Goal: Task Accomplishment & Management: Manage account settings

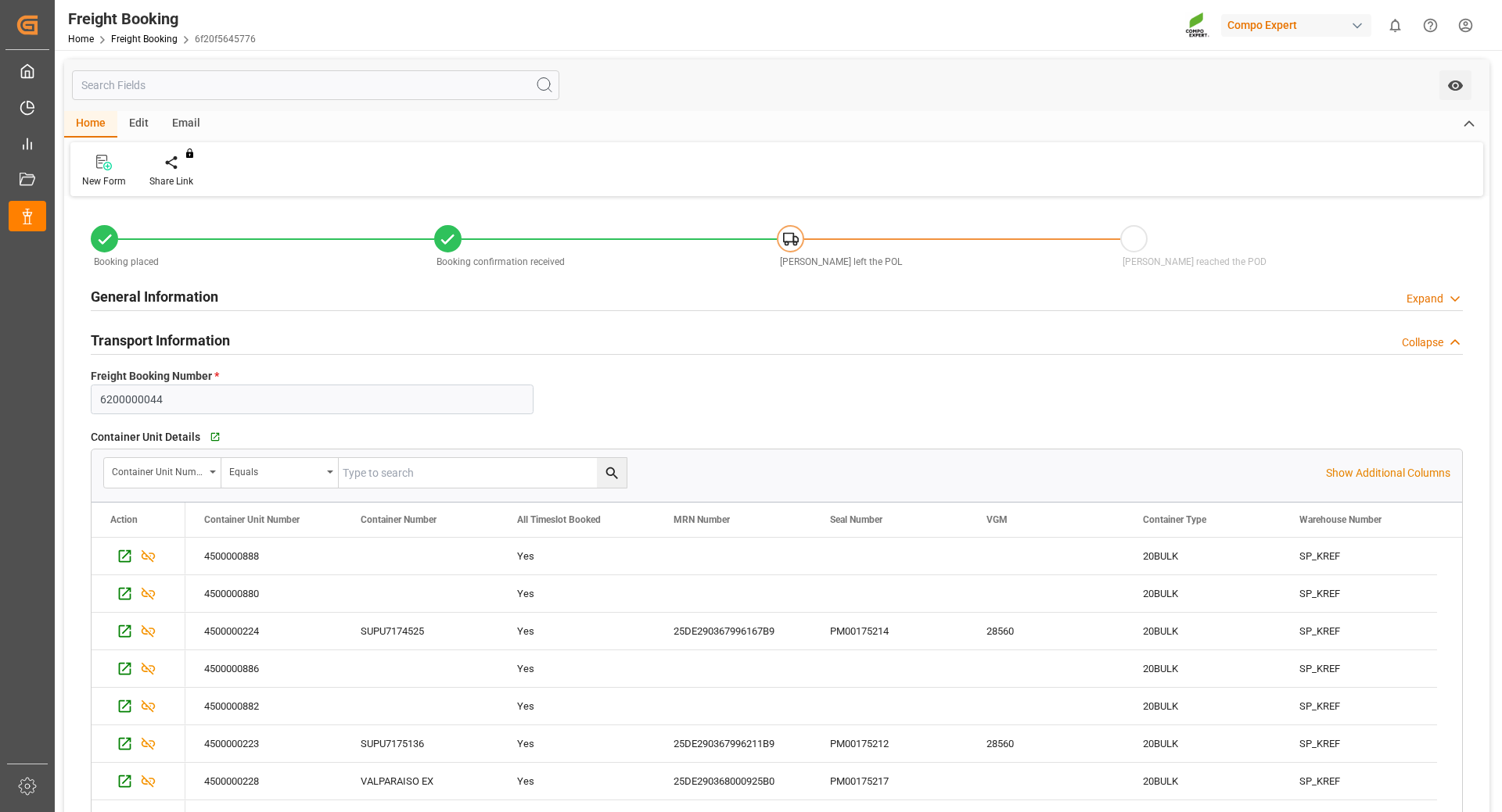
scroll to position [313, 0]
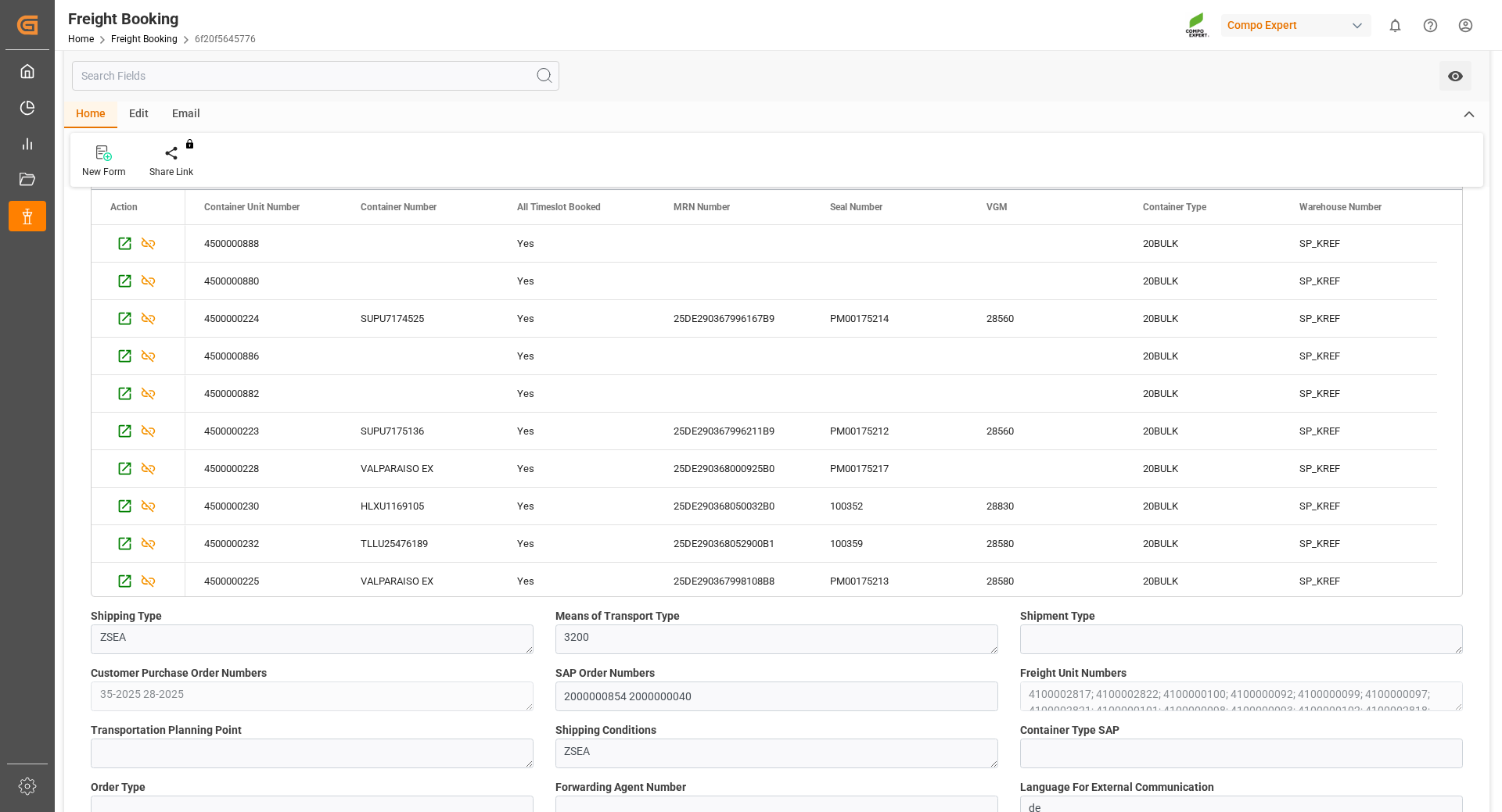
drag, startPoint x: 1456, startPoint y: 307, endPoint x: 1449, endPoint y: 326, distance: 20.2
click at [1449, 326] on div "4500000888 Yes 20BULK SP_KREF 4500000880 Yes 20BULK SP_KREF 4500000224 SUPU7174…" at bounding box center [823, 713] width 1277 height 976
drag, startPoint x: 1456, startPoint y: 318, endPoint x: 1453, endPoint y: 338, distance: 20.2
click at [1453, 338] on div "4500000888 Yes 20BULK SP_KREF 4500000880 Yes 20BULK SP_KREF 4500000224 SUPU7174…" at bounding box center [823, 713] width 1277 height 976
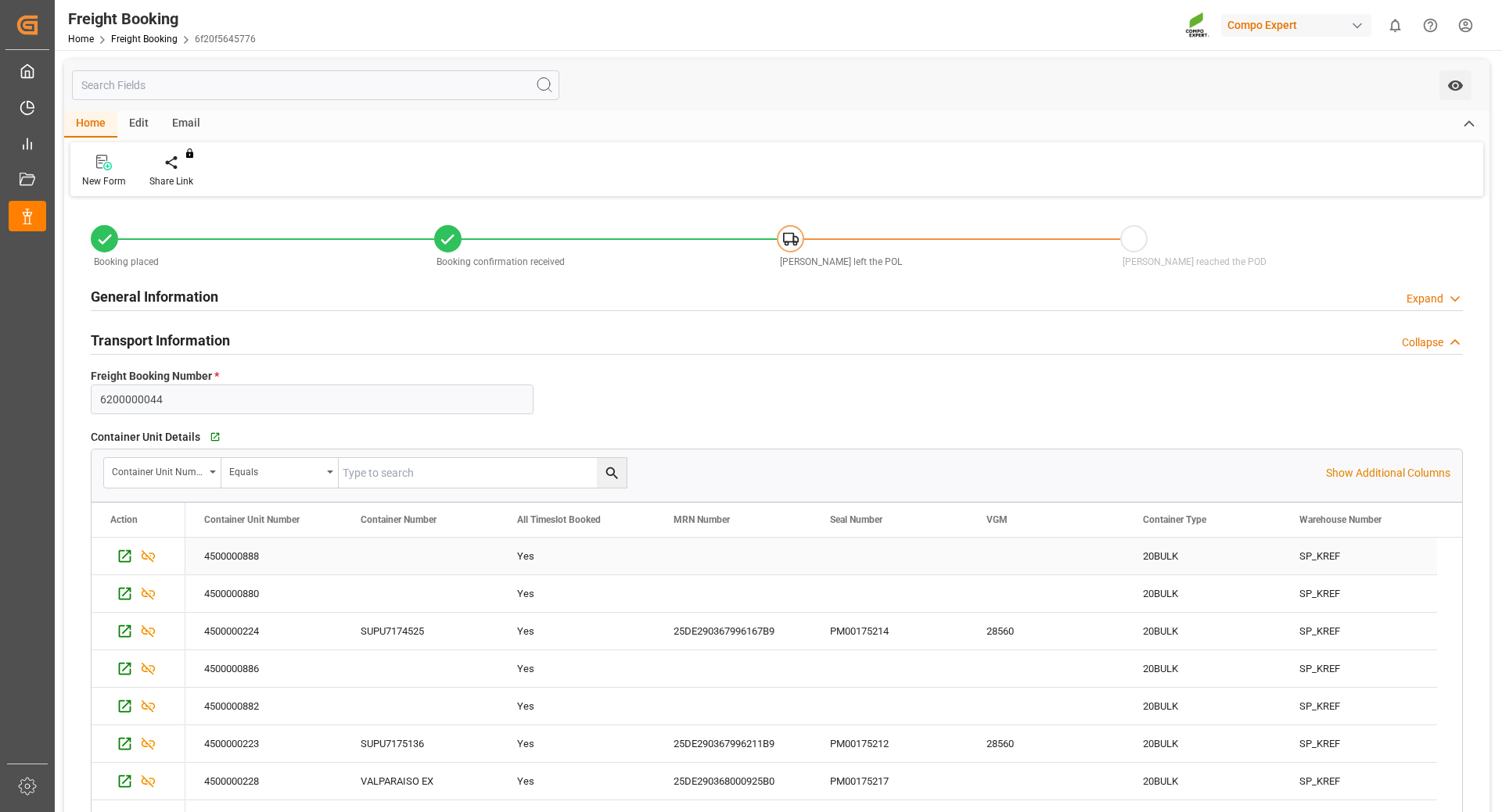
scroll to position [156, 0]
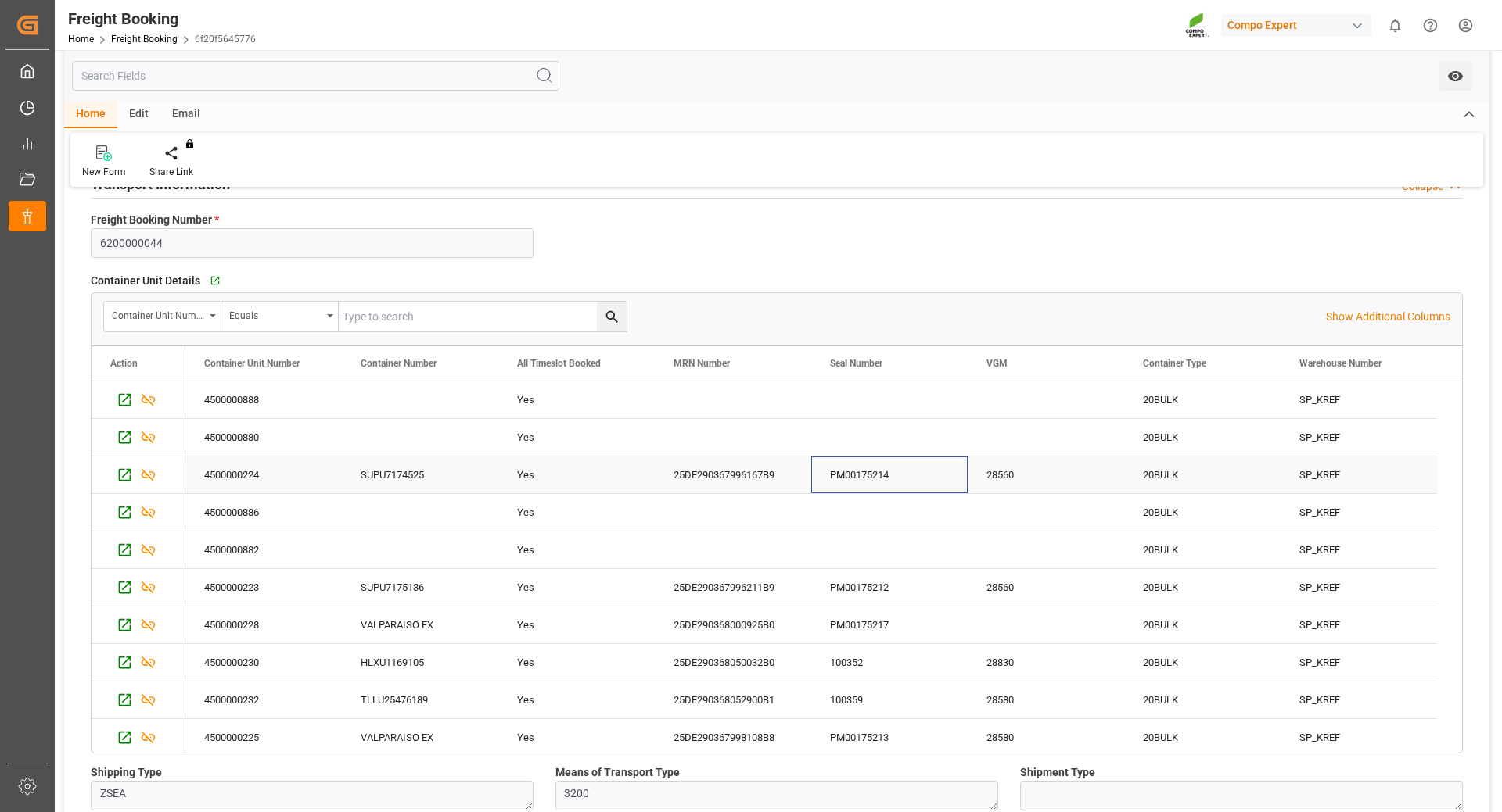
click at [894, 482] on div "PM00175214" at bounding box center [889, 475] width 156 height 37
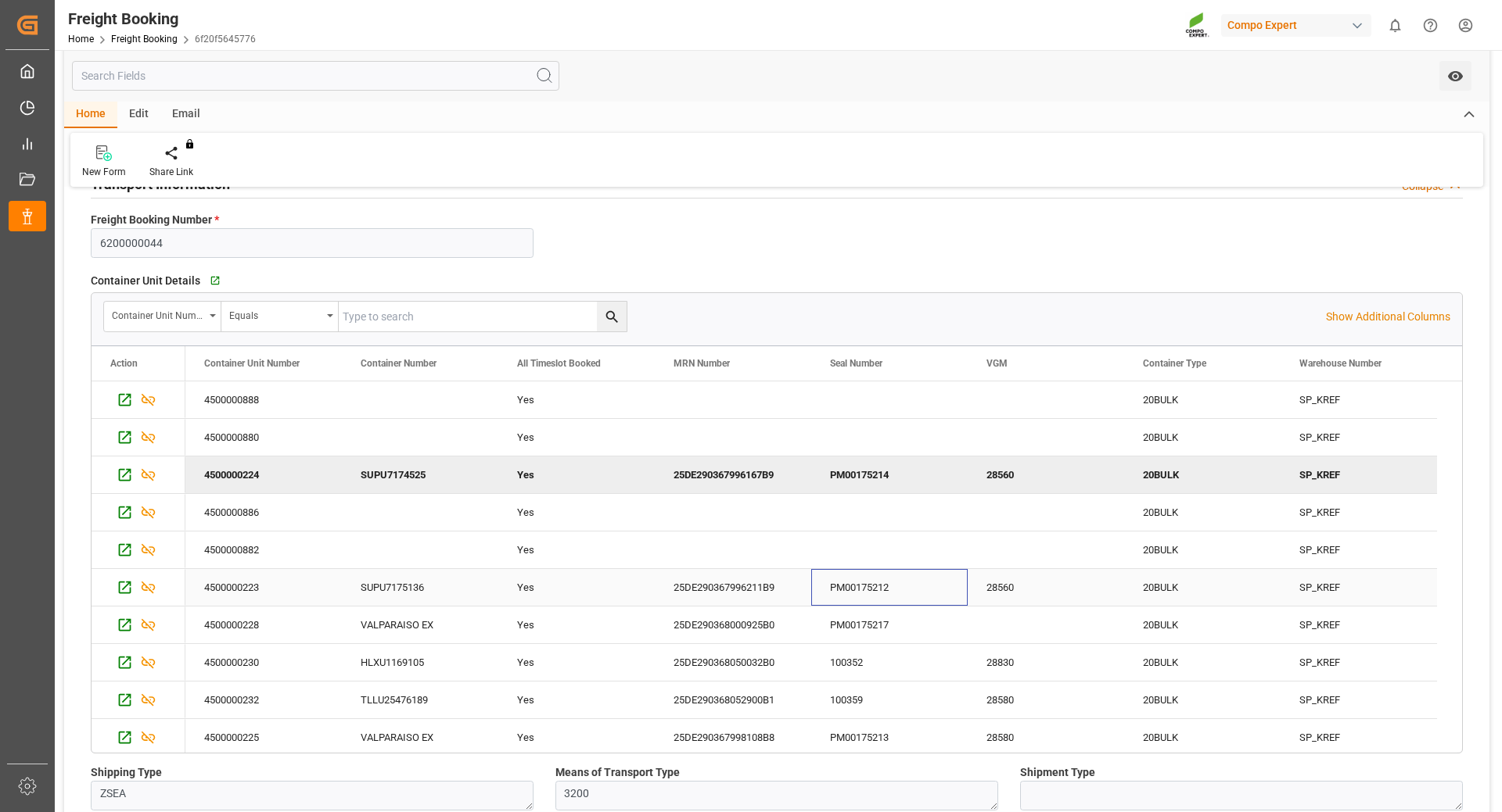
click at [912, 593] on div "PM00175212" at bounding box center [889, 588] width 156 height 37
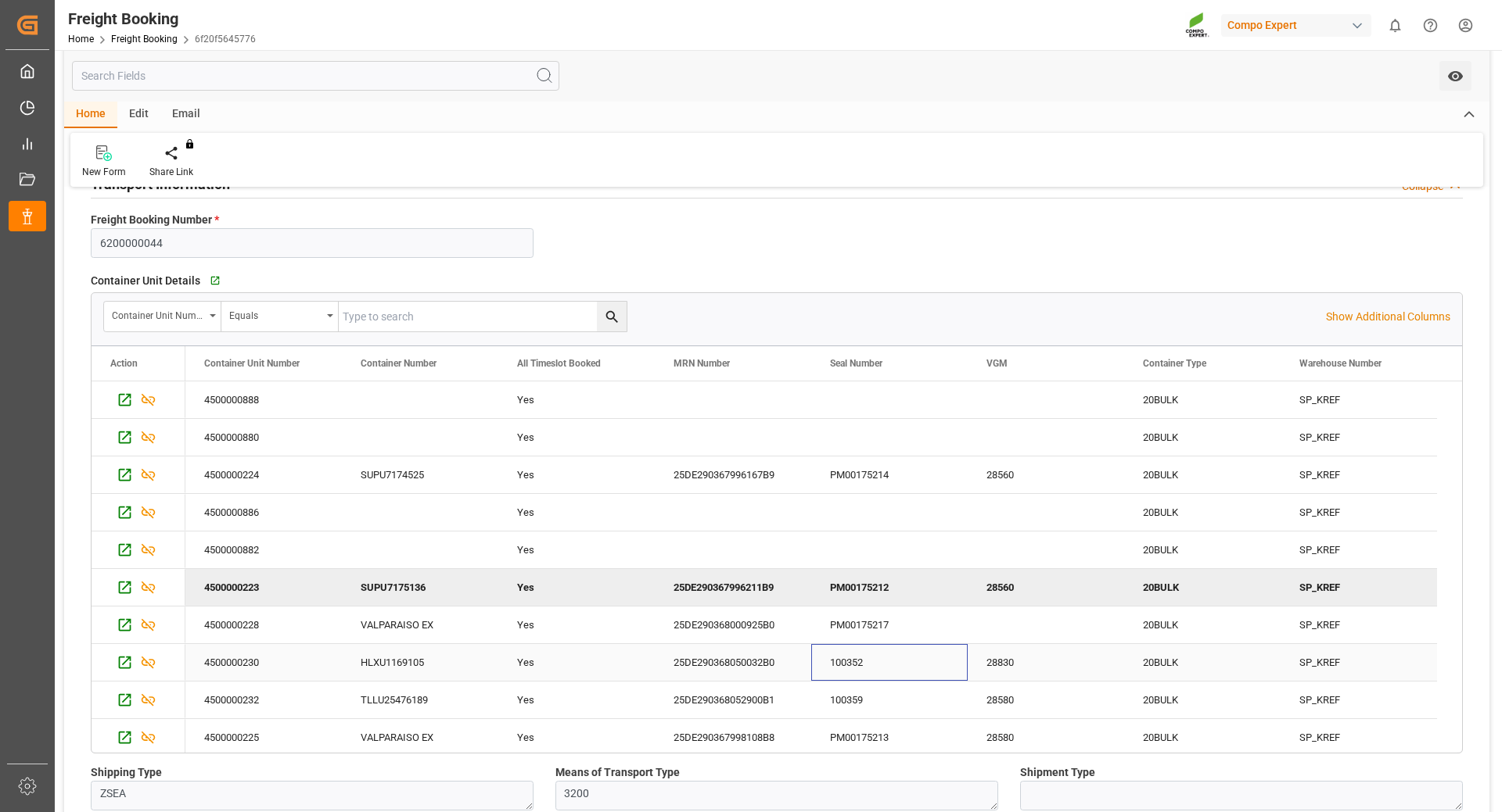
click at [862, 666] on div "100352" at bounding box center [889, 662] width 156 height 37
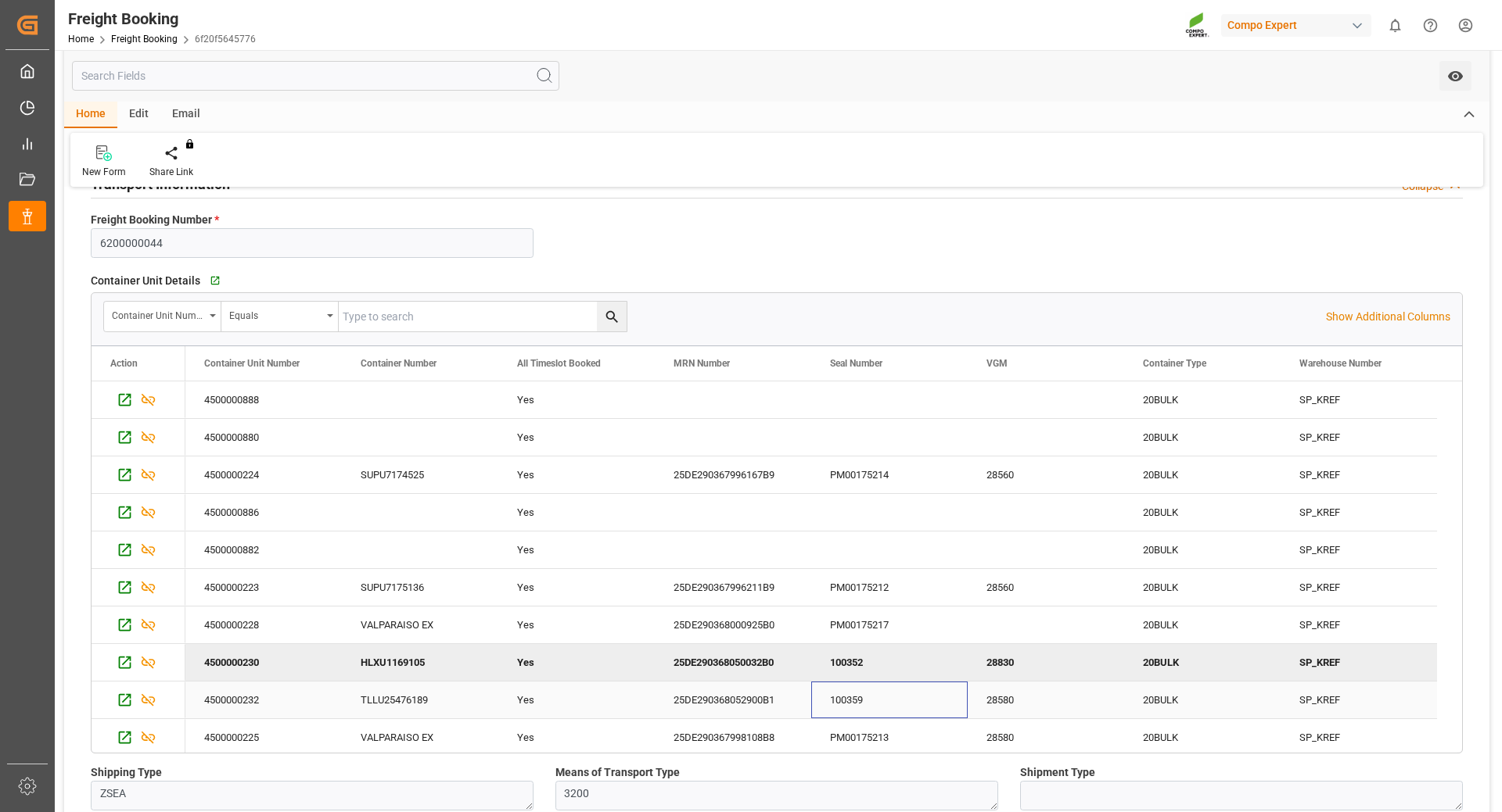
click at [851, 702] on div "100359" at bounding box center [889, 700] width 156 height 37
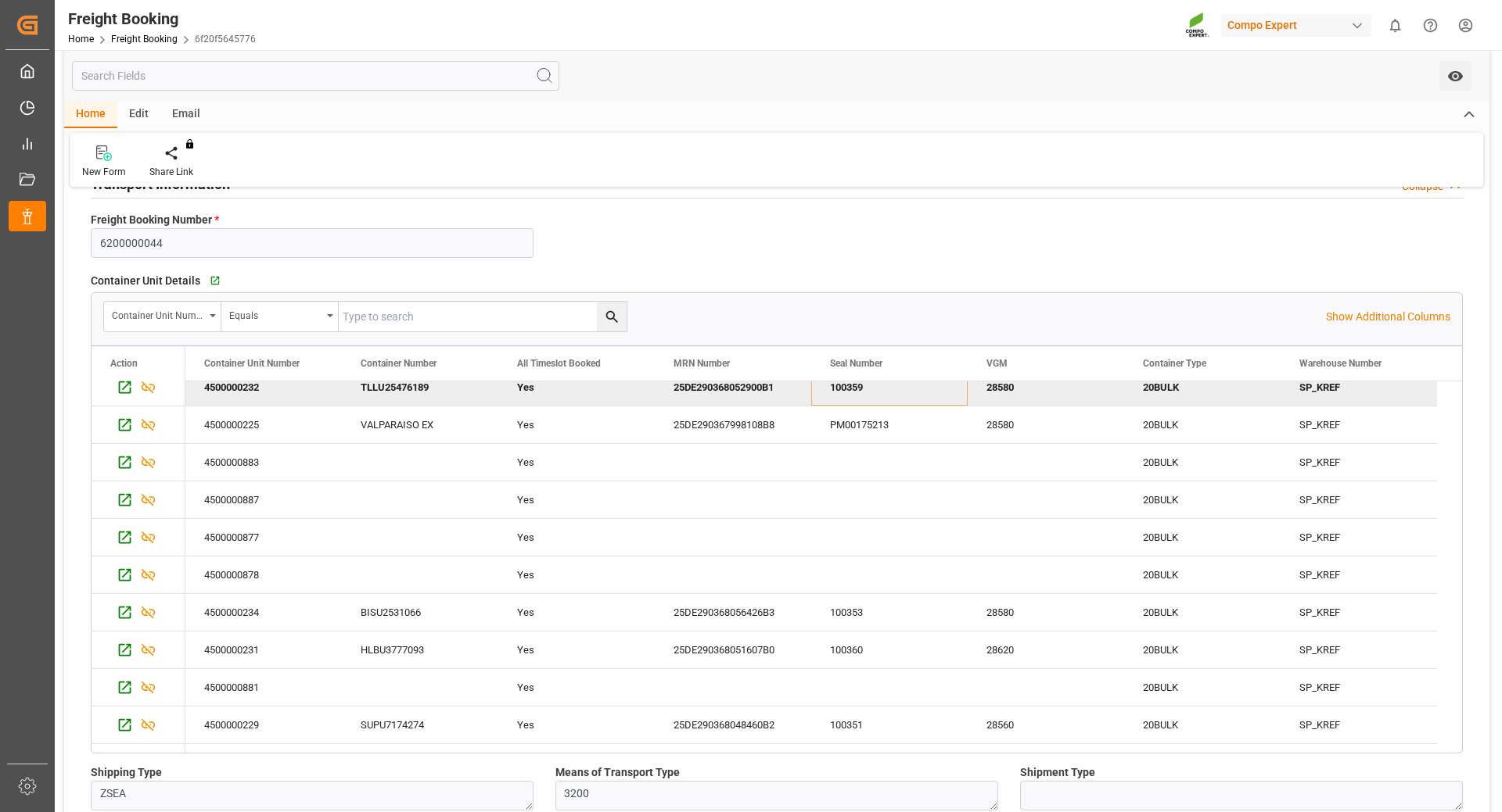
scroll to position [391, 0]
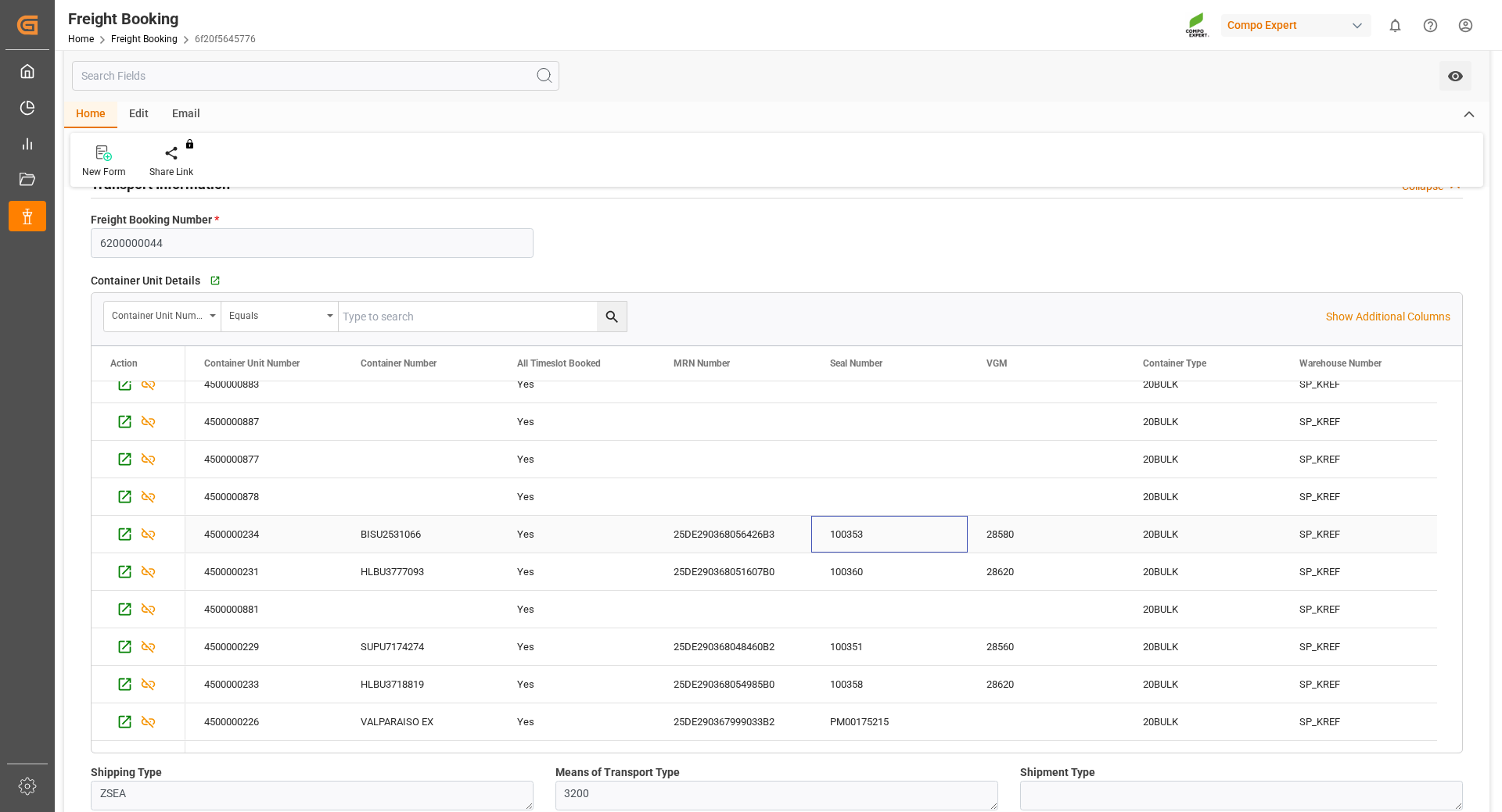
click at [871, 541] on div "100353" at bounding box center [889, 534] width 156 height 37
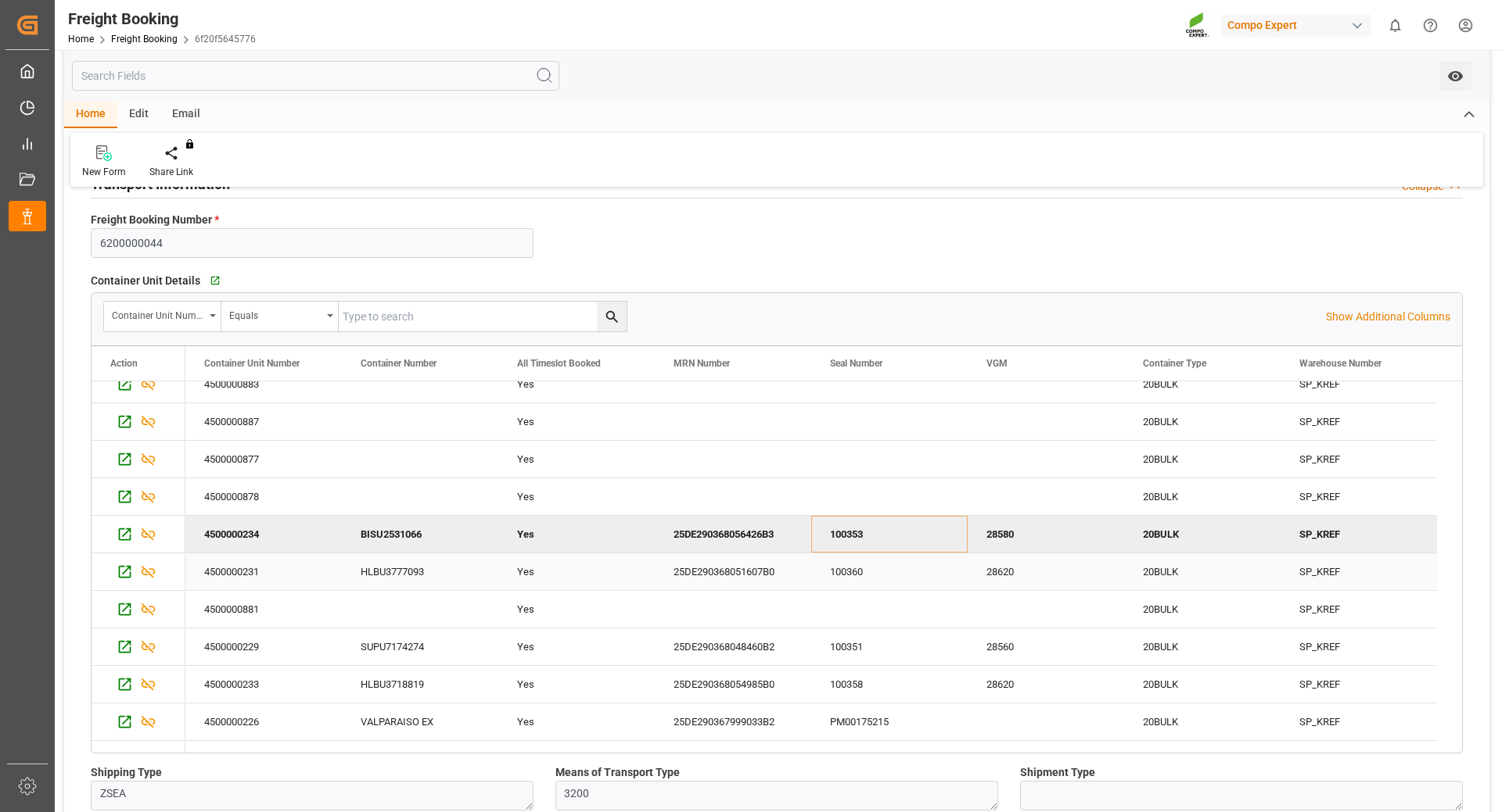
click at [896, 569] on div "100360" at bounding box center [889, 572] width 156 height 37
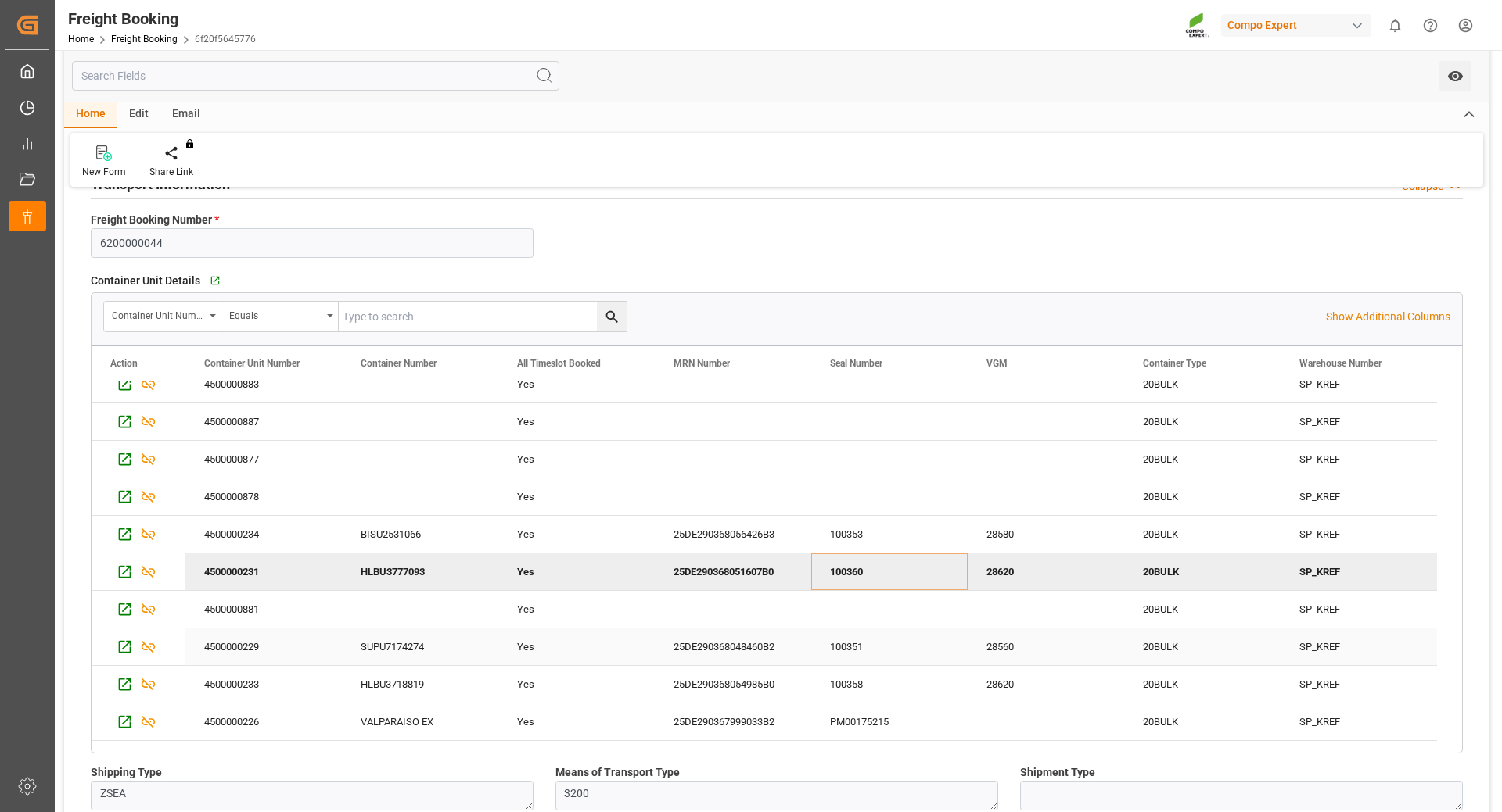
click at [878, 650] on div "100351" at bounding box center [889, 647] width 156 height 37
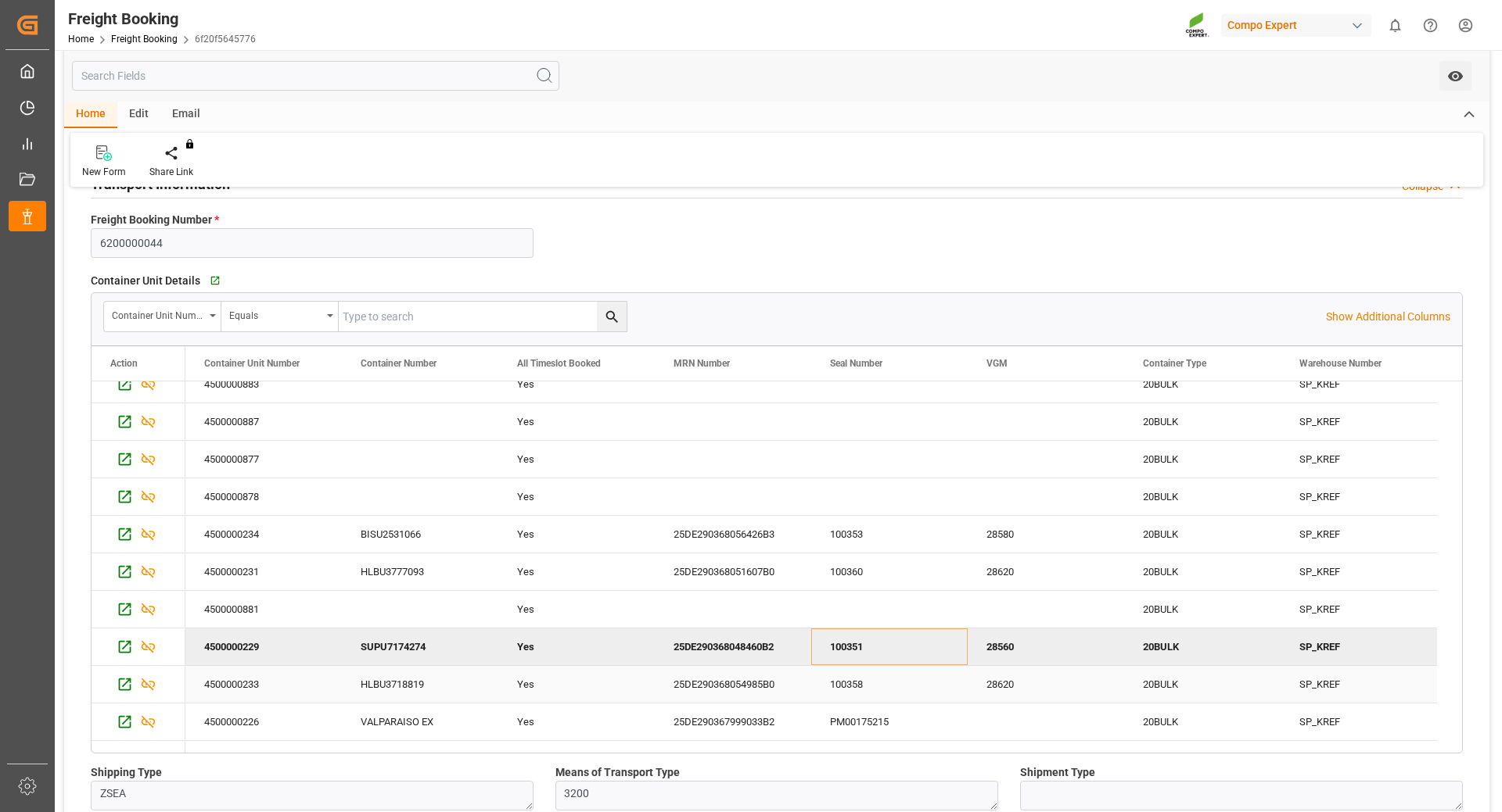
click at [890, 685] on div "100358" at bounding box center [889, 685] width 156 height 37
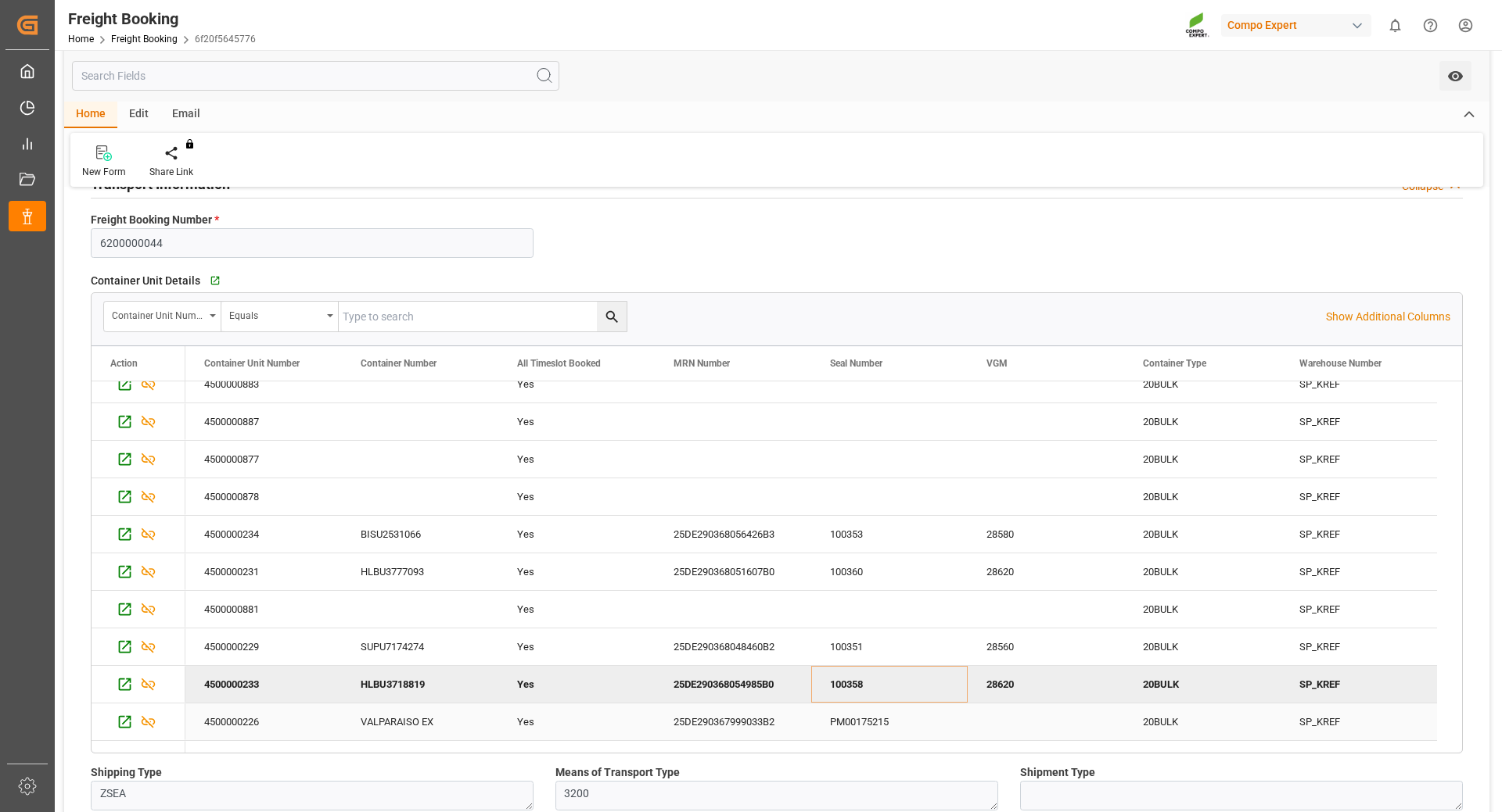
click at [889, 731] on div "PM00175215" at bounding box center [889, 722] width 156 height 37
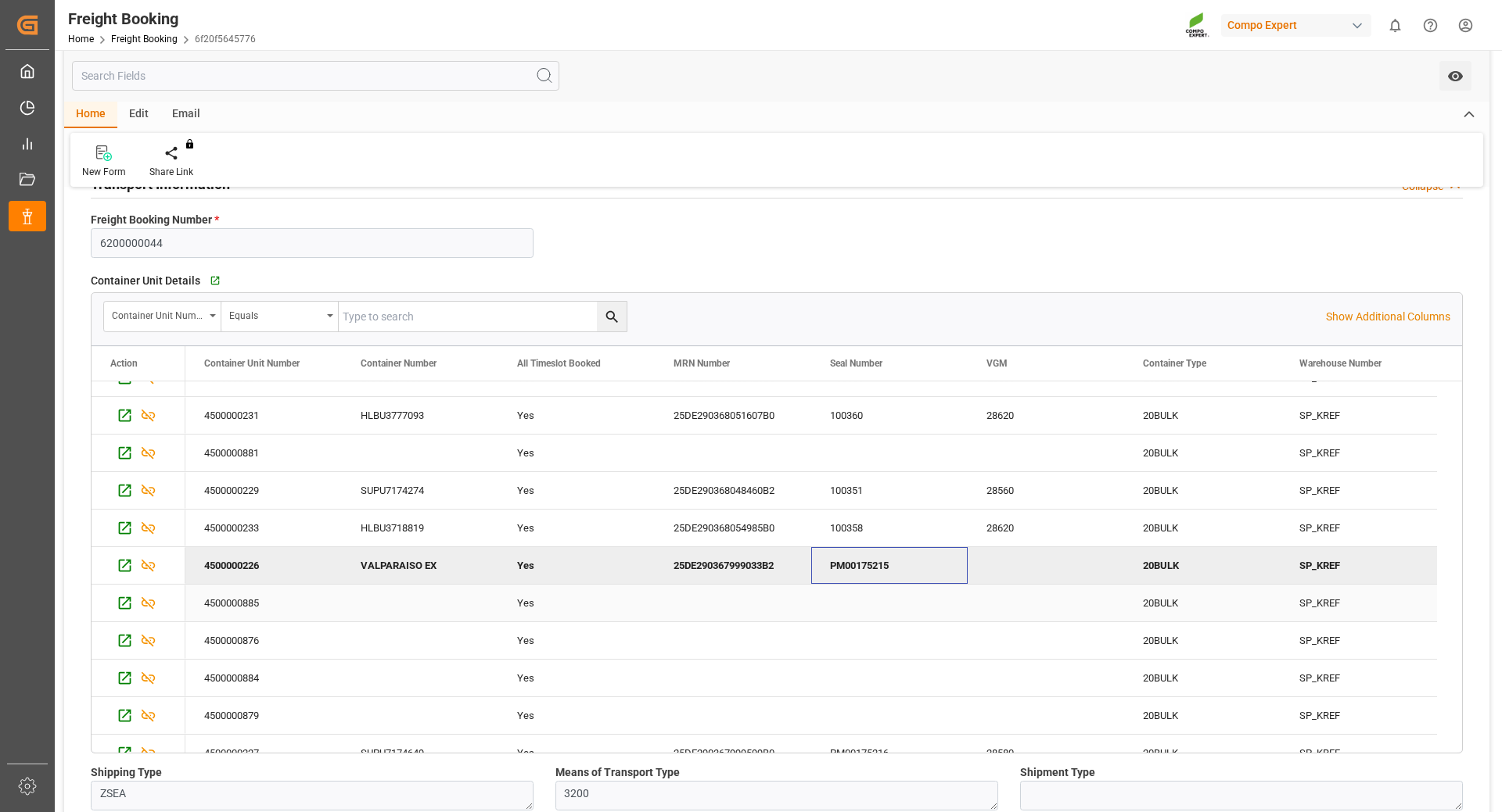
scroll to position [604, 0]
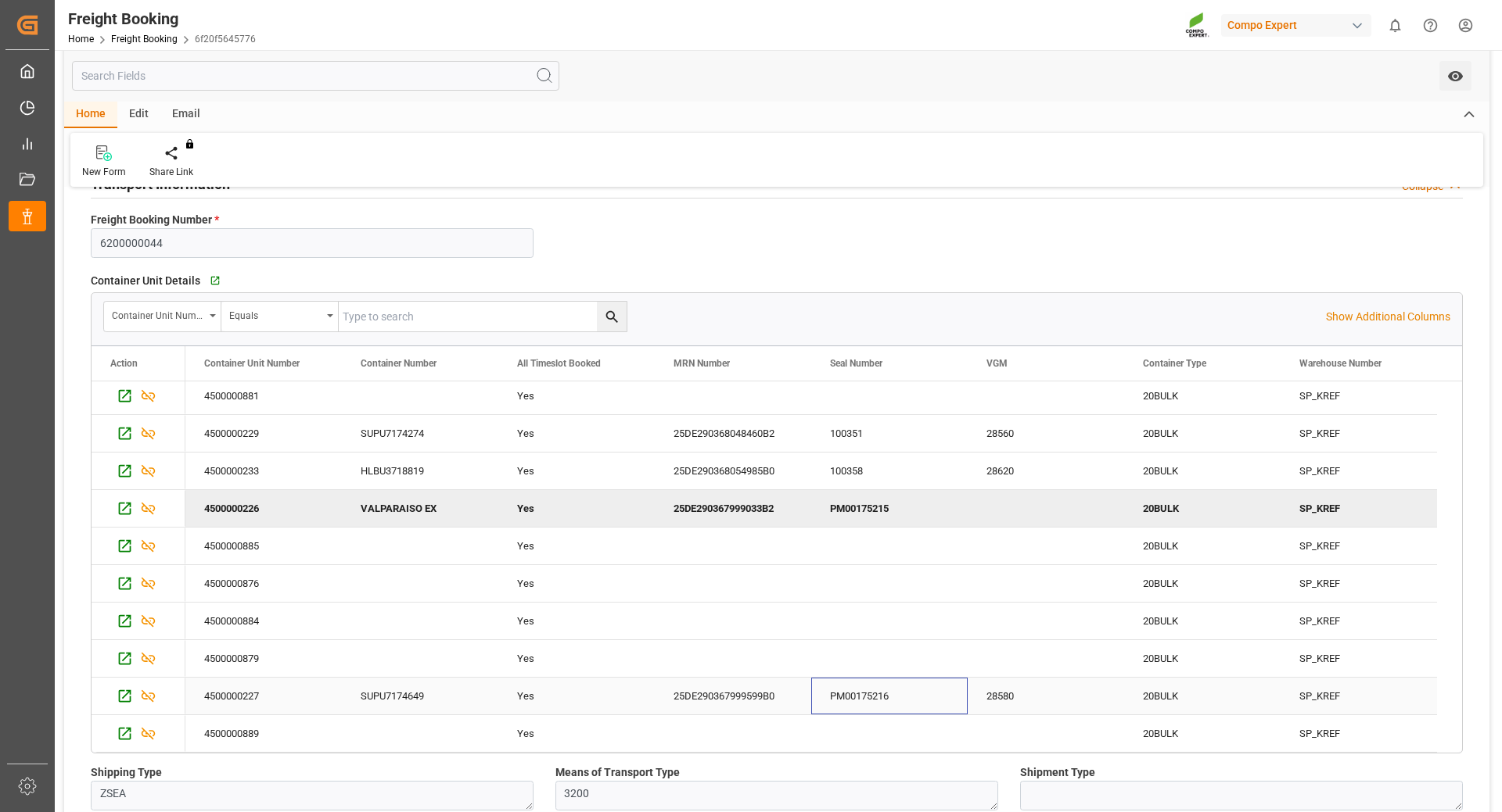
click at [885, 703] on div "PM00175216" at bounding box center [889, 696] width 156 height 37
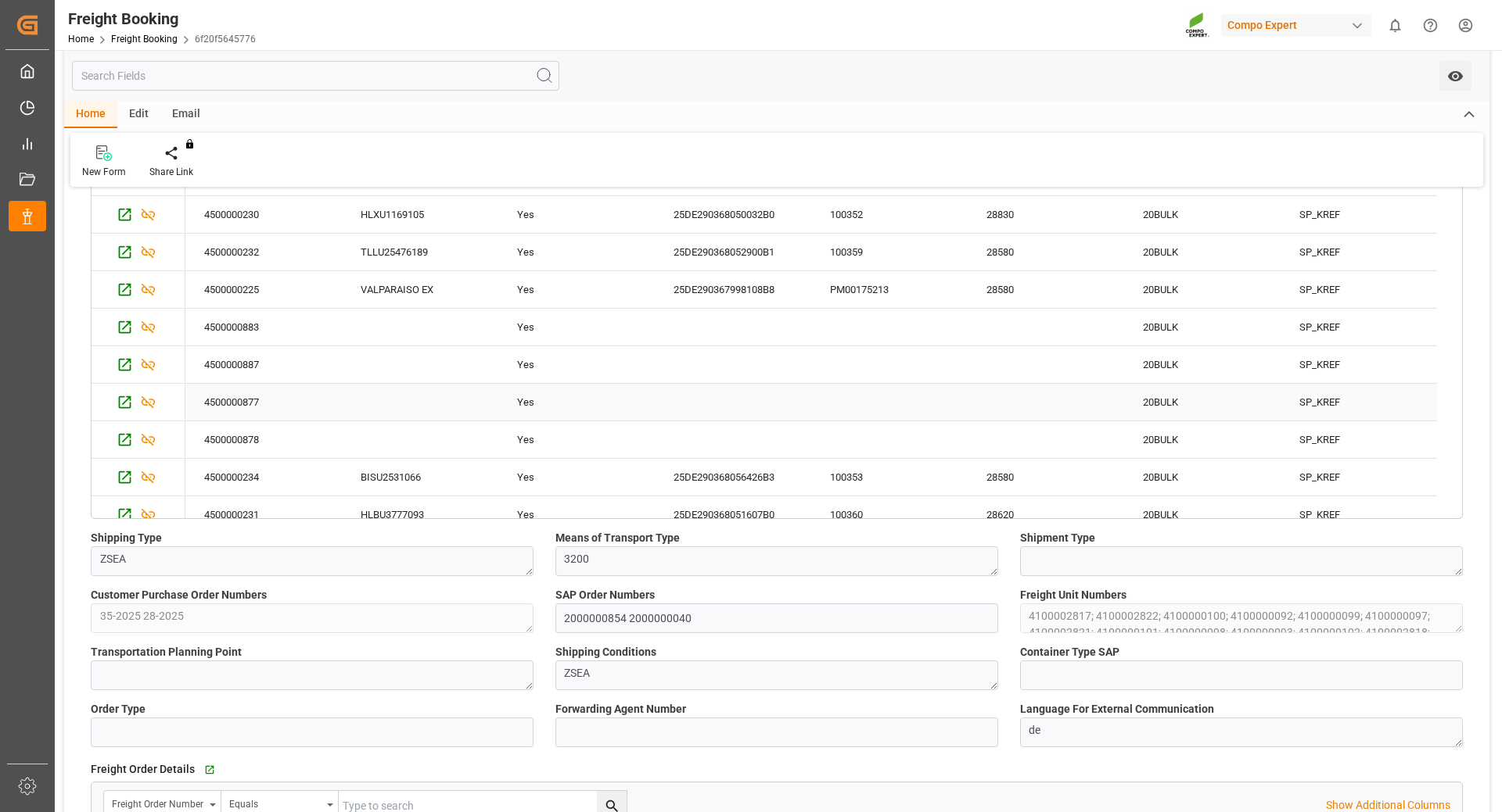
scroll to position [57, 0]
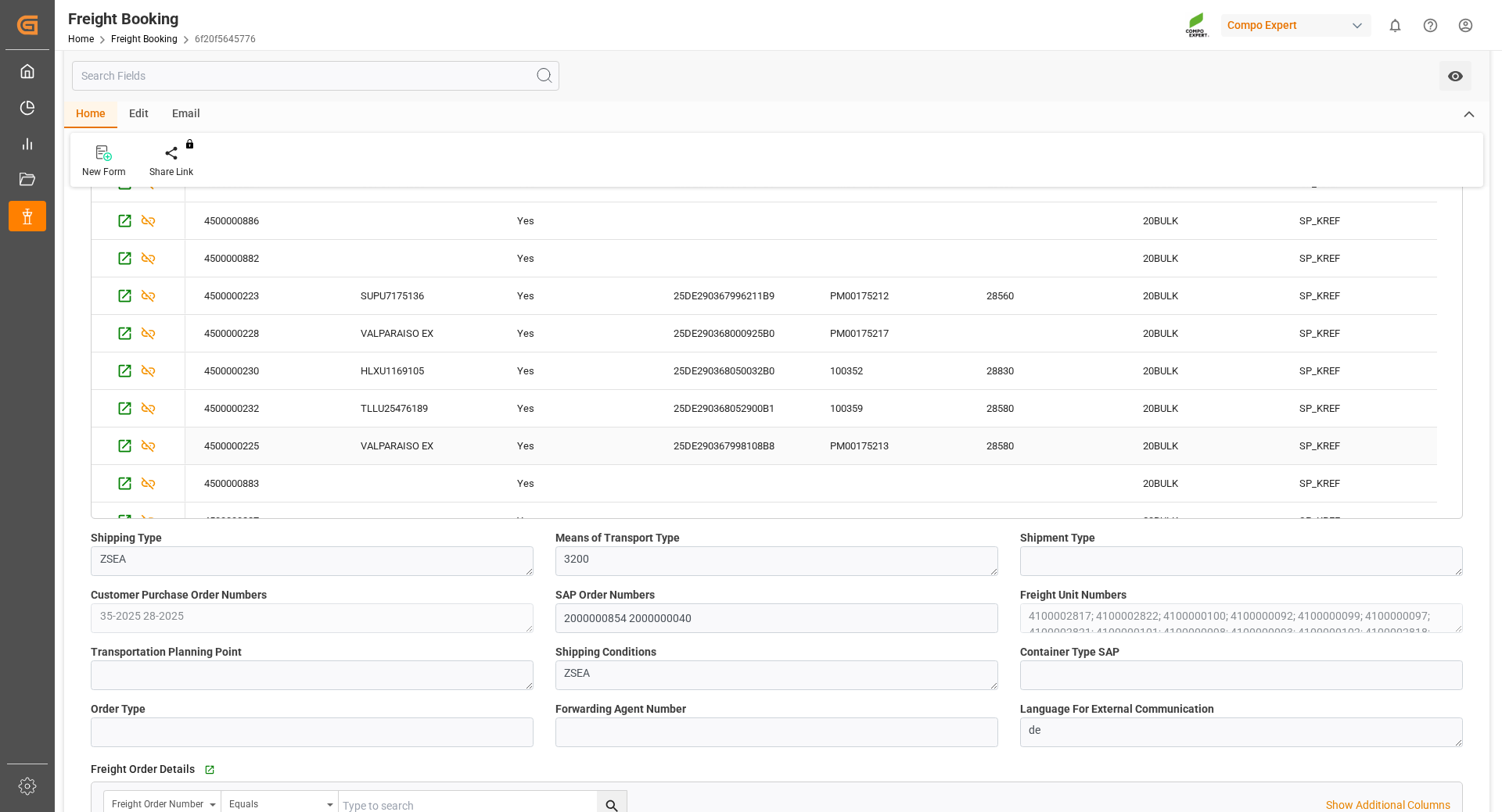
click at [847, 441] on div "PM00175213" at bounding box center [889, 446] width 156 height 37
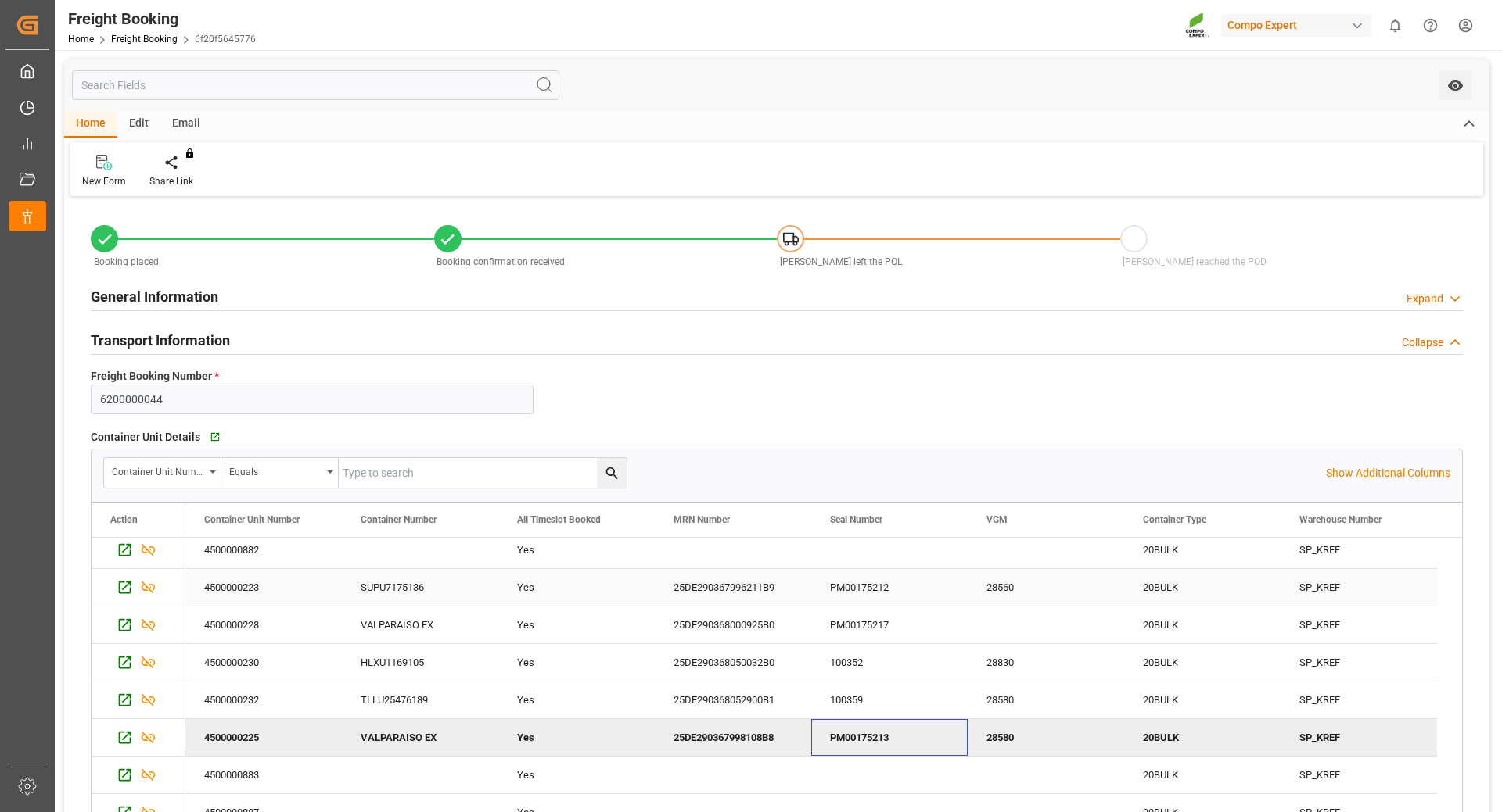
scroll to position [0, 0]
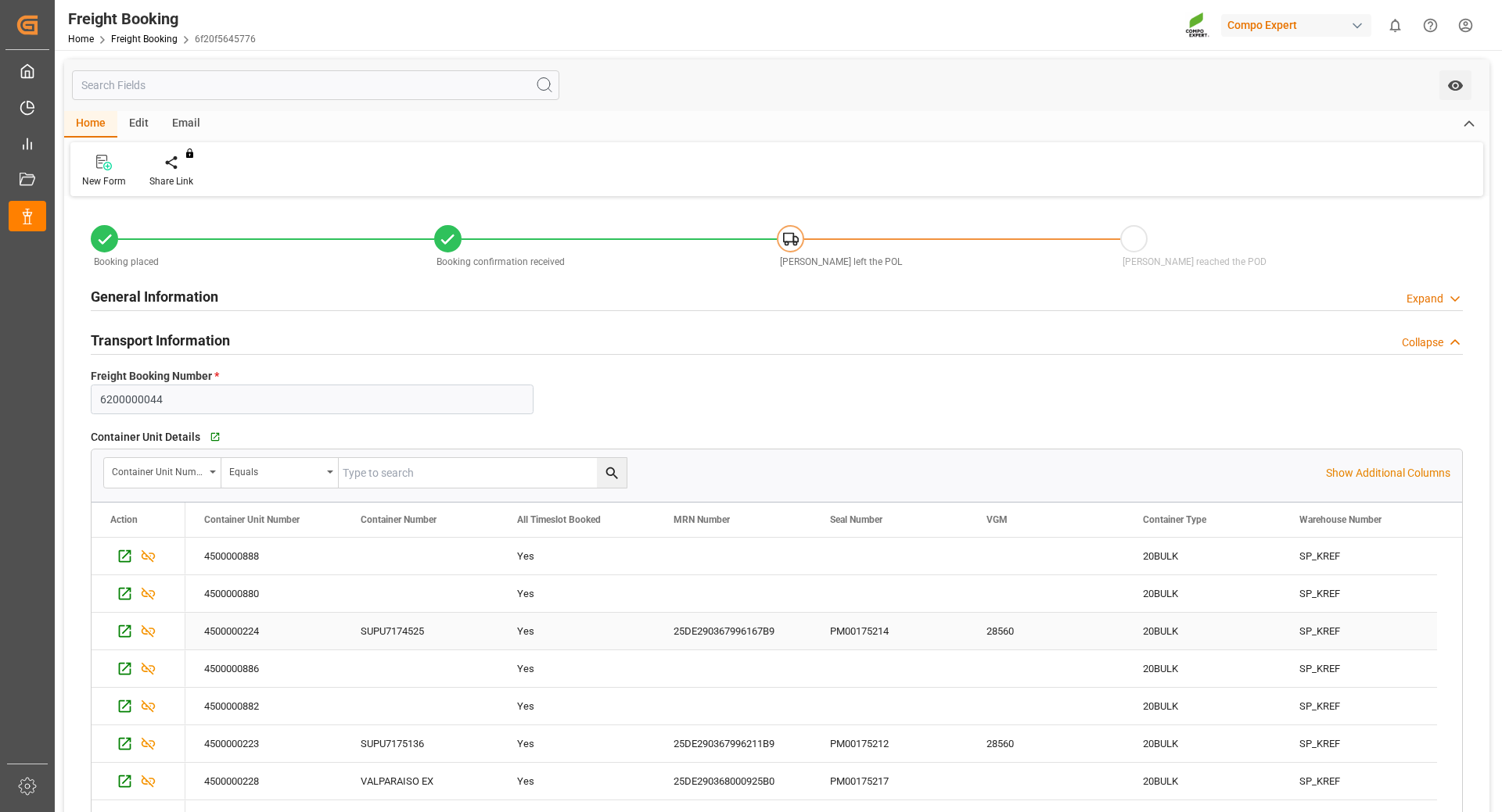
click at [702, 634] on div "25DE290367996167B9" at bounding box center [733, 631] width 156 height 37
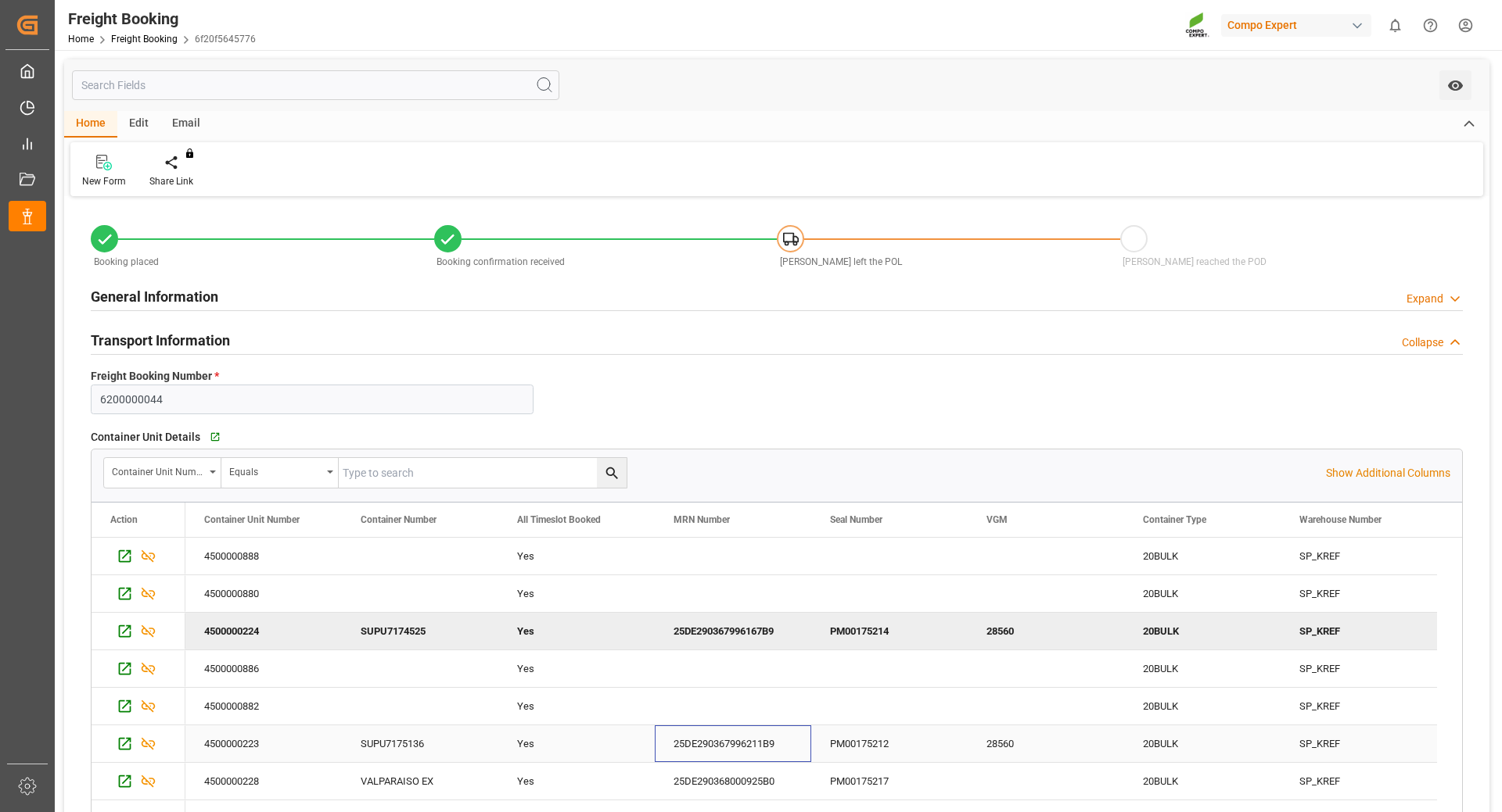
click at [722, 741] on div "25DE290367996211B9" at bounding box center [733, 744] width 156 height 37
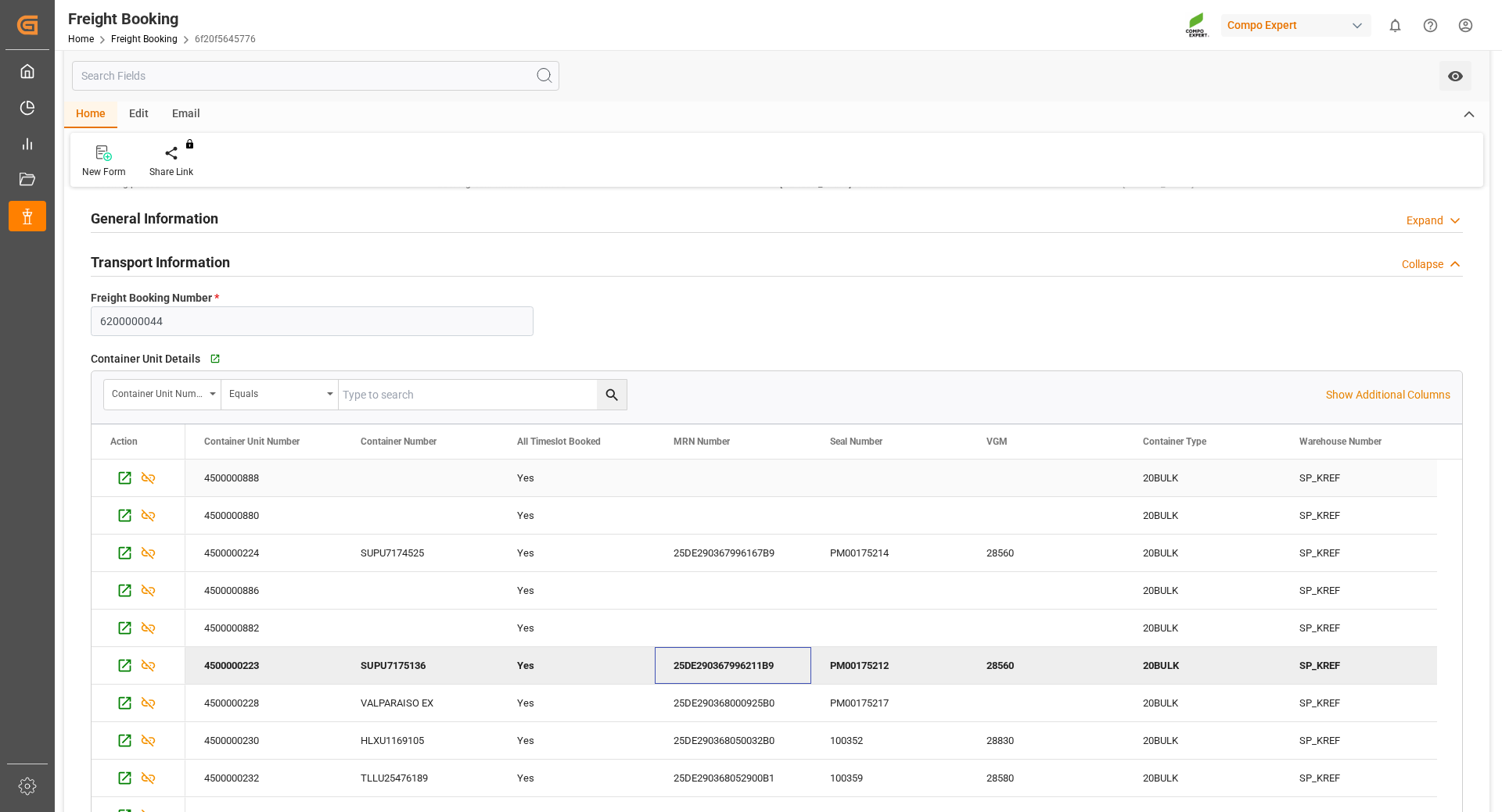
scroll to position [78, 0]
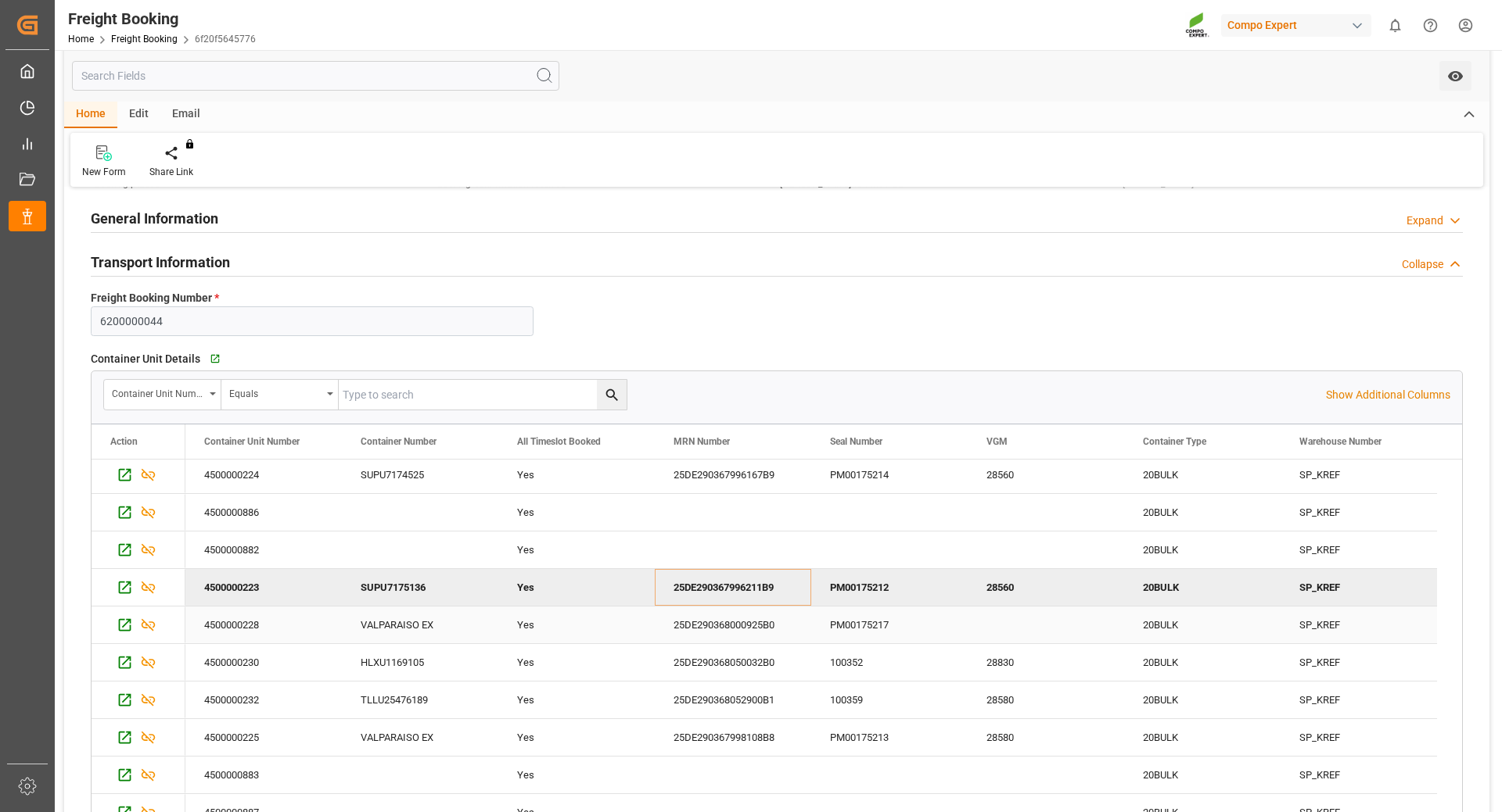
click at [758, 631] on div "25DE290368000925B0" at bounding box center [733, 625] width 156 height 37
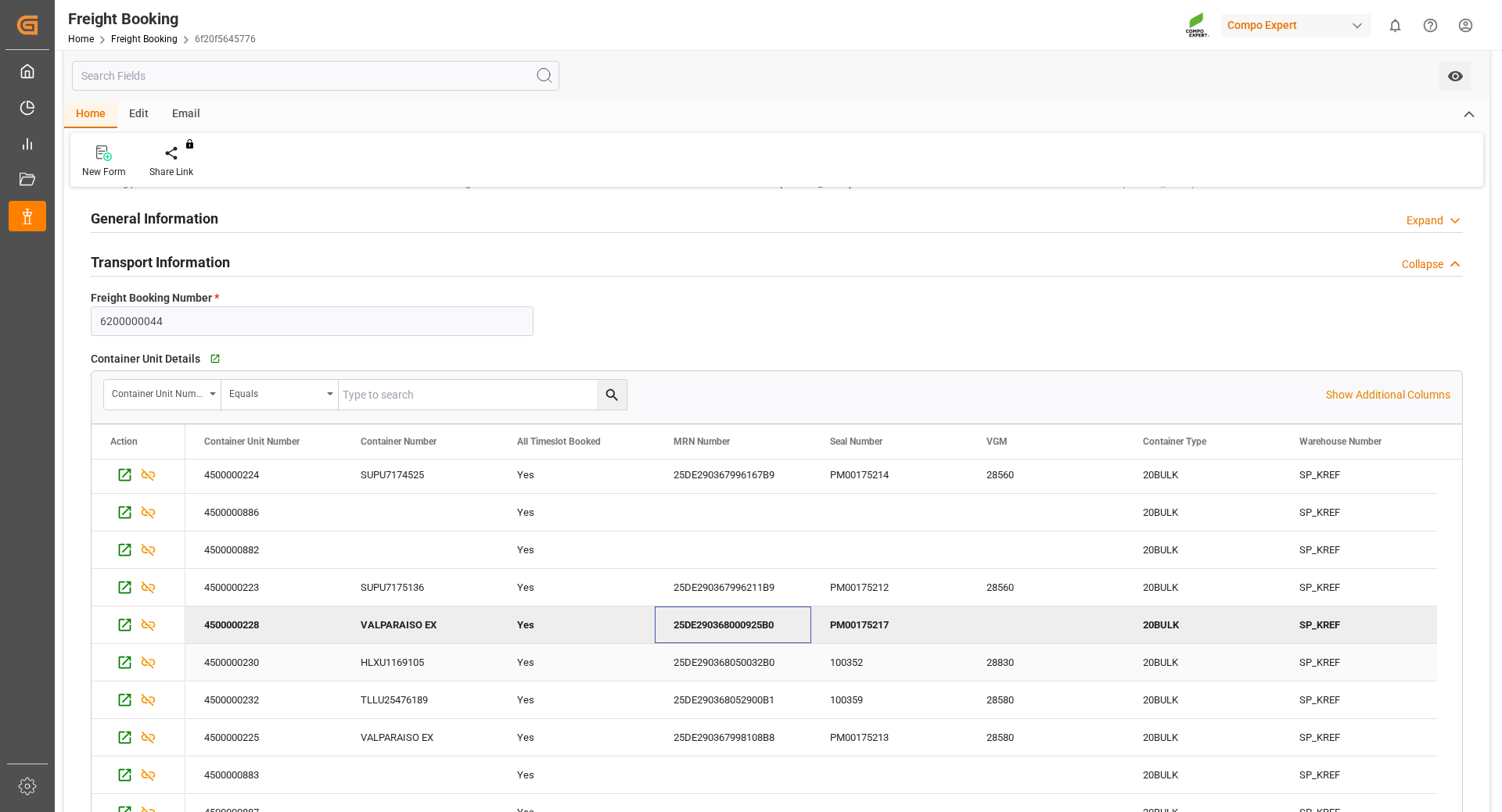
click at [739, 657] on div "25DE290368050032B0" at bounding box center [733, 662] width 156 height 37
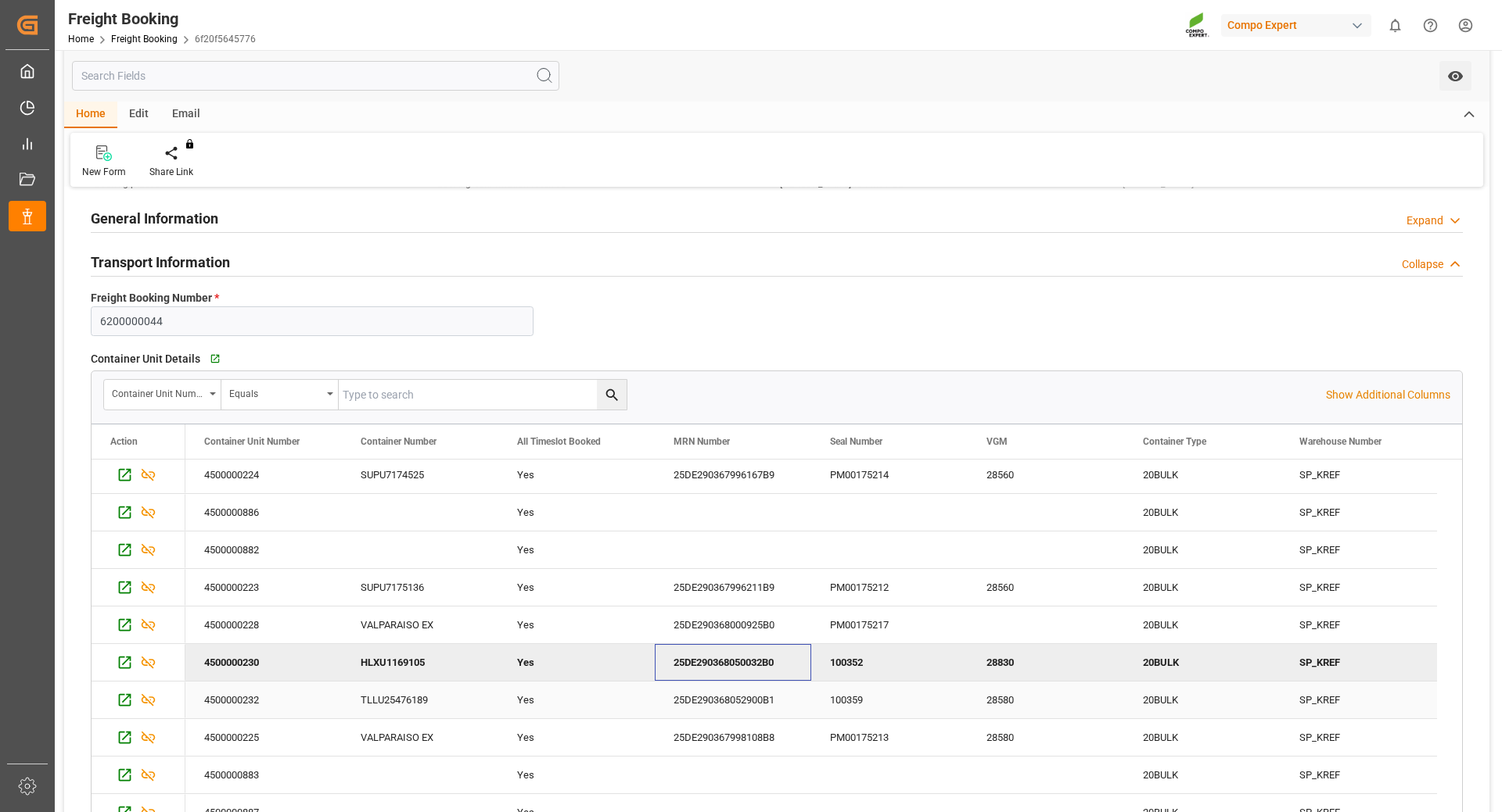
click at [717, 707] on div "25DE290368052900B1" at bounding box center [733, 700] width 156 height 37
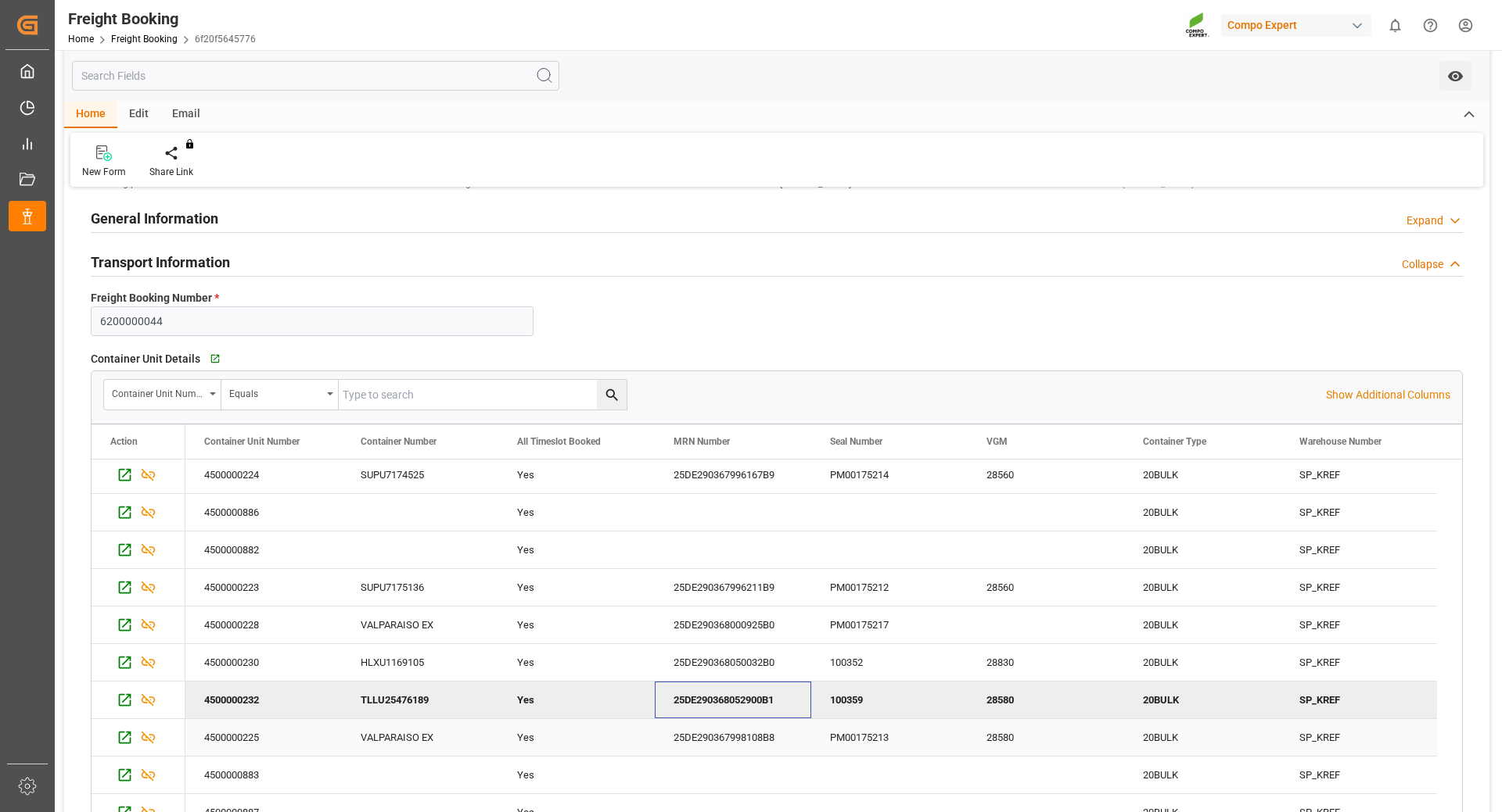
click at [700, 736] on div "25DE290367998108B8" at bounding box center [733, 737] width 156 height 37
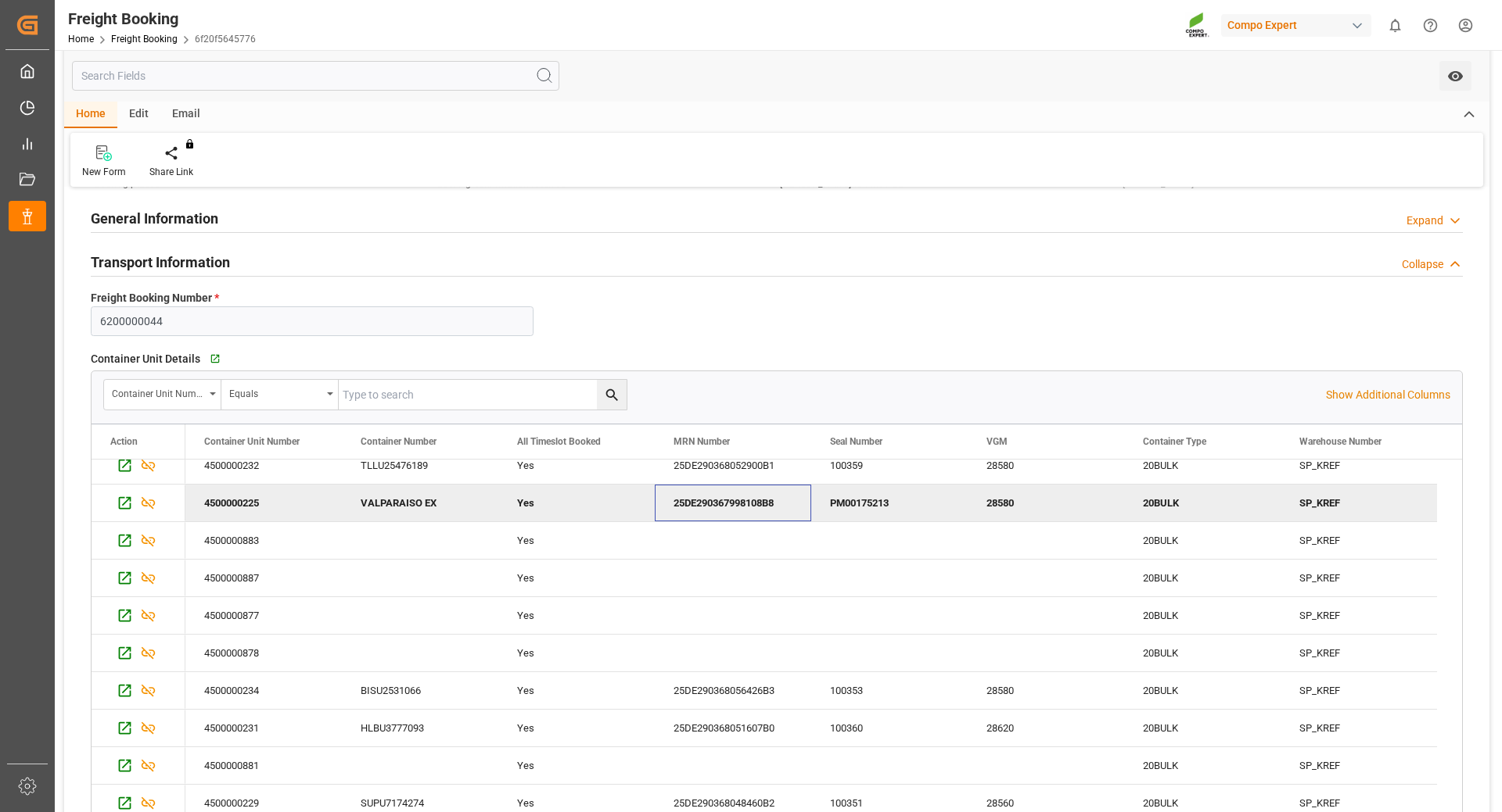
scroll to position [391, 0]
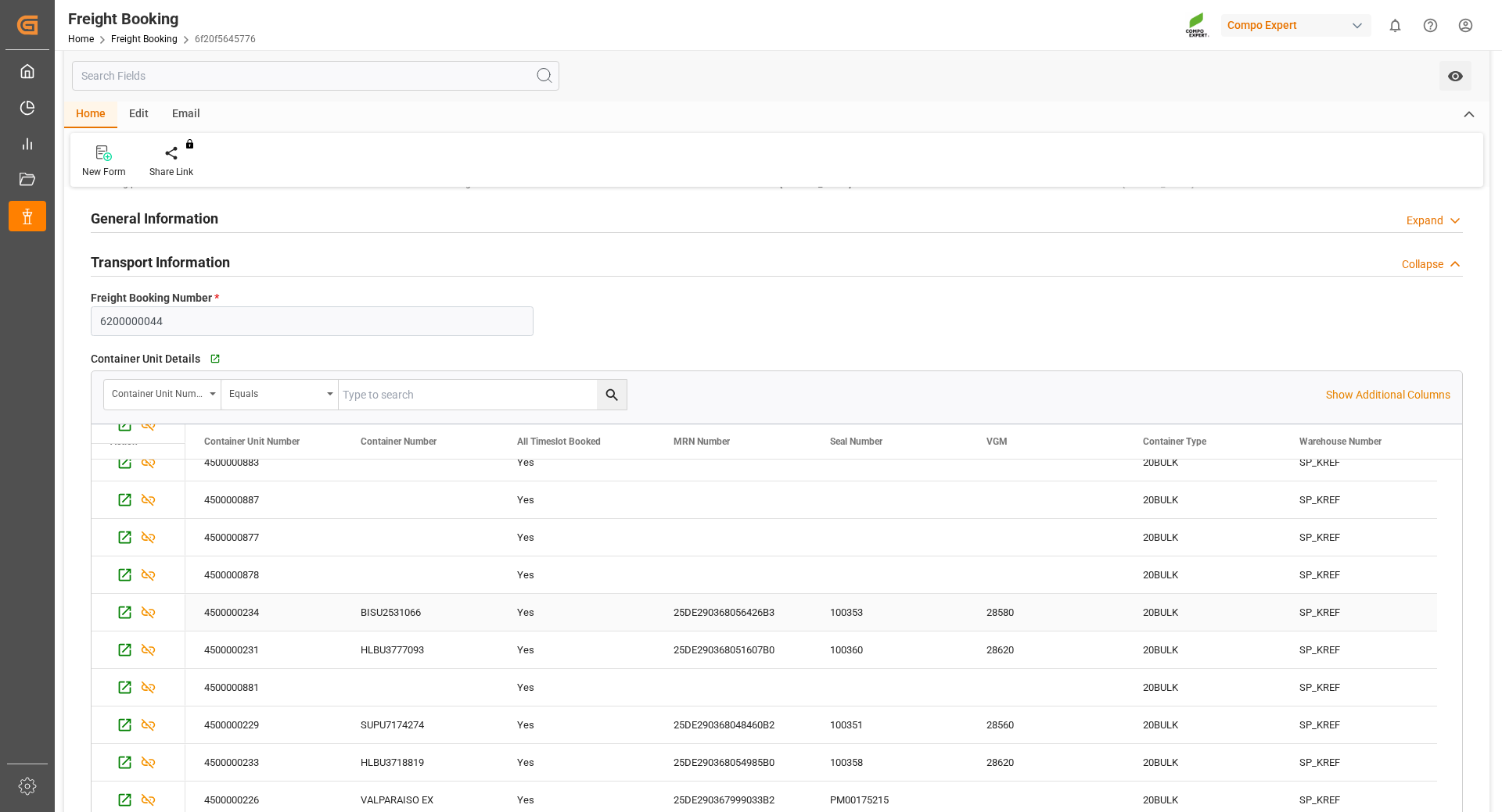
click at [746, 619] on div "25DE290368056426B3" at bounding box center [733, 612] width 156 height 37
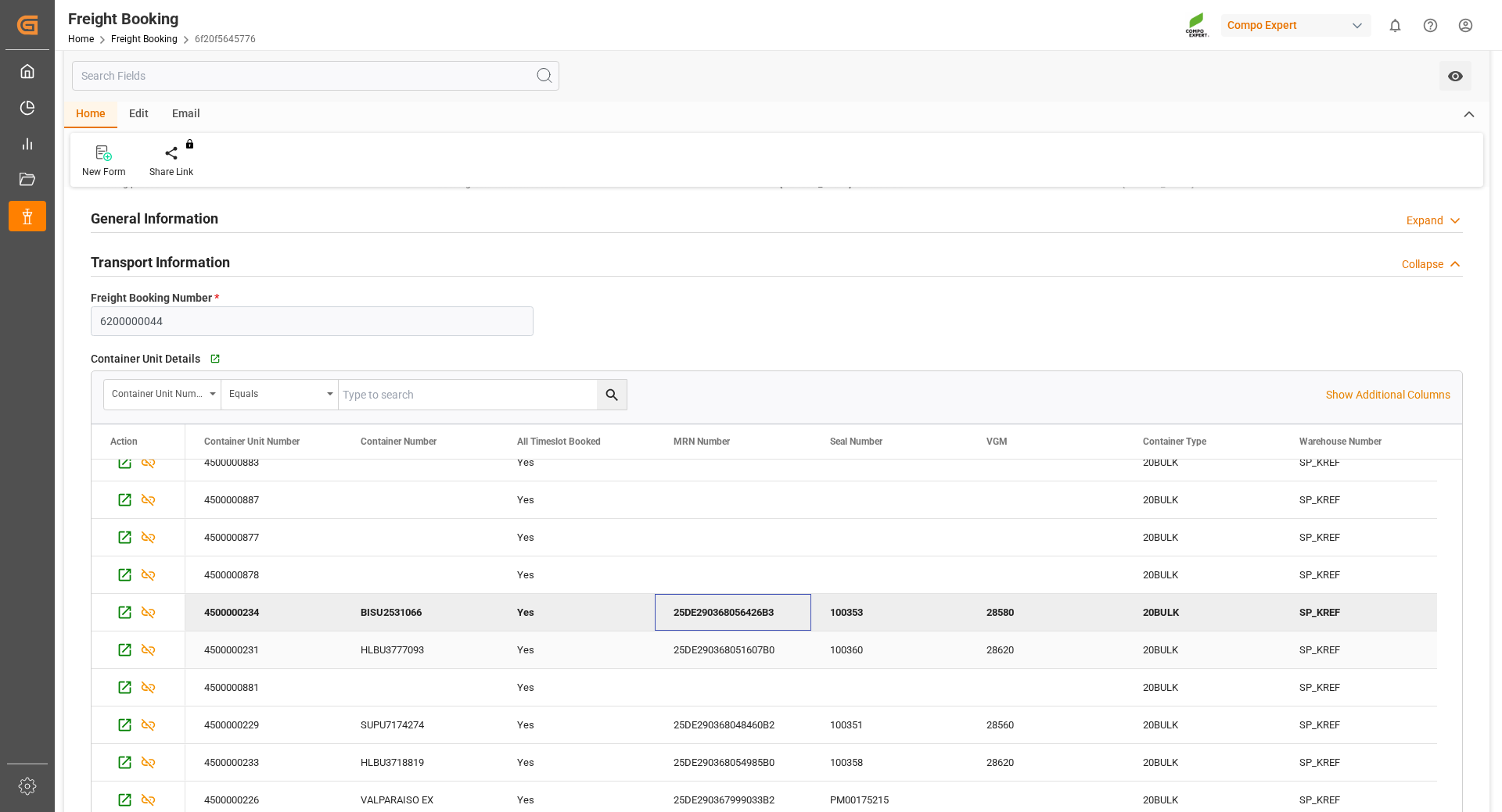
click at [753, 659] on div "25DE290368051607B0" at bounding box center [733, 650] width 156 height 37
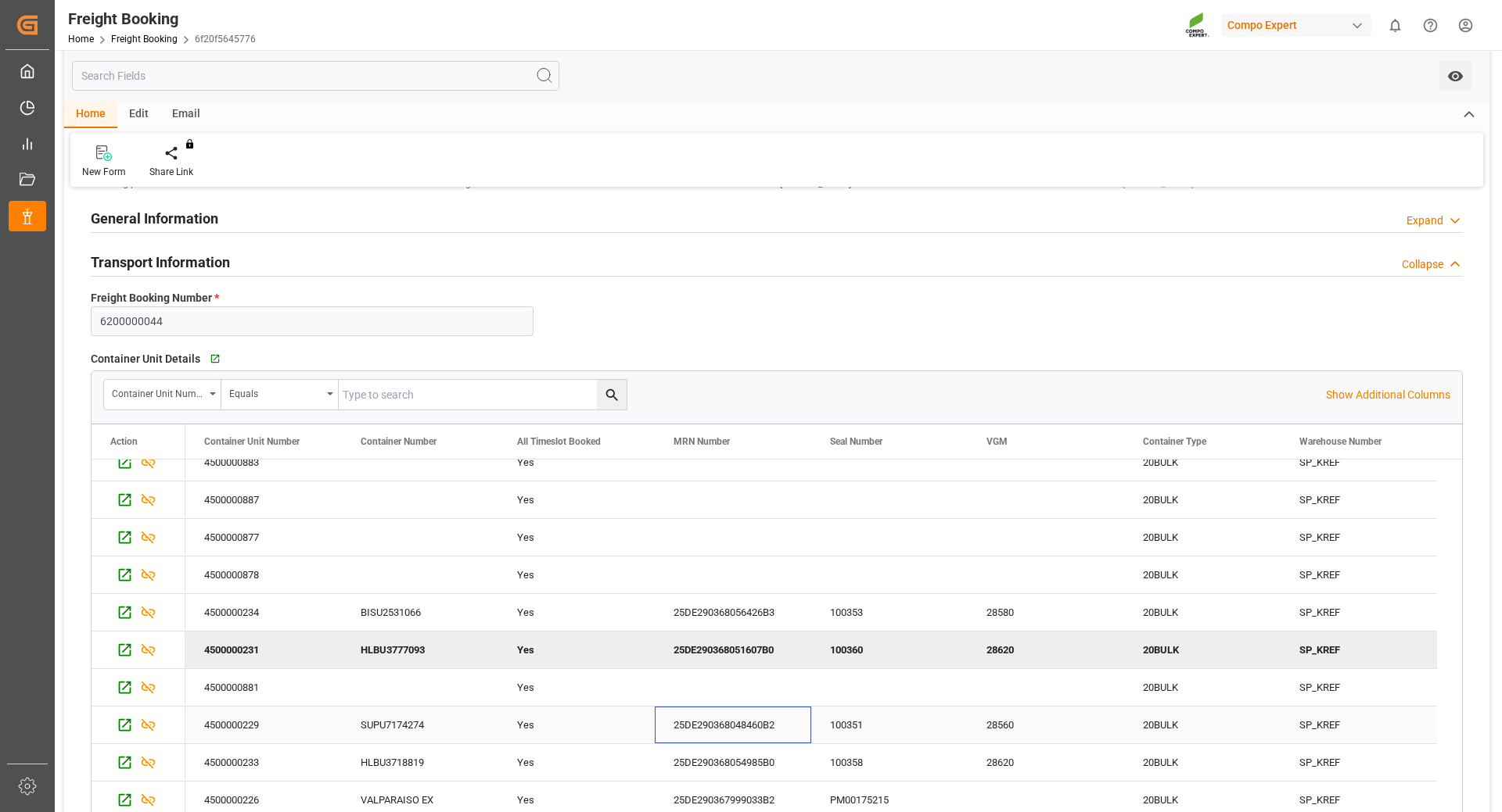
click at [762, 728] on div "25DE290368048460B2" at bounding box center [733, 725] width 156 height 37
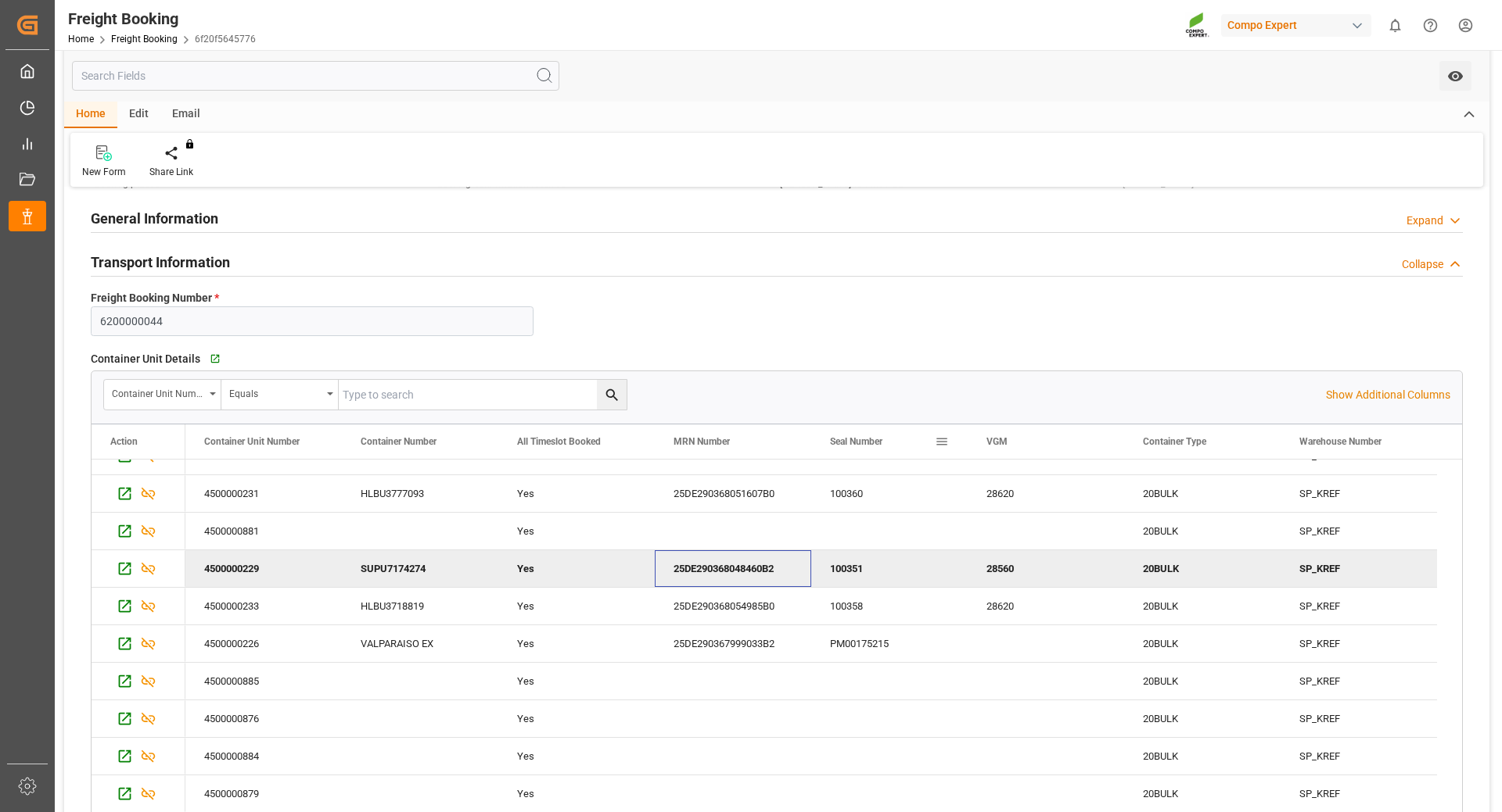
scroll to position [604, 0]
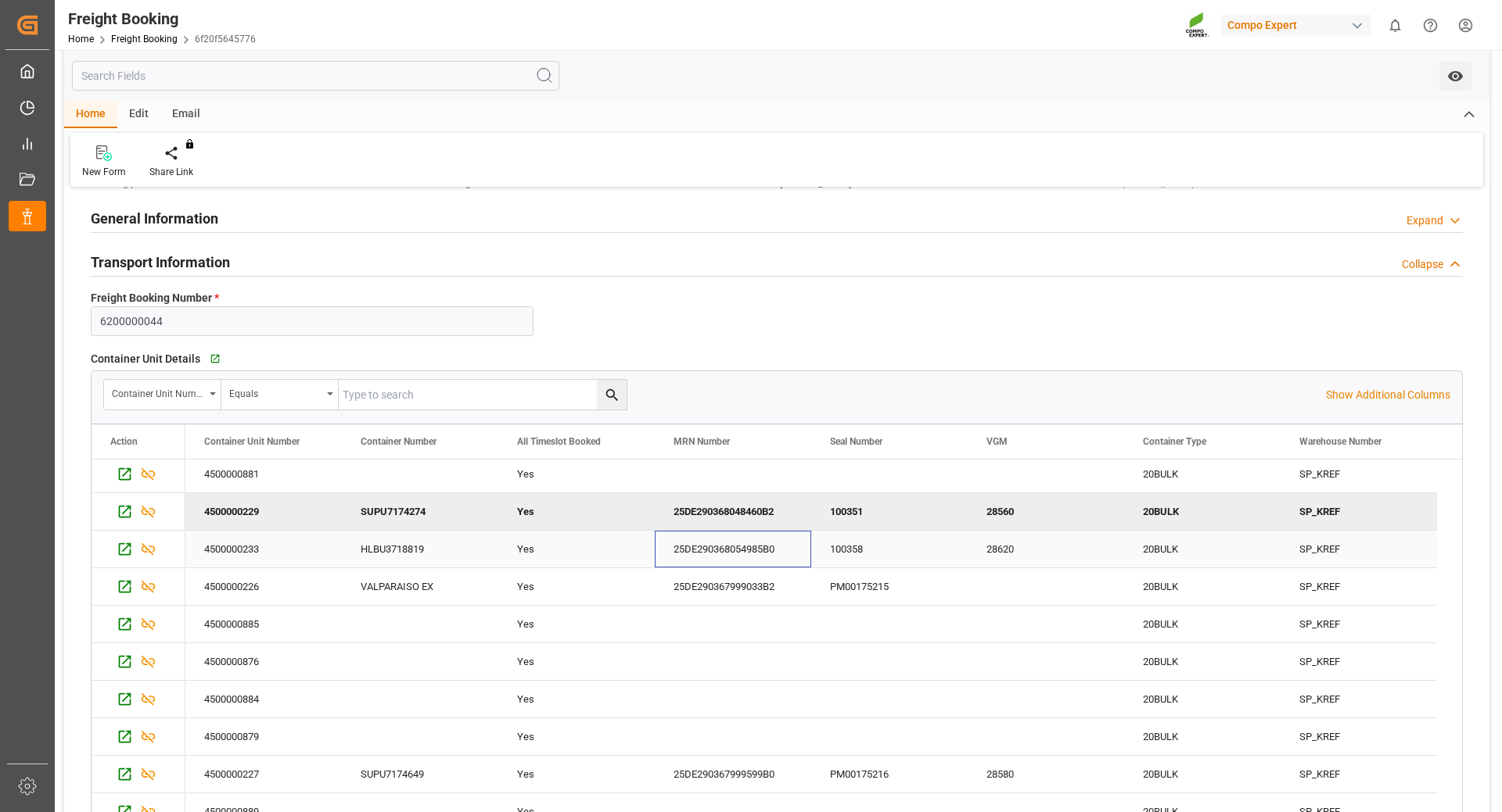
click at [765, 545] on div "25DE290368054985B0" at bounding box center [733, 549] width 156 height 37
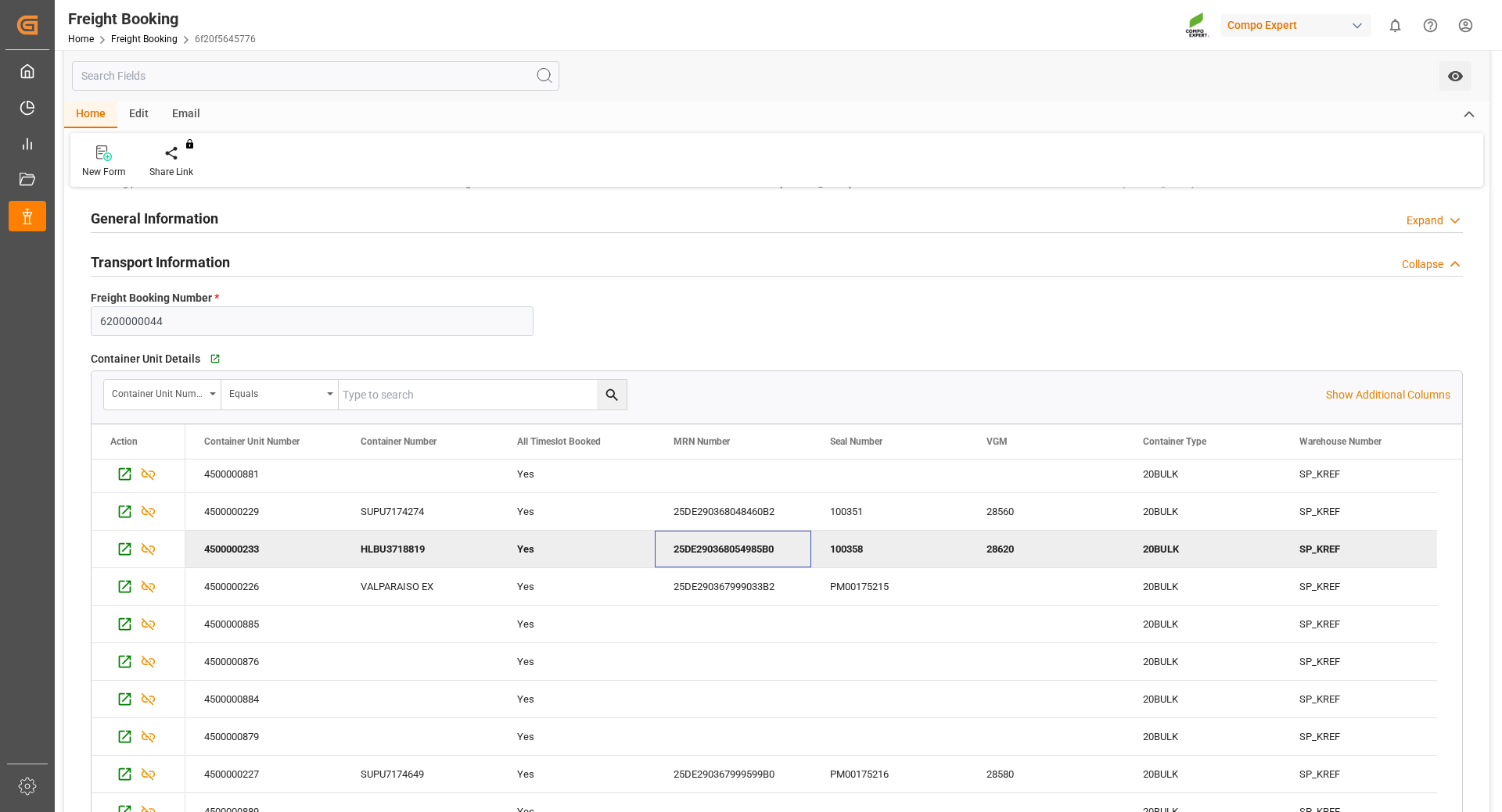
scroll to position [156, 0]
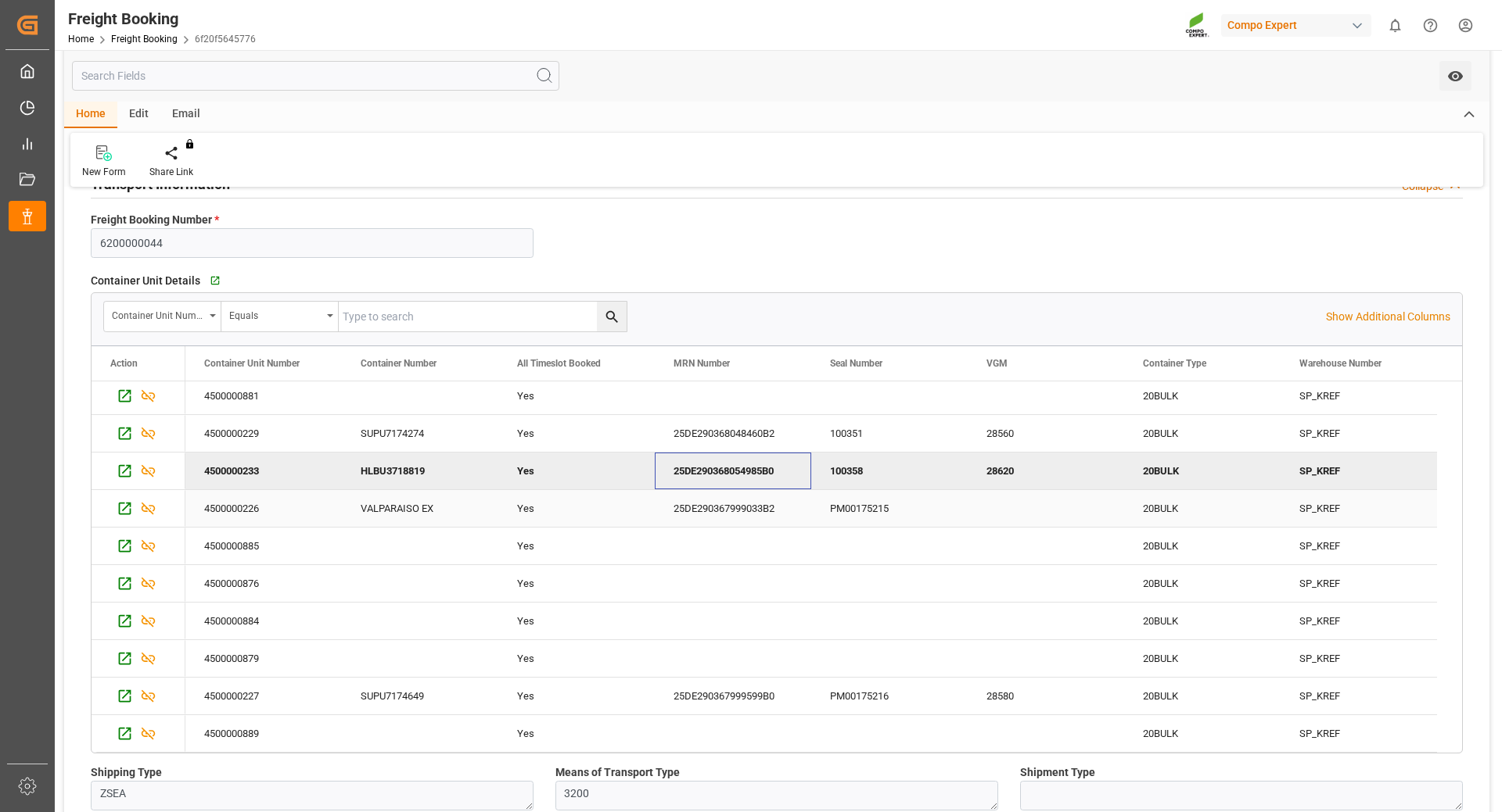
click at [757, 513] on div "25DE290367999033B2" at bounding box center [733, 509] width 156 height 37
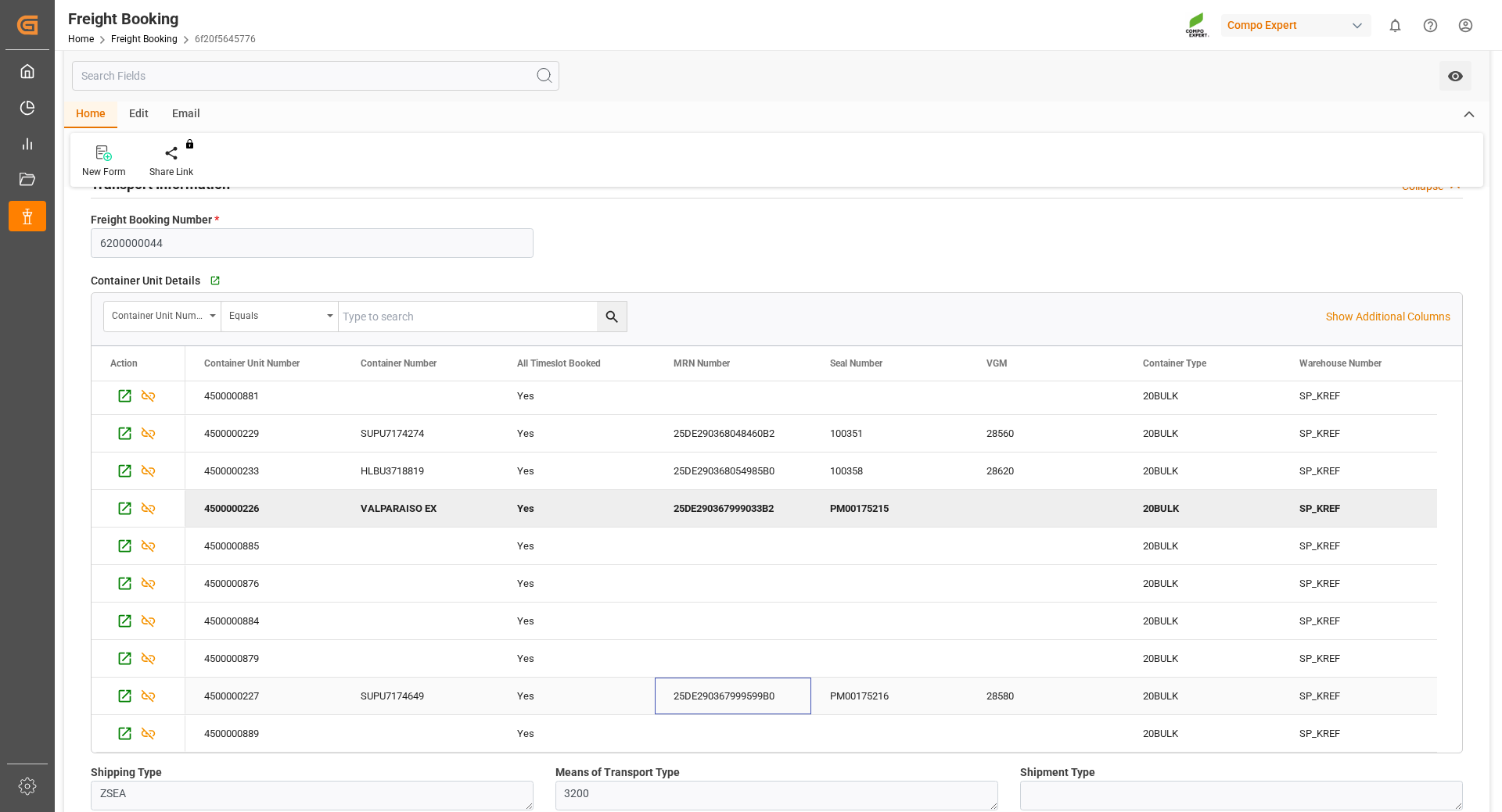
click at [787, 690] on div "25DE290367999599B0" at bounding box center [733, 696] width 156 height 37
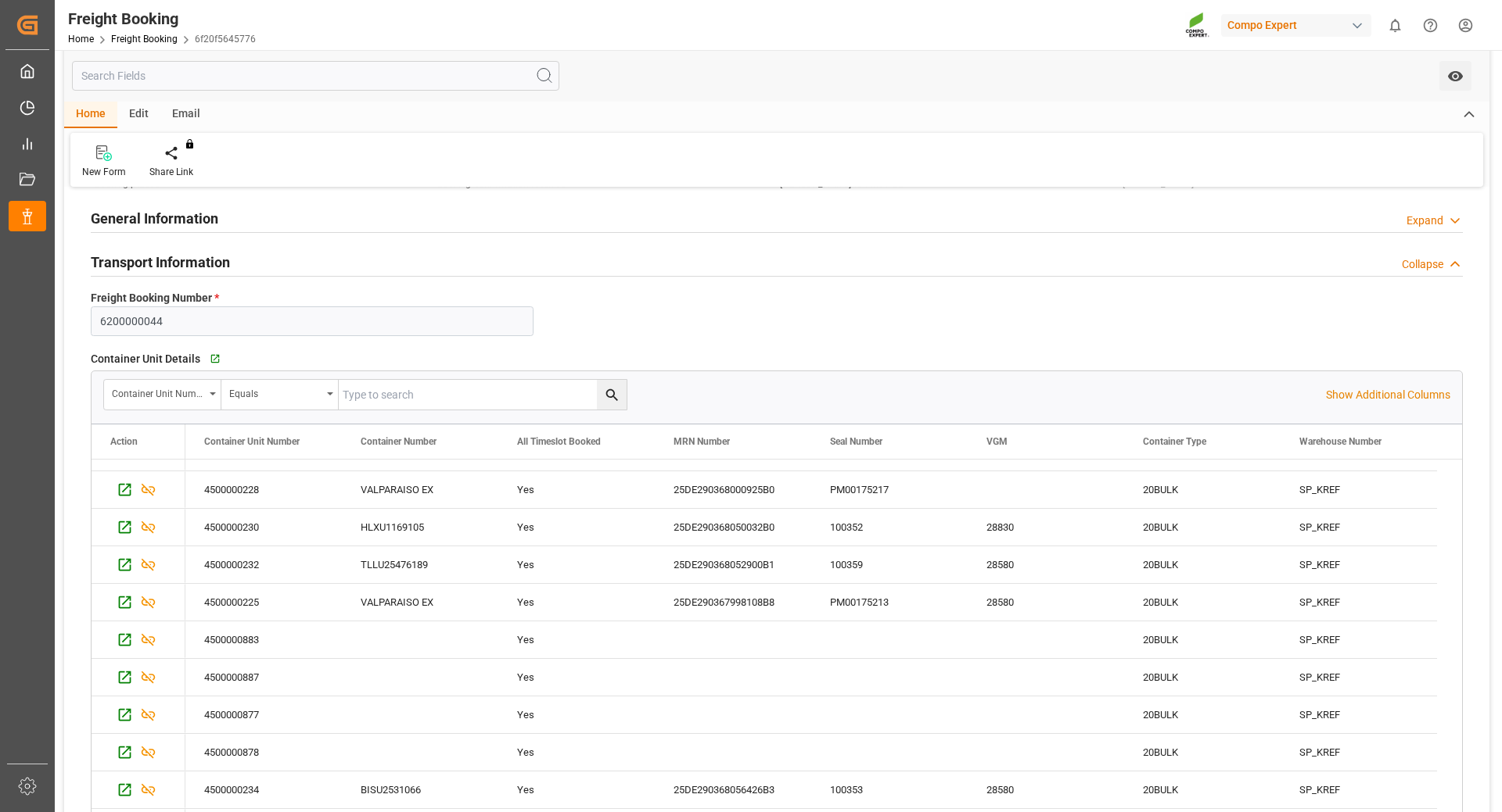
scroll to position [135, 0]
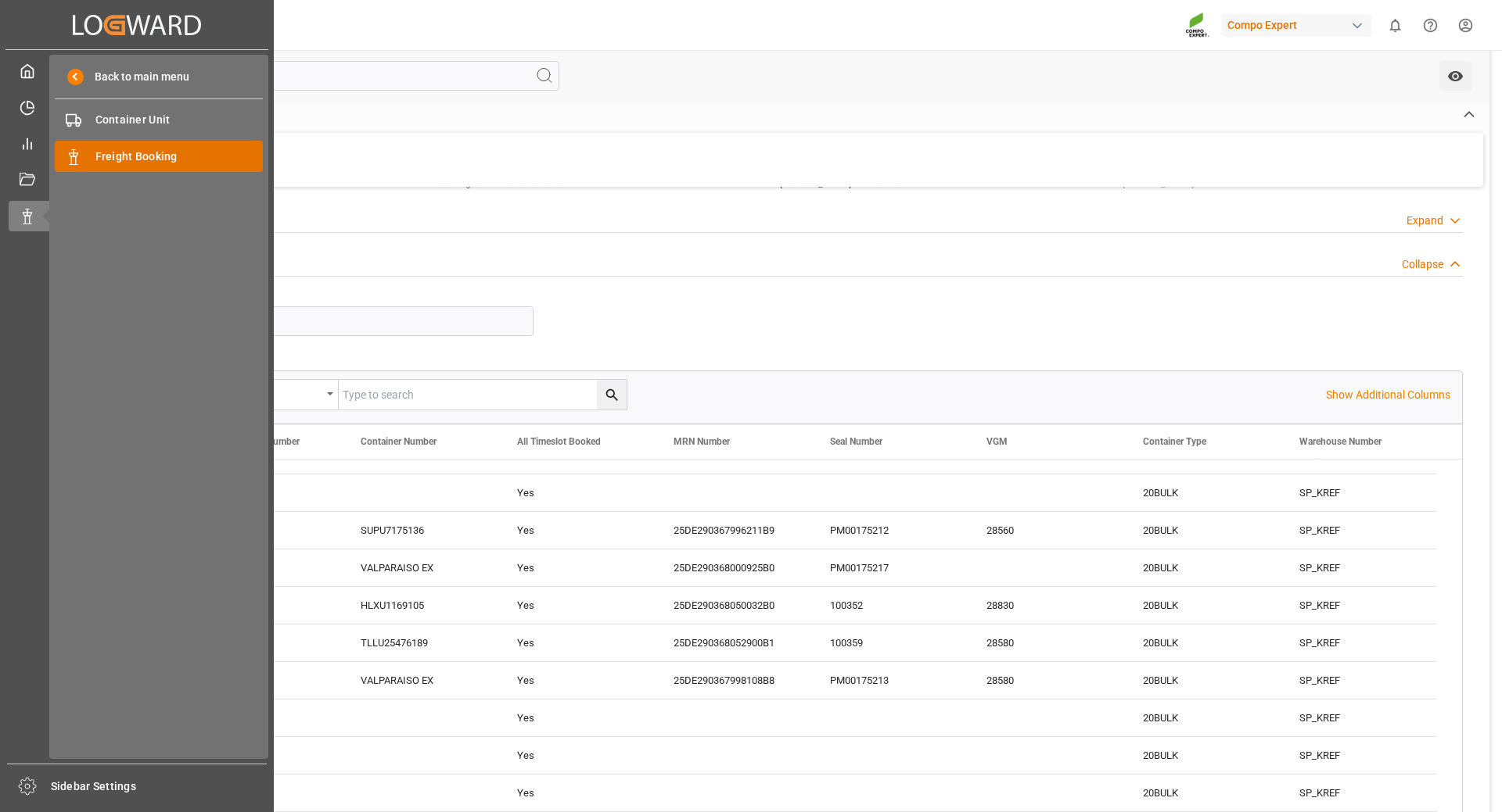
click at [88, 155] on div "Freight Booking Freight Booking" at bounding box center [158, 156] width 208 height 30
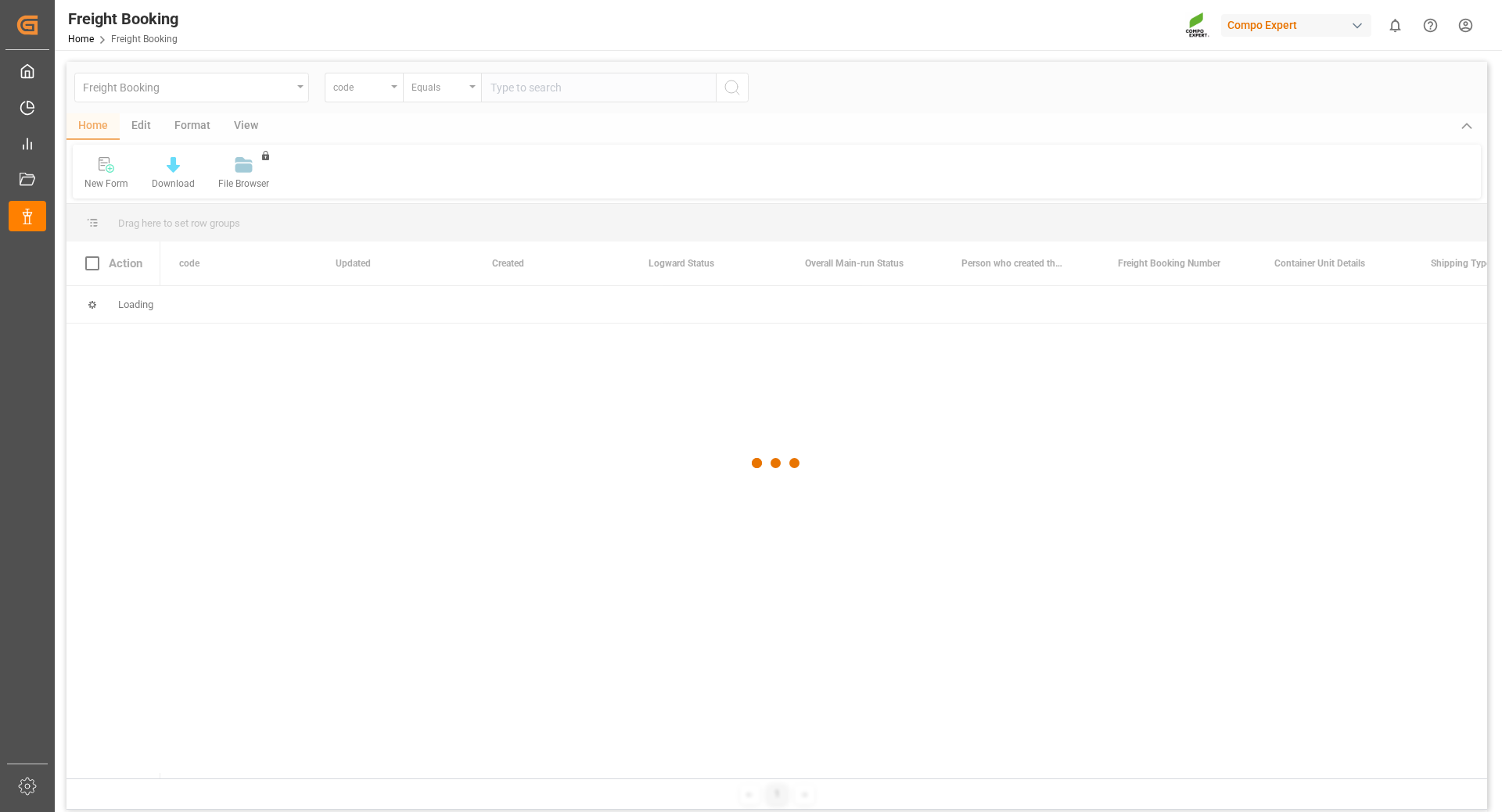
click at [393, 96] on div at bounding box center [776, 463] width 1420 height 803
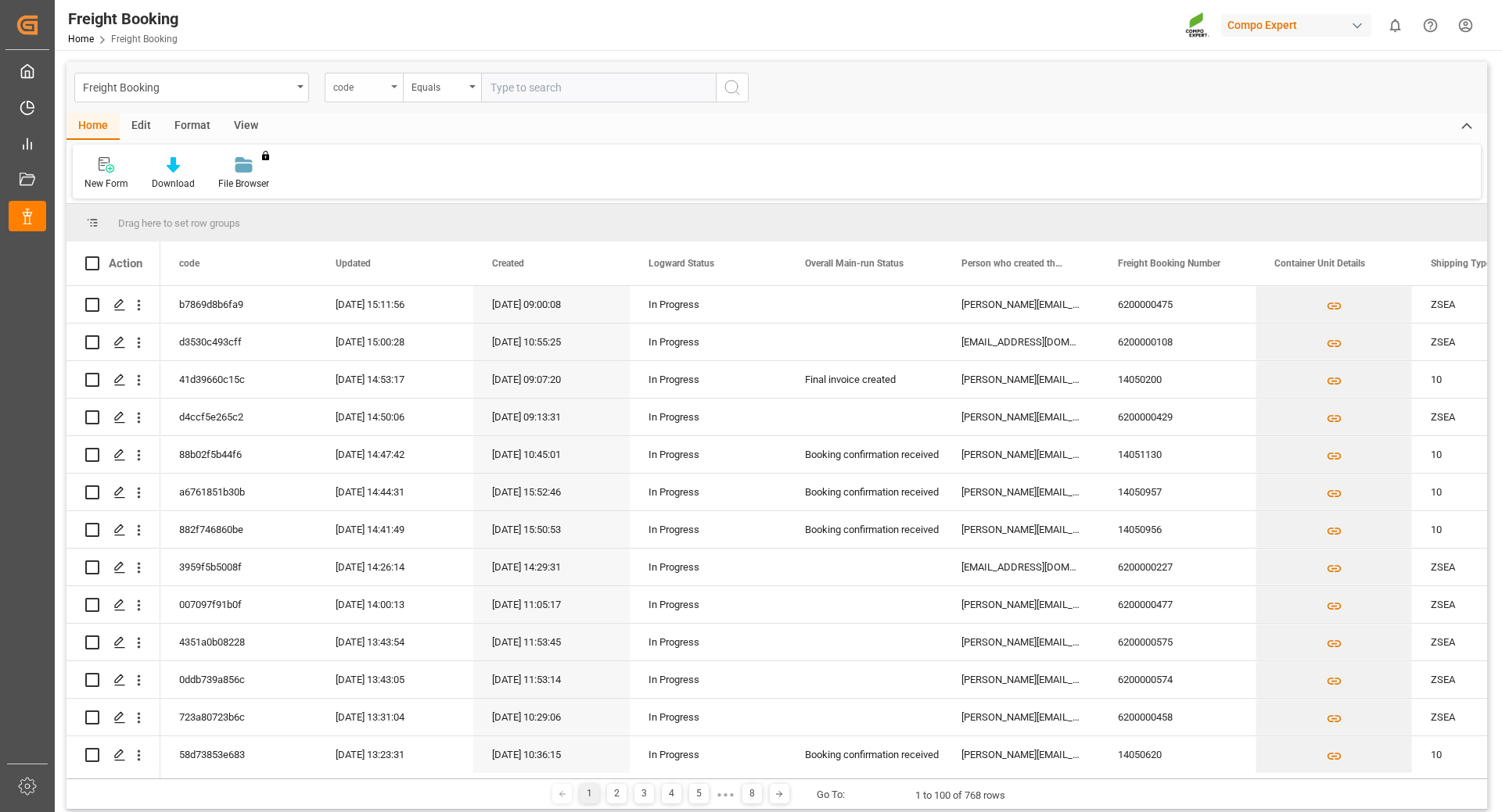
click at [394, 90] on div "code" at bounding box center [364, 87] width 78 height 29
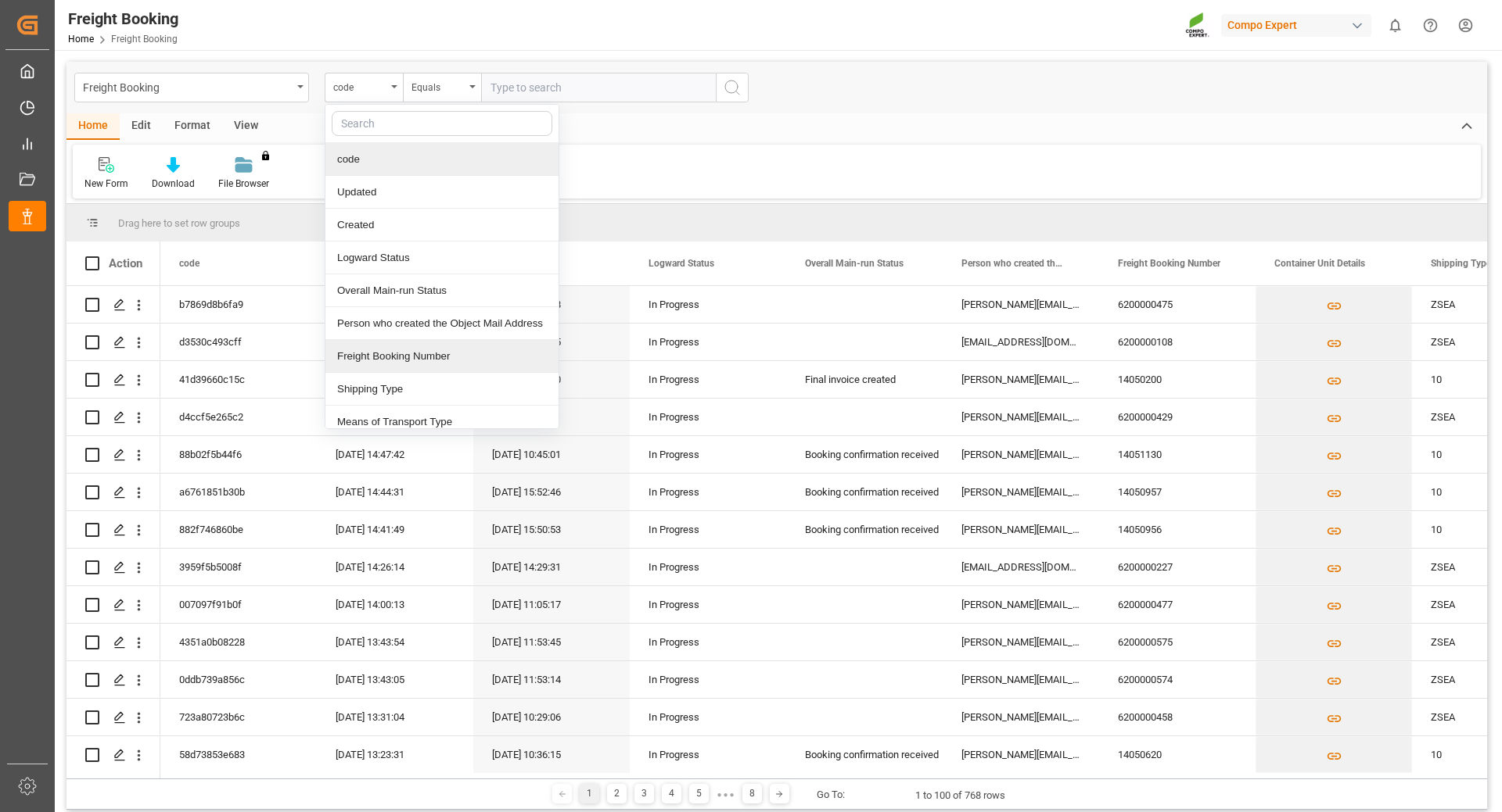
click at [381, 353] on div "Freight Booking Number" at bounding box center [442, 356] width 233 height 33
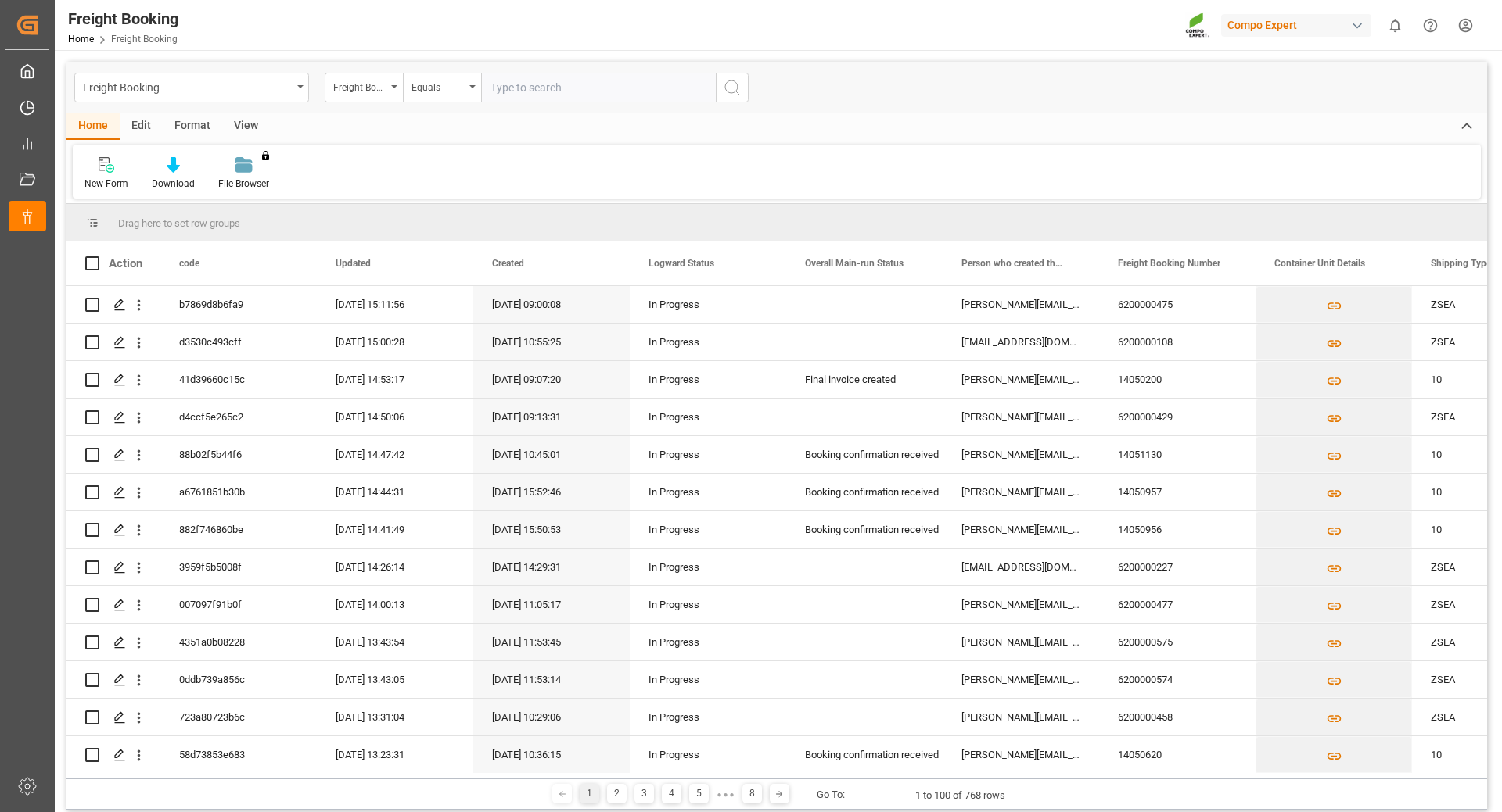
click at [510, 90] on input "text" at bounding box center [598, 87] width 235 height 29
type input "2"
type input "6200000426"
click at [726, 88] on icon "search button" at bounding box center [732, 88] width 19 height 19
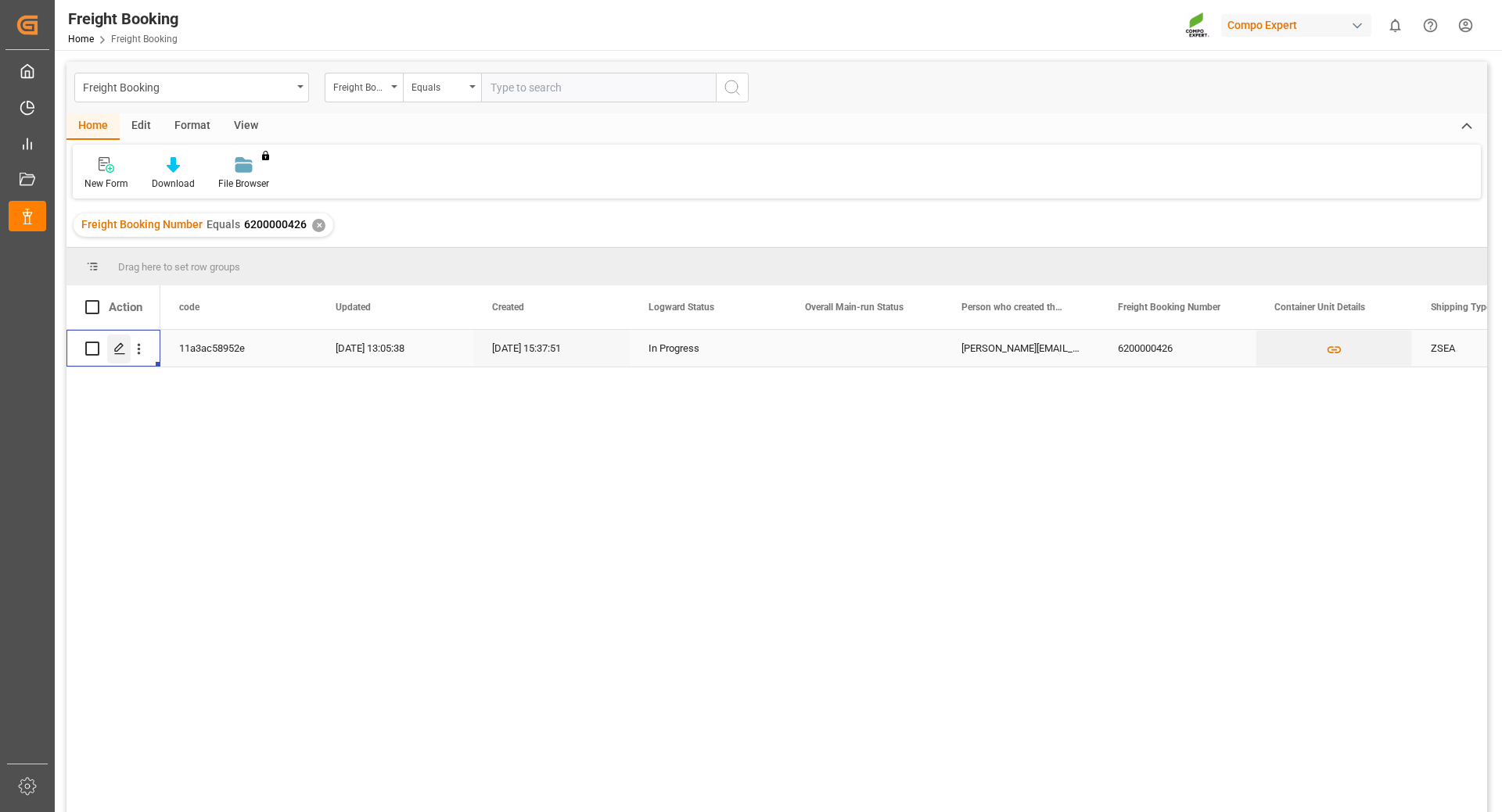
click at [126, 345] on div "Press SPACE to select this row." at bounding box center [119, 349] width 23 height 29
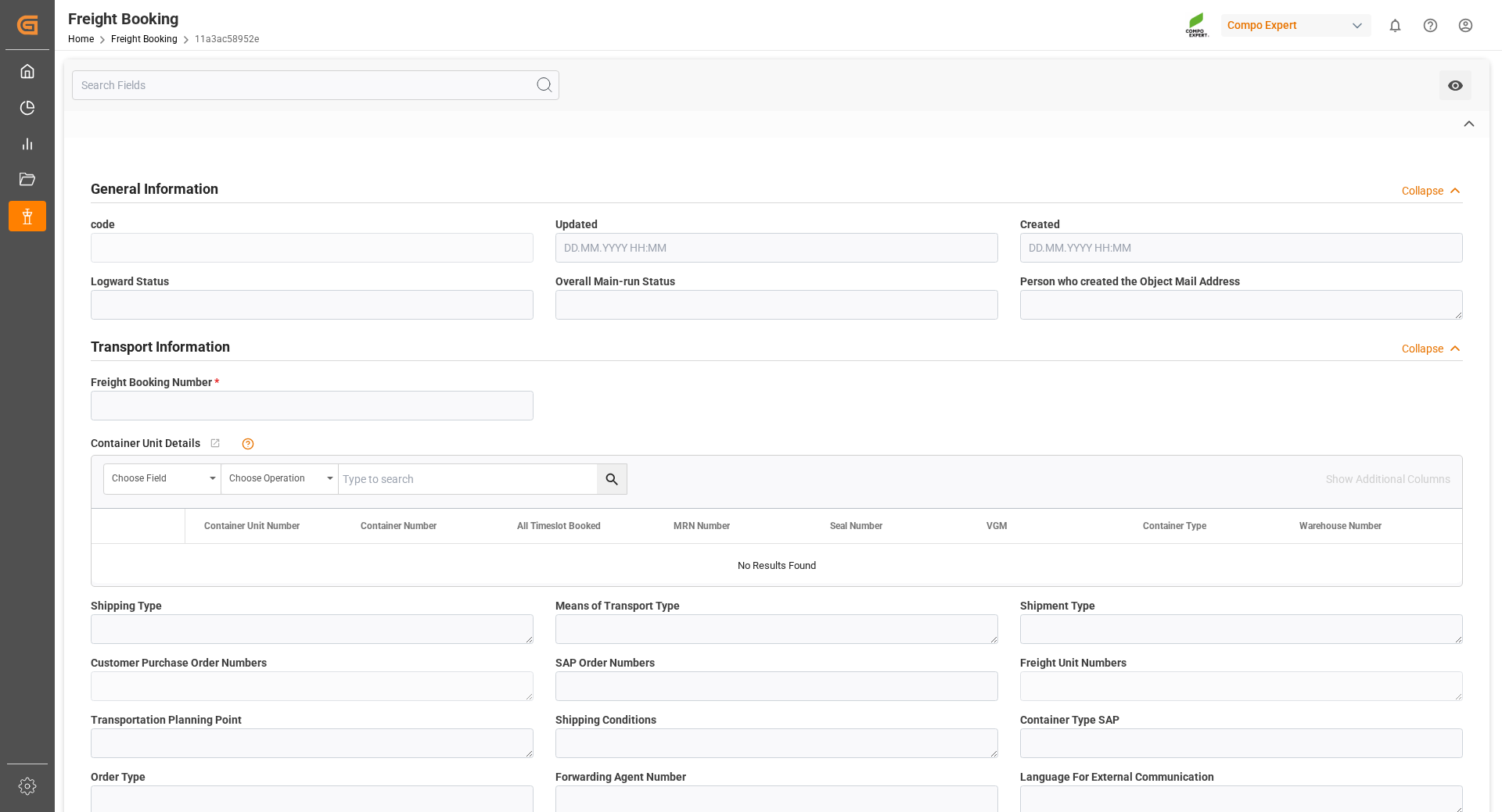
type input "6200000426"
type textarea "ZSEA"
type textarea "3200"
type textarea "5742907"
type input "2000000114"
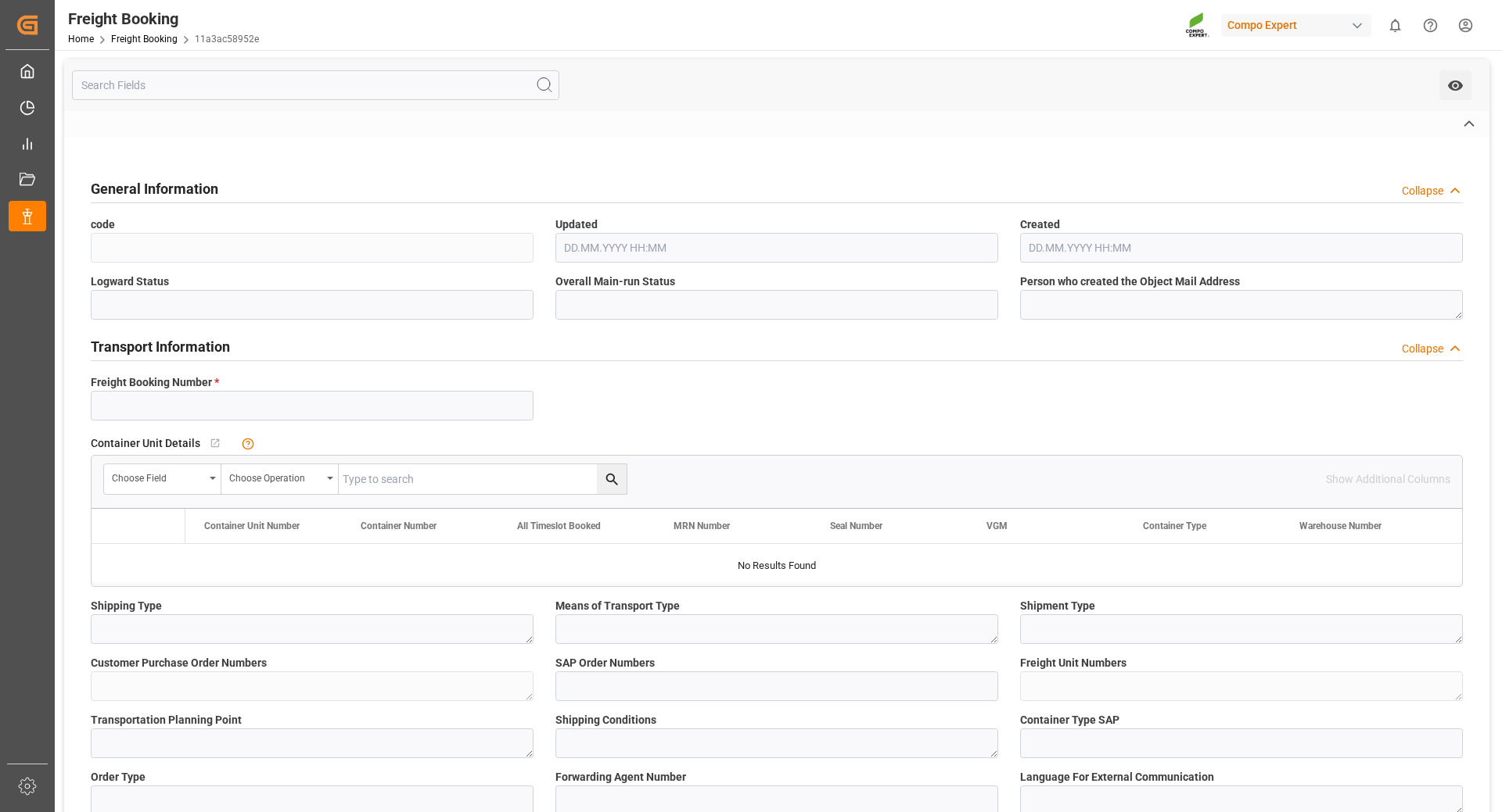
type textarea "4100002295; 4100002294"
type textarea "ZSEA"
type textarea "de"
type input "HLCU"
type input "22267024"
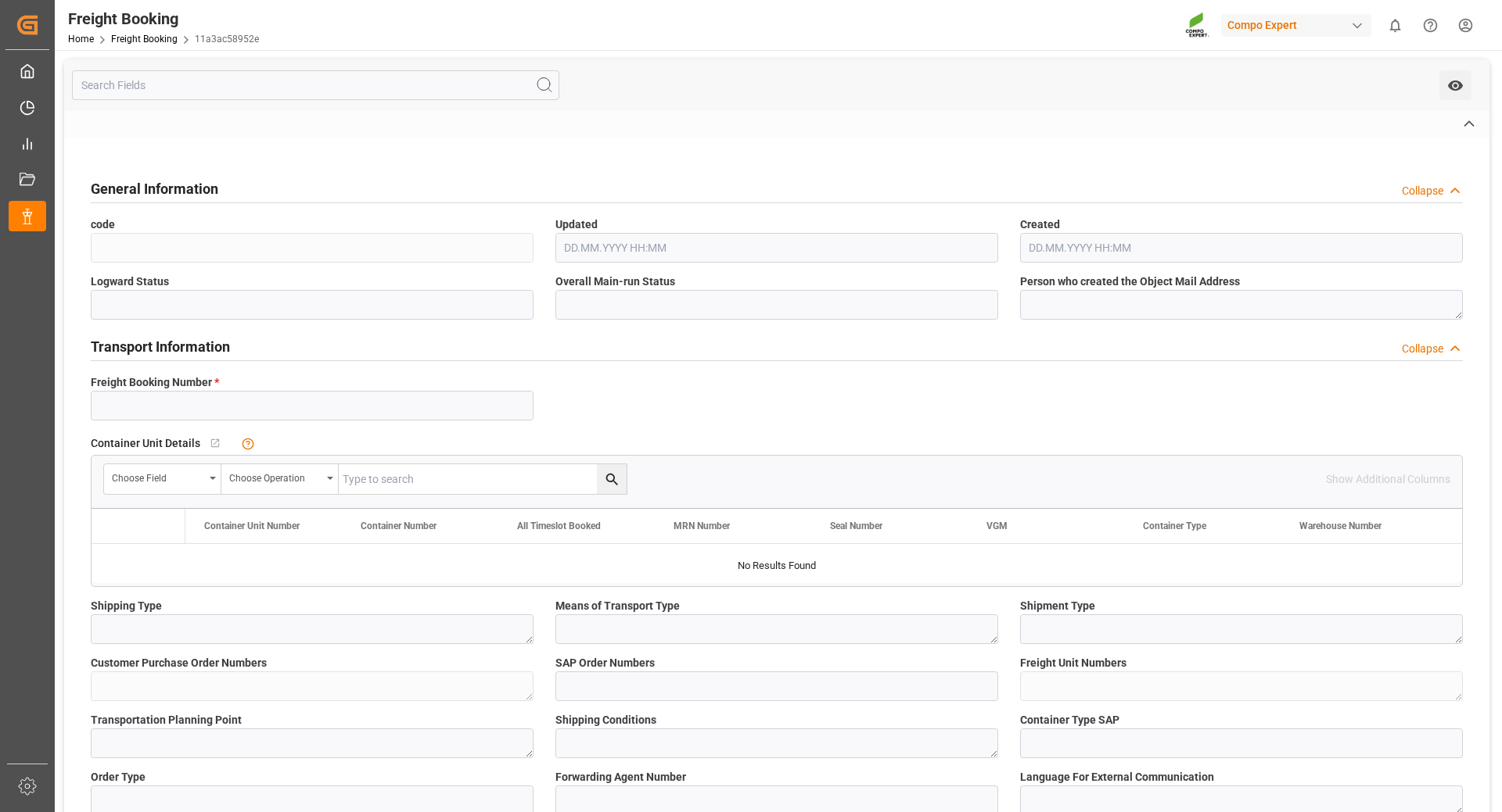
type input "VALPARAISO EXPRESS"
type input "[GEOGRAPHIC_DATA]"
type input "San Antonio"
type textarea "CIF"
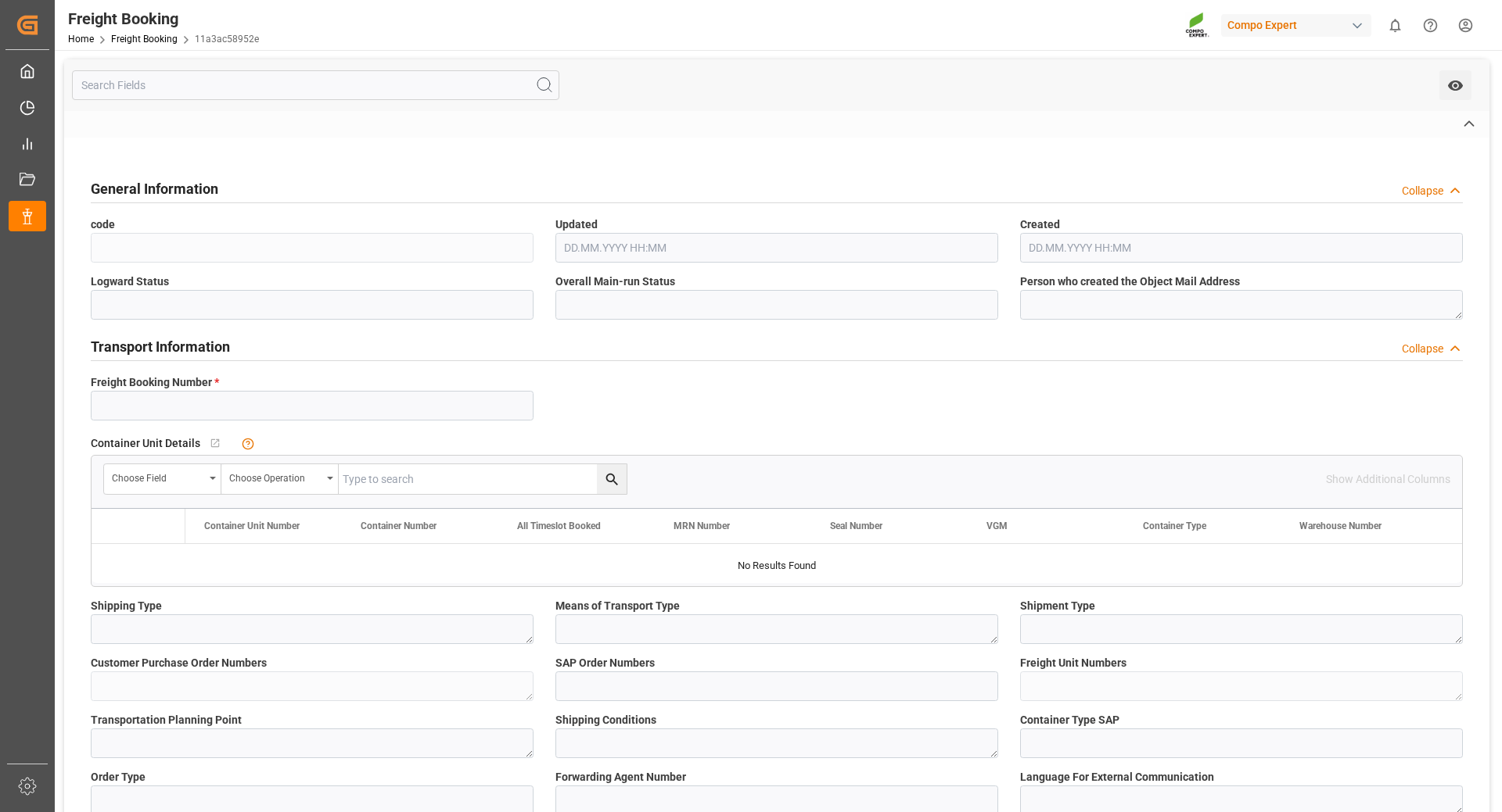
type textarea "SP_EWM"
type textarea "BFL 36 Extra SL 1000L IBC"
type textarea "1381702004"
type input "SP_EWM"
type input "Logistics Service Provider"
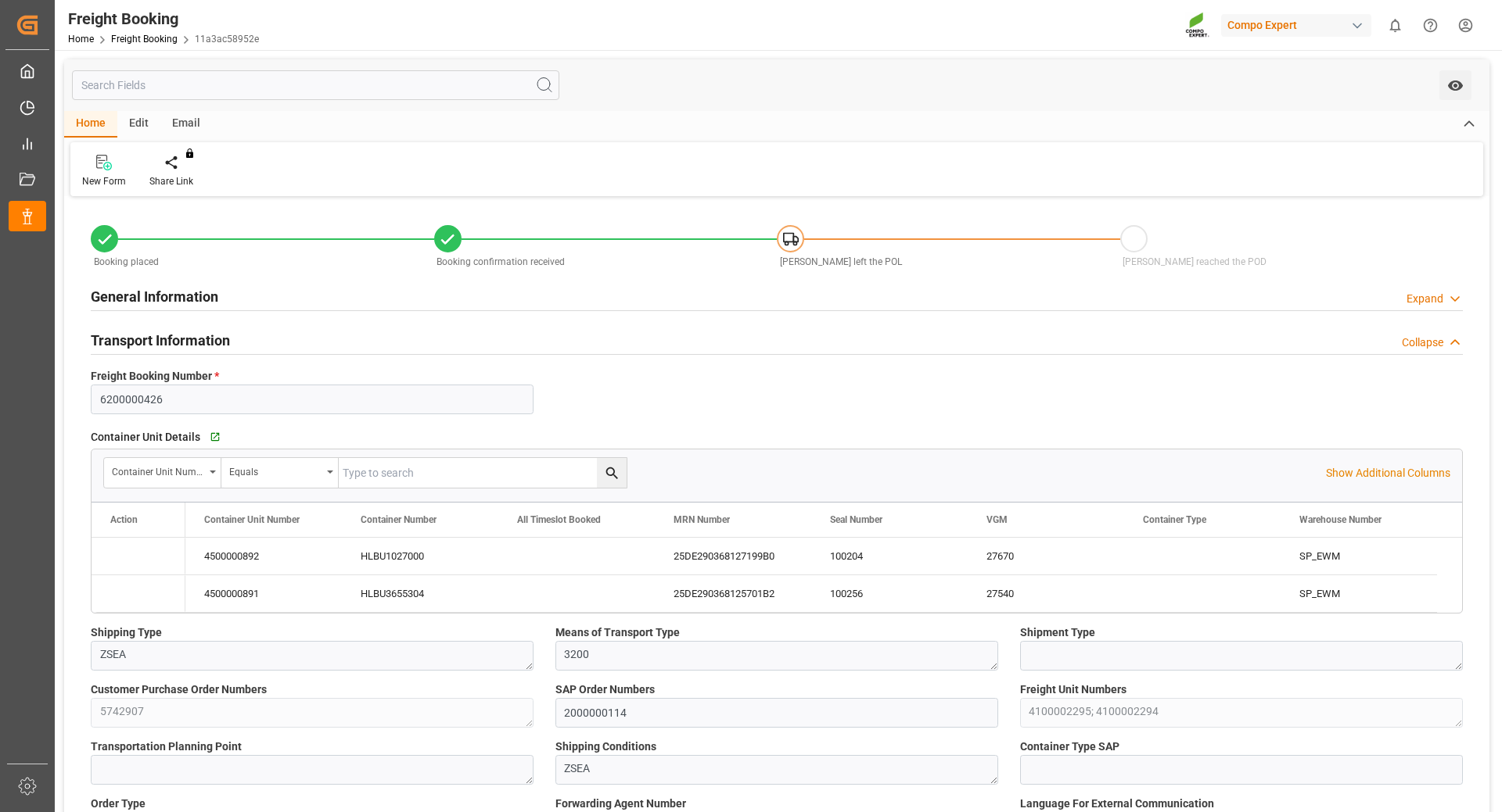
type input "Hapag [PERSON_NAME]"
type input "Hapag [PERSON_NAME] Aktiengesellschaft"
type input "9777589"
type input "BEANR"
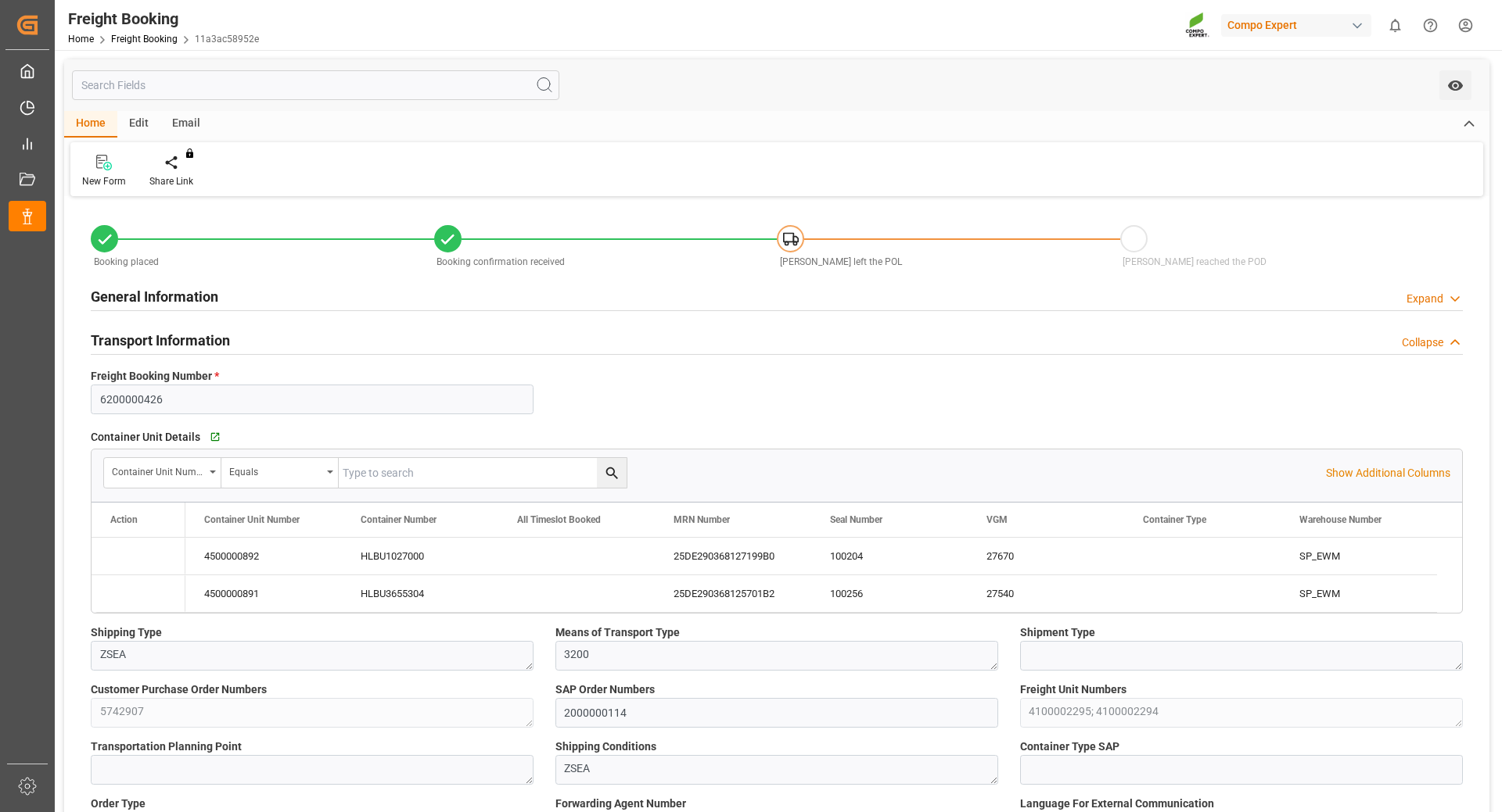
type input "CLSAI"
type input "0"
type input "92300"
type input "[DATE] 01:00"
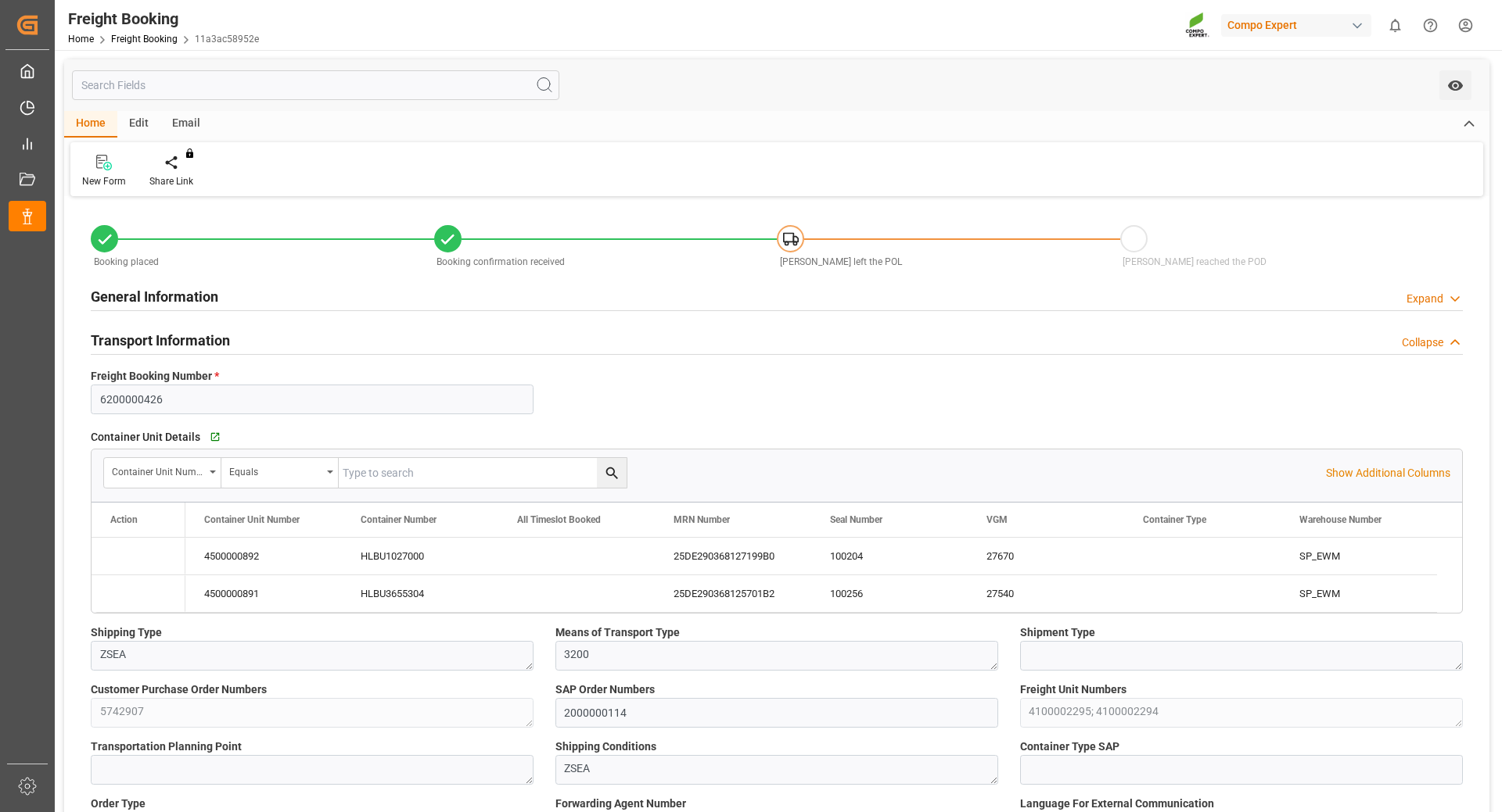
type input "[DATE] 00:00"
type input "[DATE] 22:00"
type input "[DATE] 23:00"
type input "[DATE] 15:37"
type input "[DATE] 10:13"
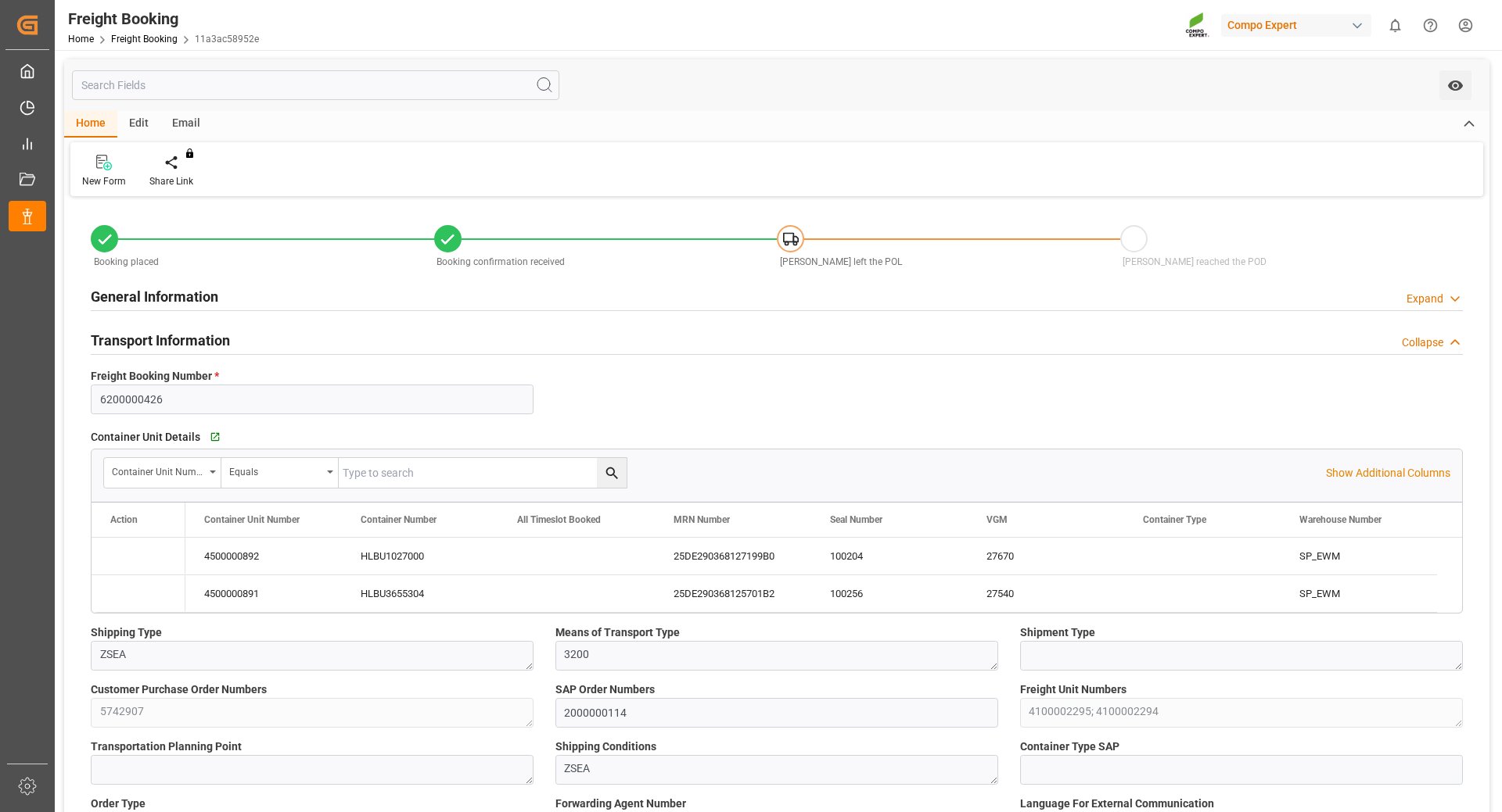
type input "[DATE] 10:13"
type input "[DATE] 11:09"
type input "[DATE] 13:05"
click at [847, 557] on div "100204" at bounding box center [889, 556] width 156 height 37
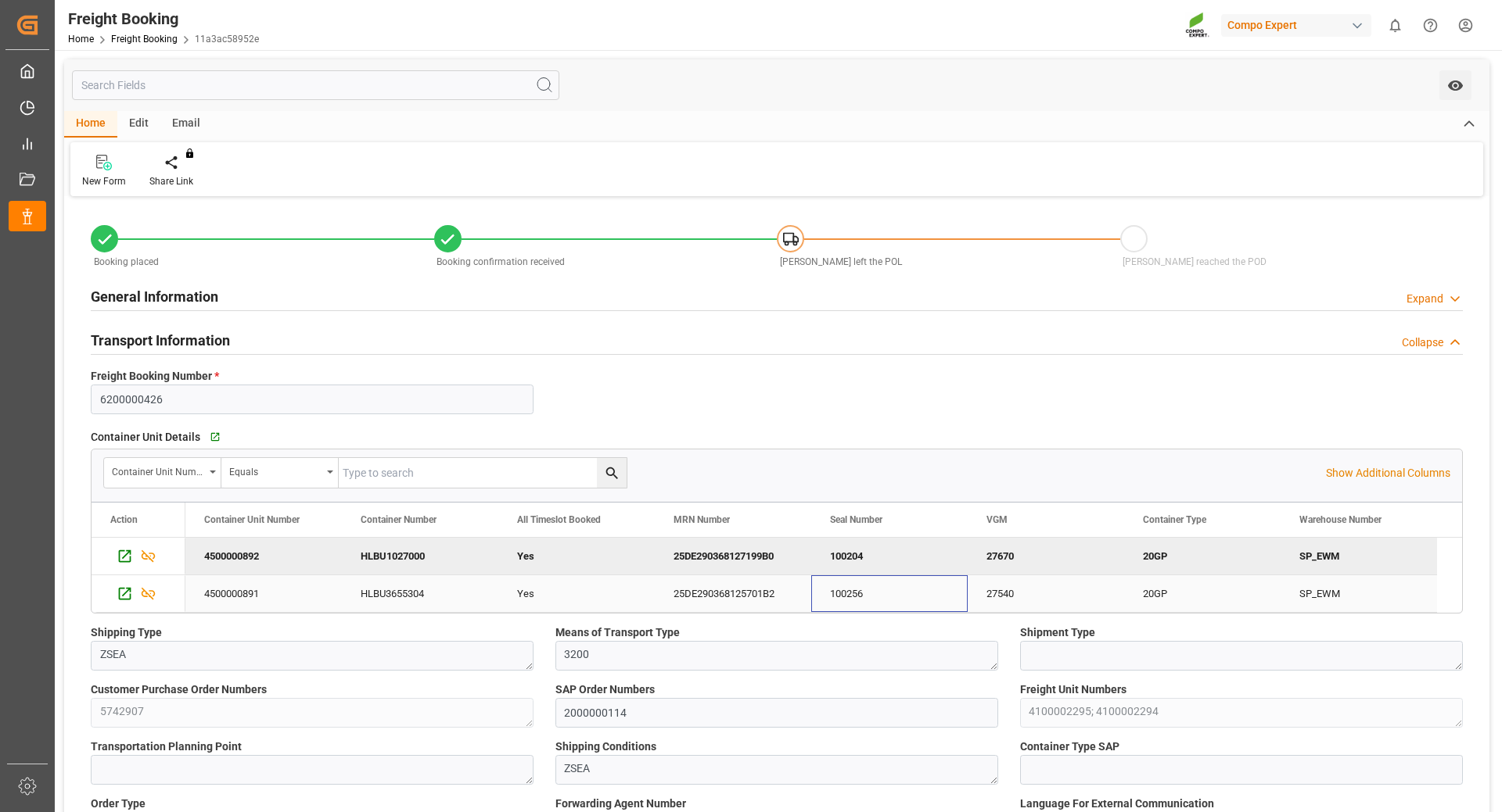
click at [862, 605] on div "100256" at bounding box center [889, 594] width 156 height 37
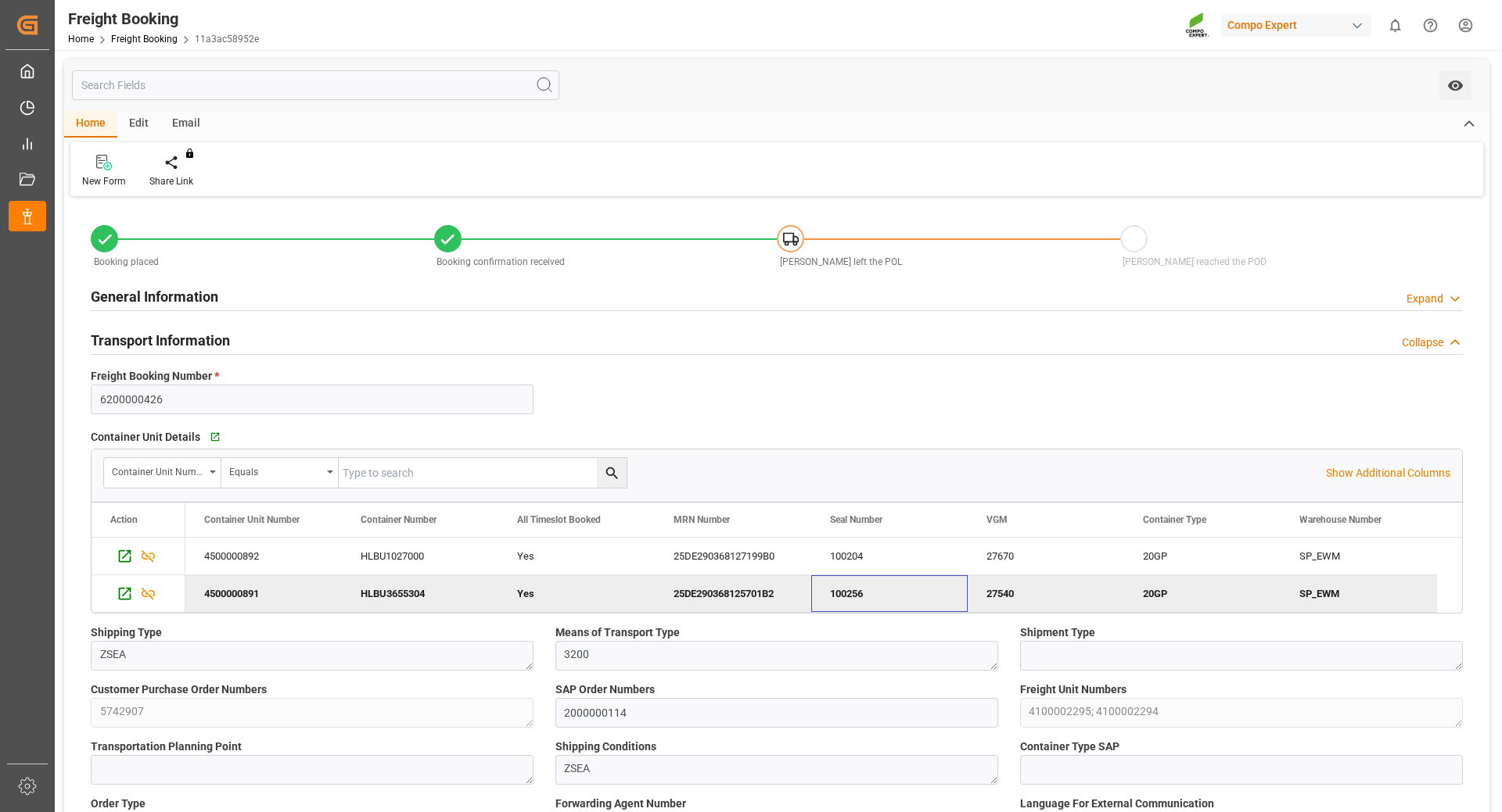
click at [862, 605] on div "100256" at bounding box center [889, 594] width 156 height 37
click at [764, 558] on div "25DE290368127199B0" at bounding box center [733, 556] width 156 height 37
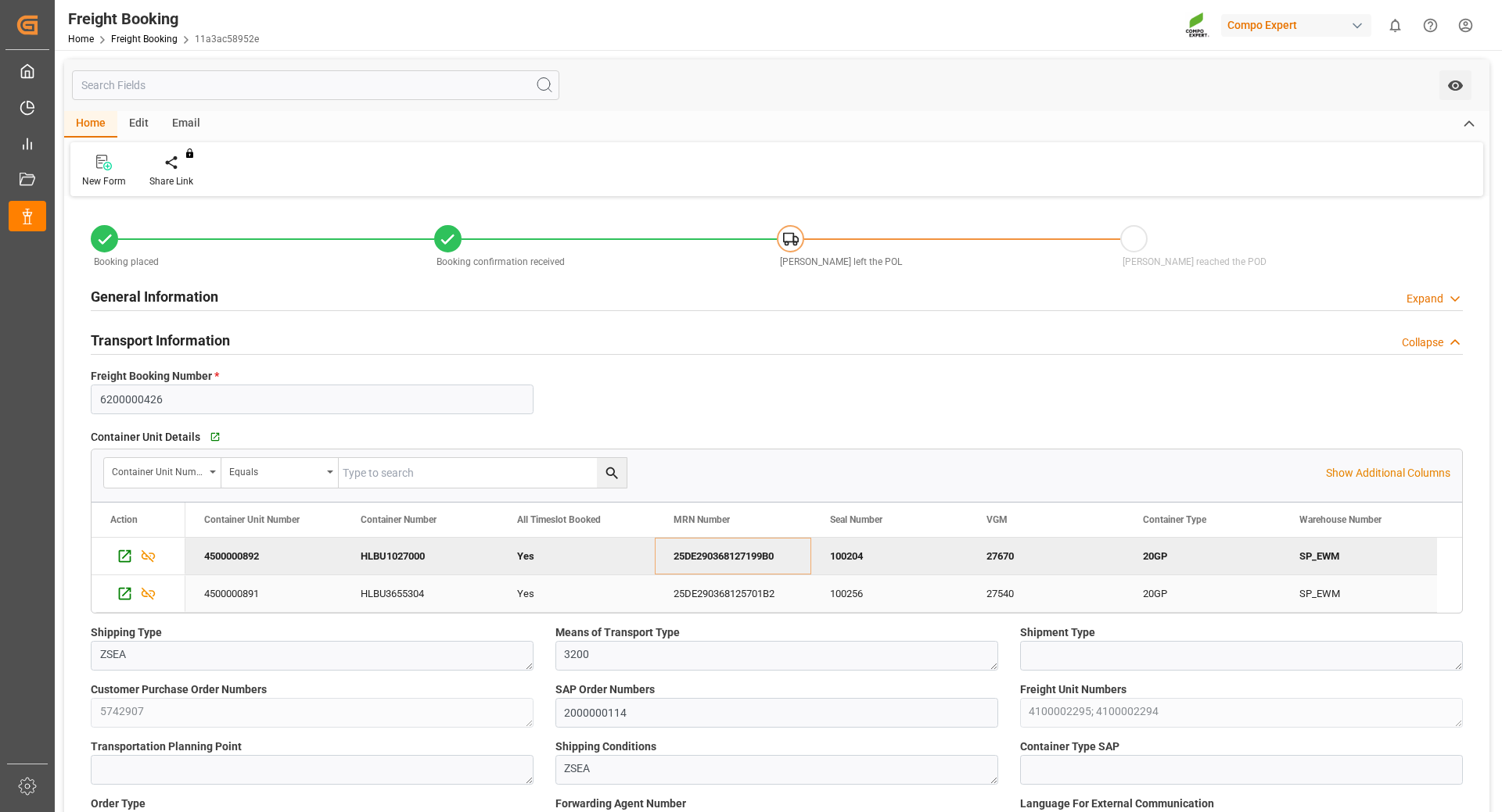
click at [729, 594] on div "25DE290368125701B2" at bounding box center [733, 594] width 156 height 37
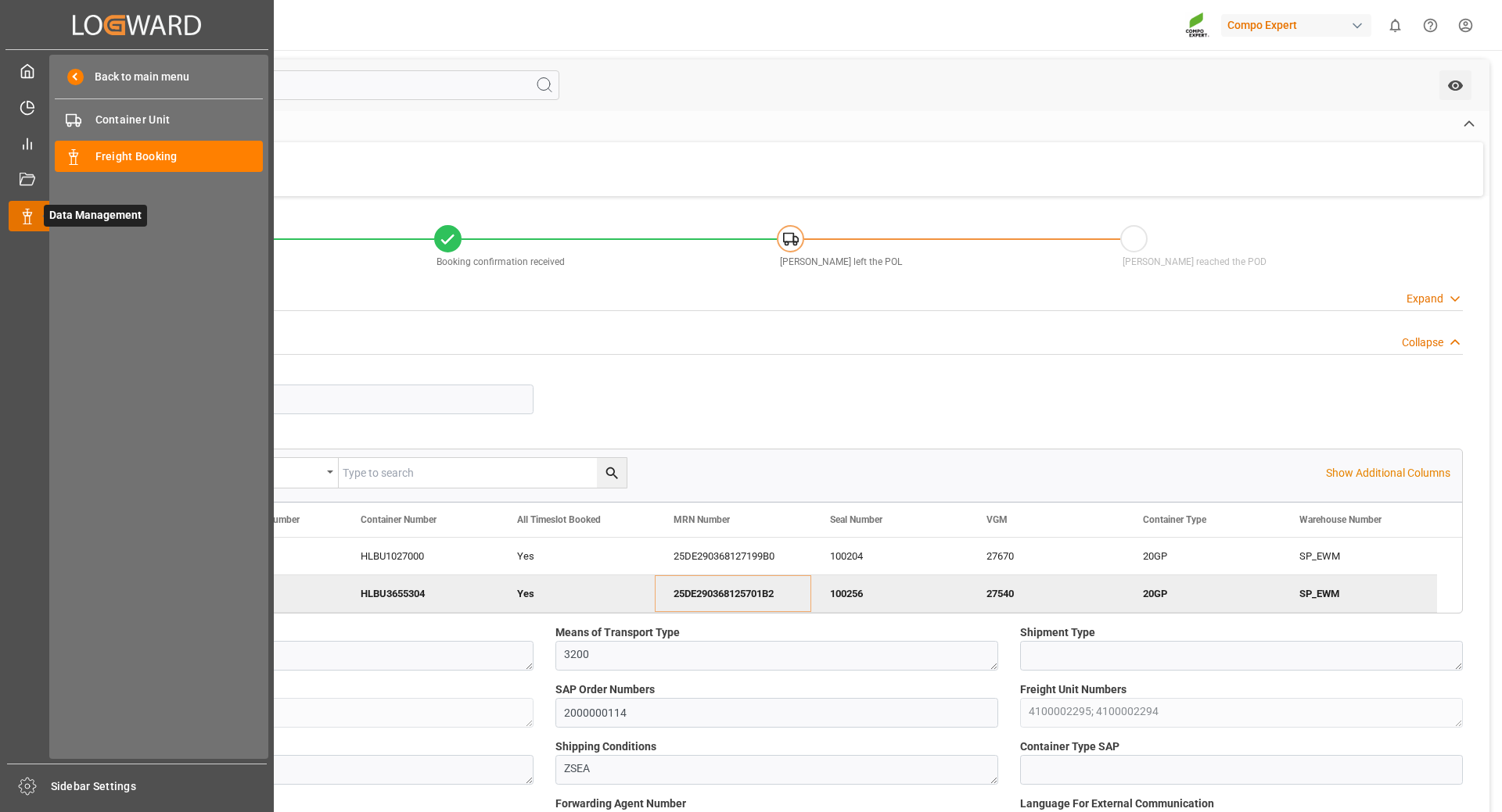
click at [27, 224] on icon at bounding box center [28, 217] width 16 height 16
click at [132, 162] on span "Freight Booking" at bounding box center [179, 157] width 168 height 17
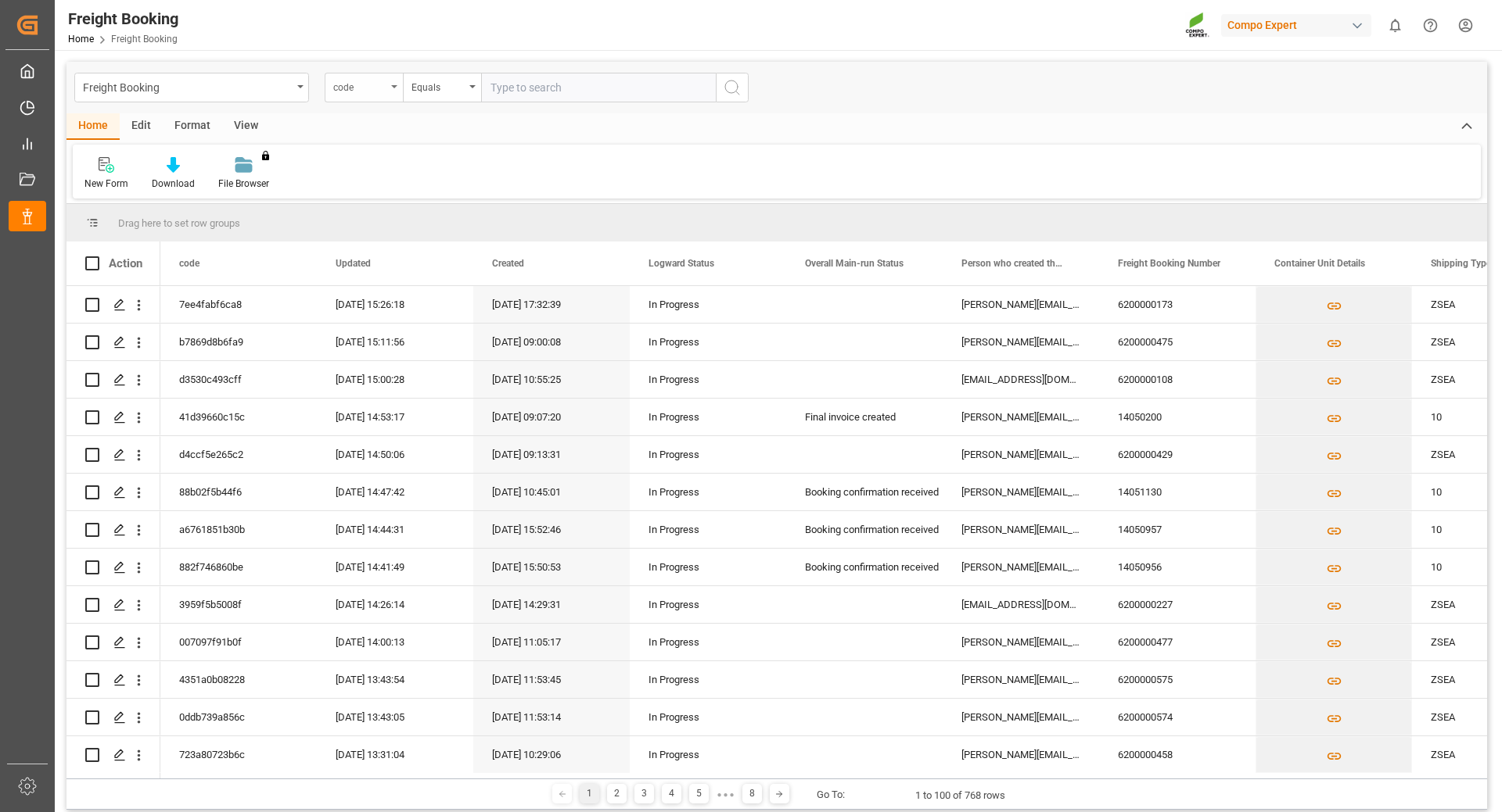
click at [389, 88] on div "code" at bounding box center [364, 87] width 78 height 29
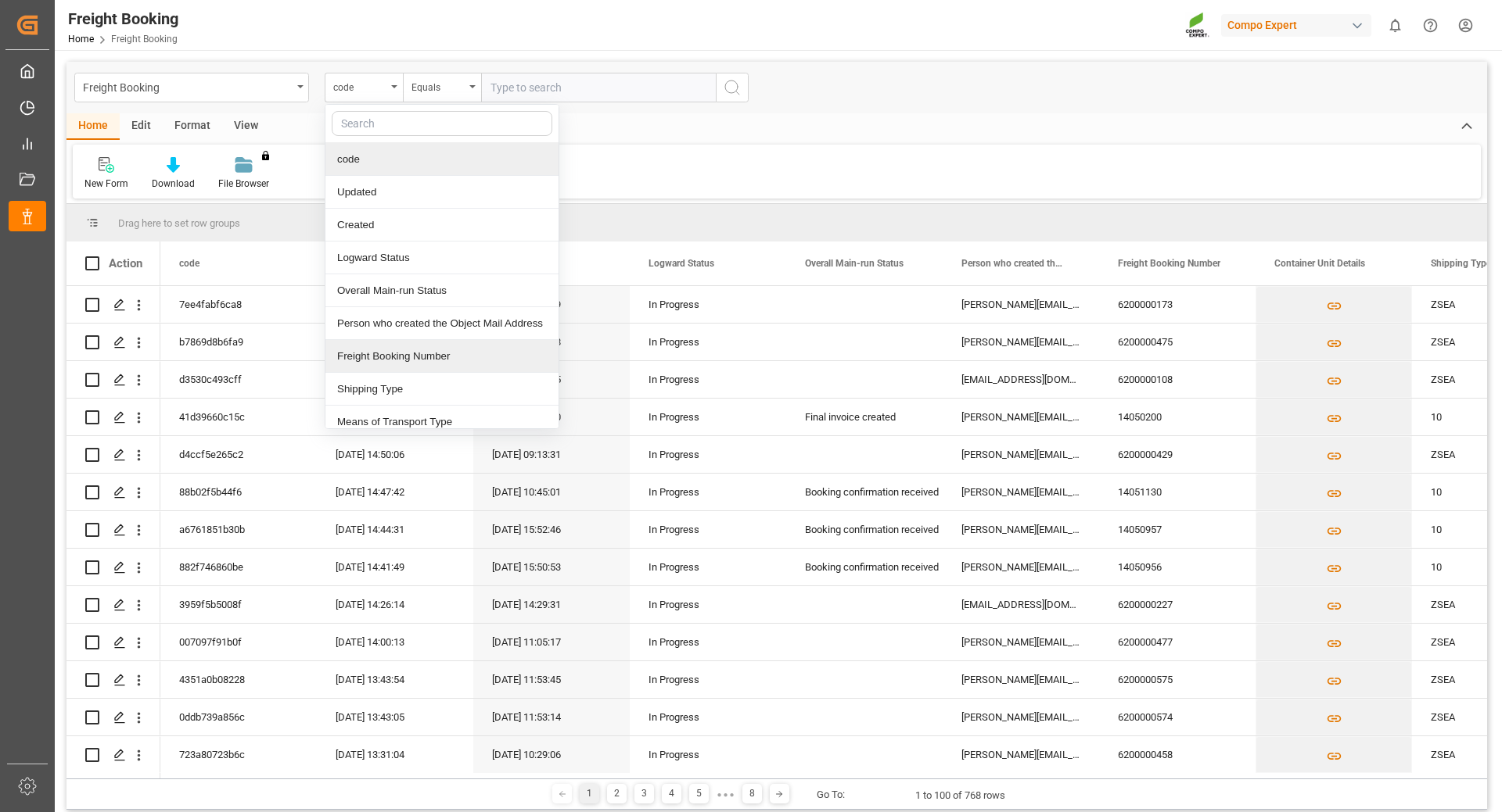
click at [373, 357] on div "Freight Booking Number" at bounding box center [442, 356] width 233 height 33
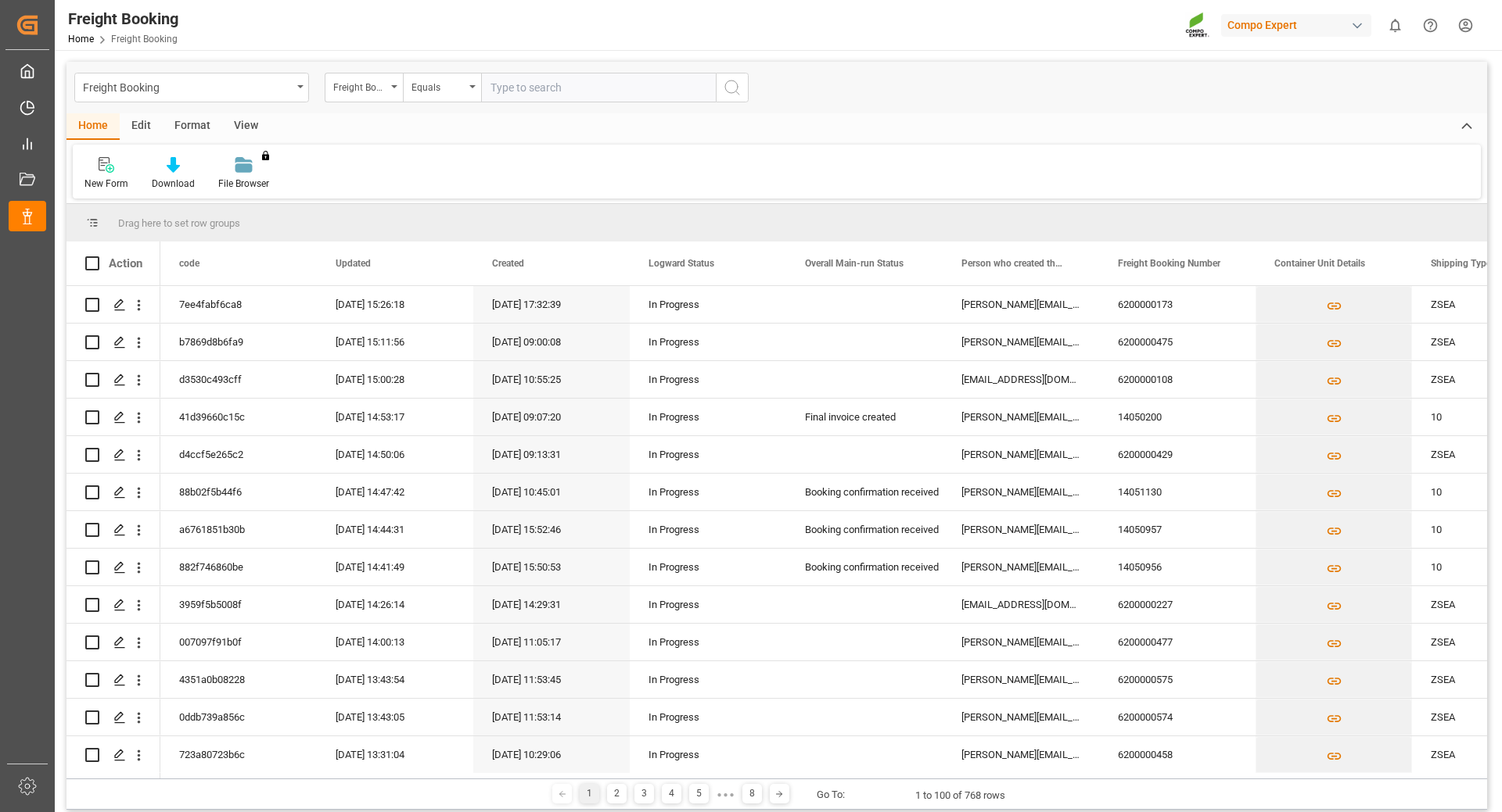
click at [516, 87] on input "text" at bounding box center [598, 87] width 235 height 29
type input "15744655"
click at [746, 88] on button "search button" at bounding box center [732, 87] width 33 height 29
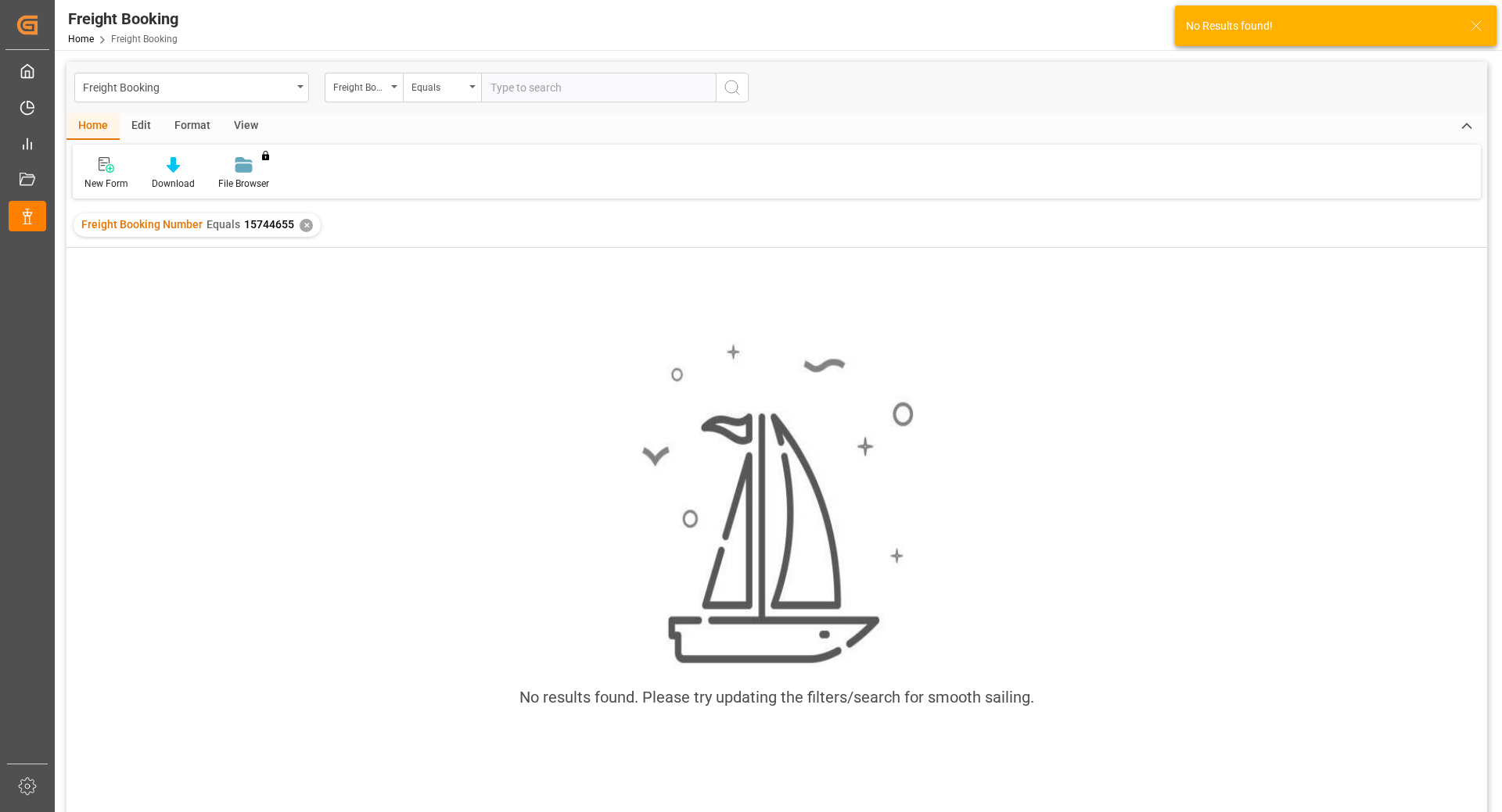
click at [571, 84] on input "text" at bounding box center [598, 87] width 235 height 29
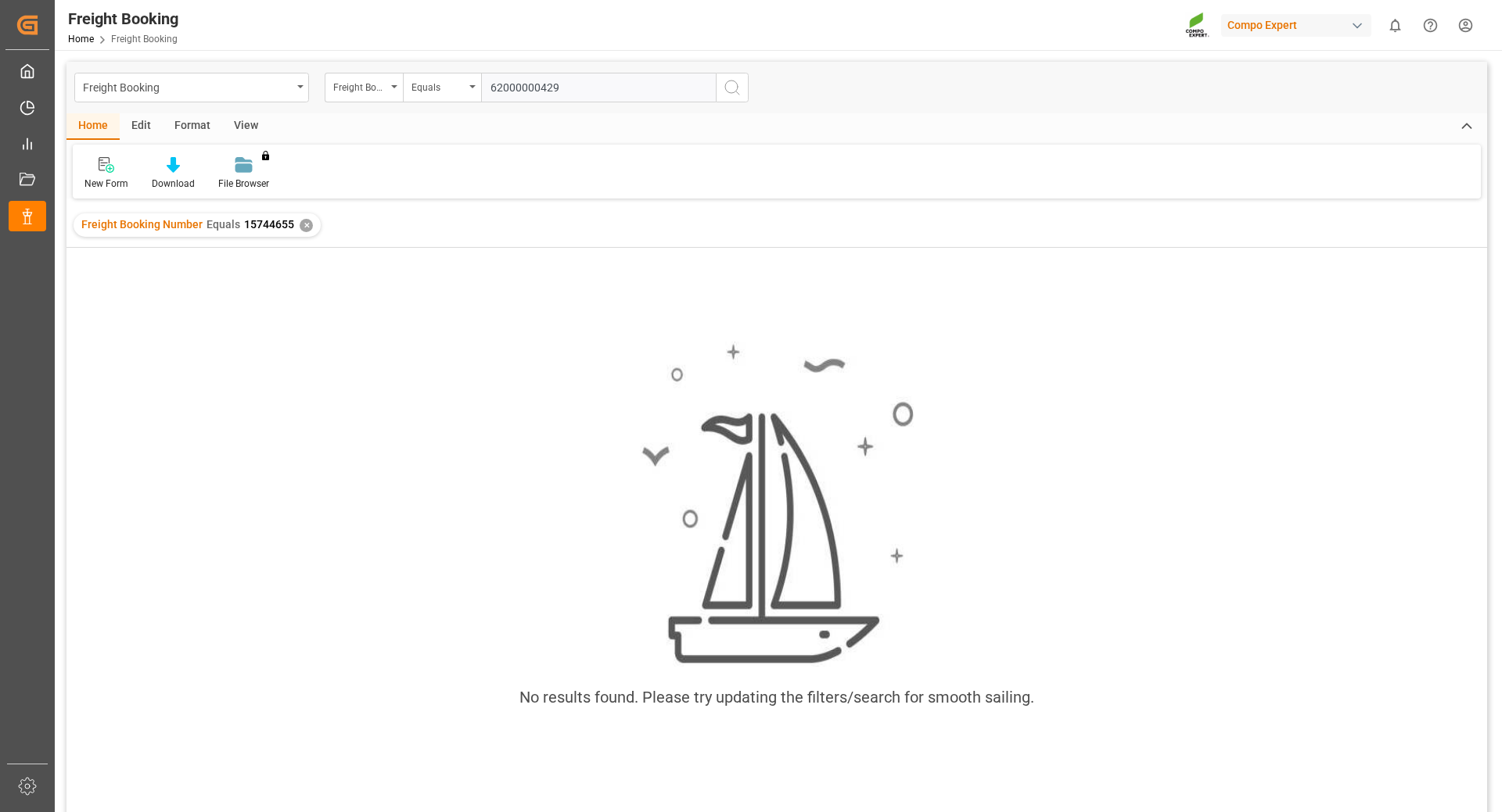
type input "62000000429"
click at [723, 88] on icon "search button" at bounding box center [732, 88] width 19 height 19
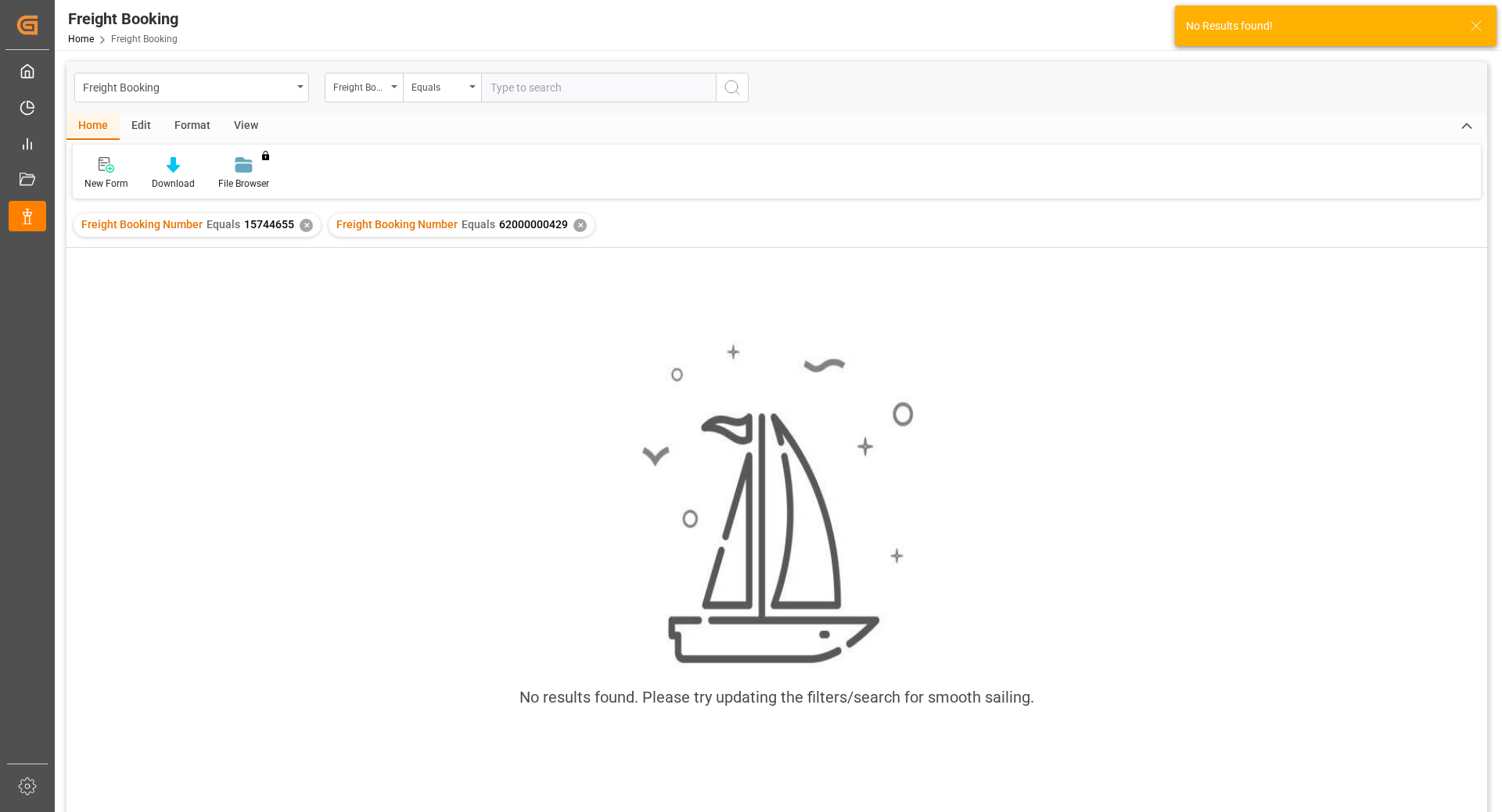
click at [574, 227] on div "✕" at bounding box center [580, 225] width 14 height 14
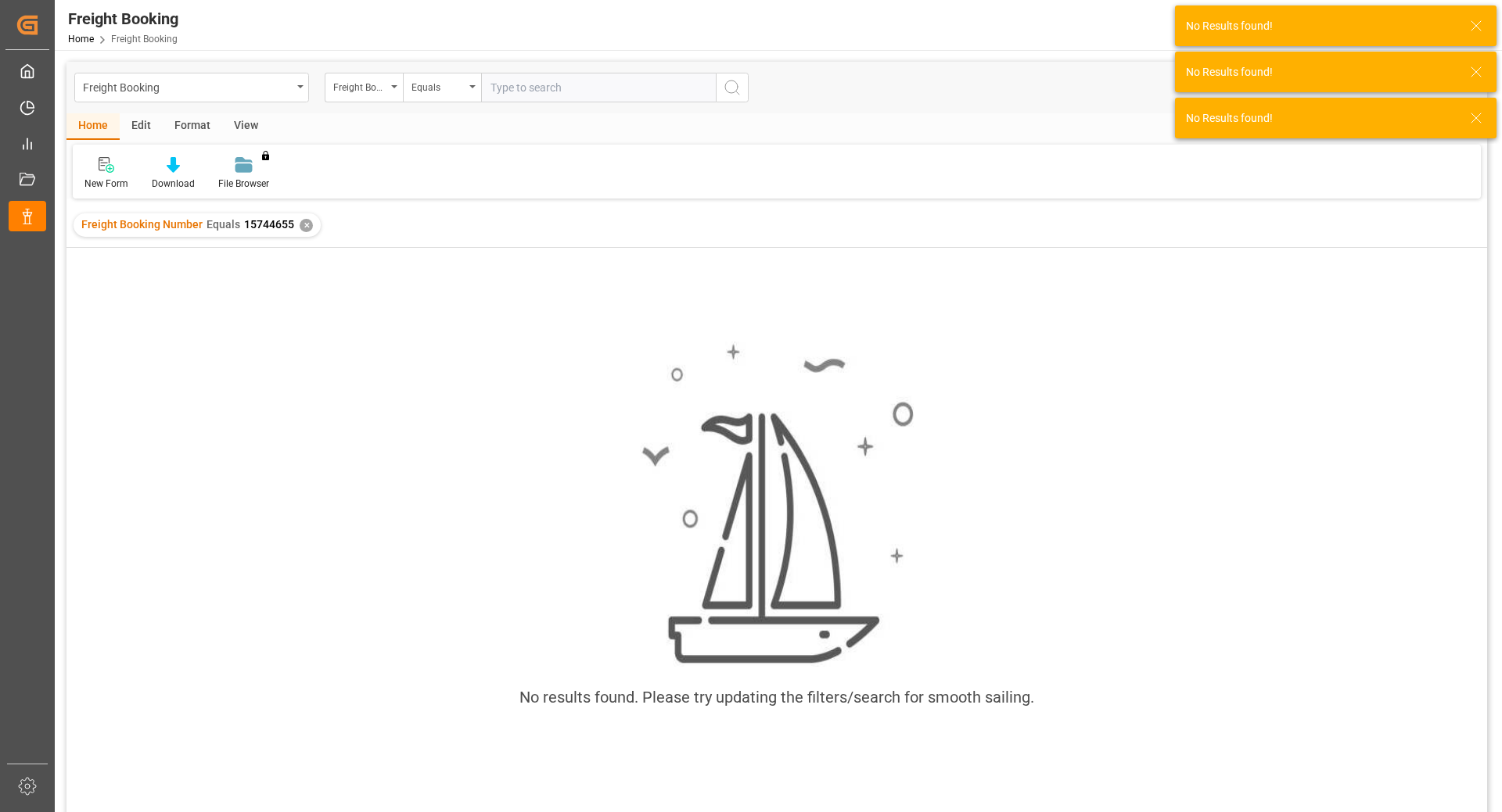
click at [300, 224] on div "✕" at bounding box center [306, 225] width 14 height 14
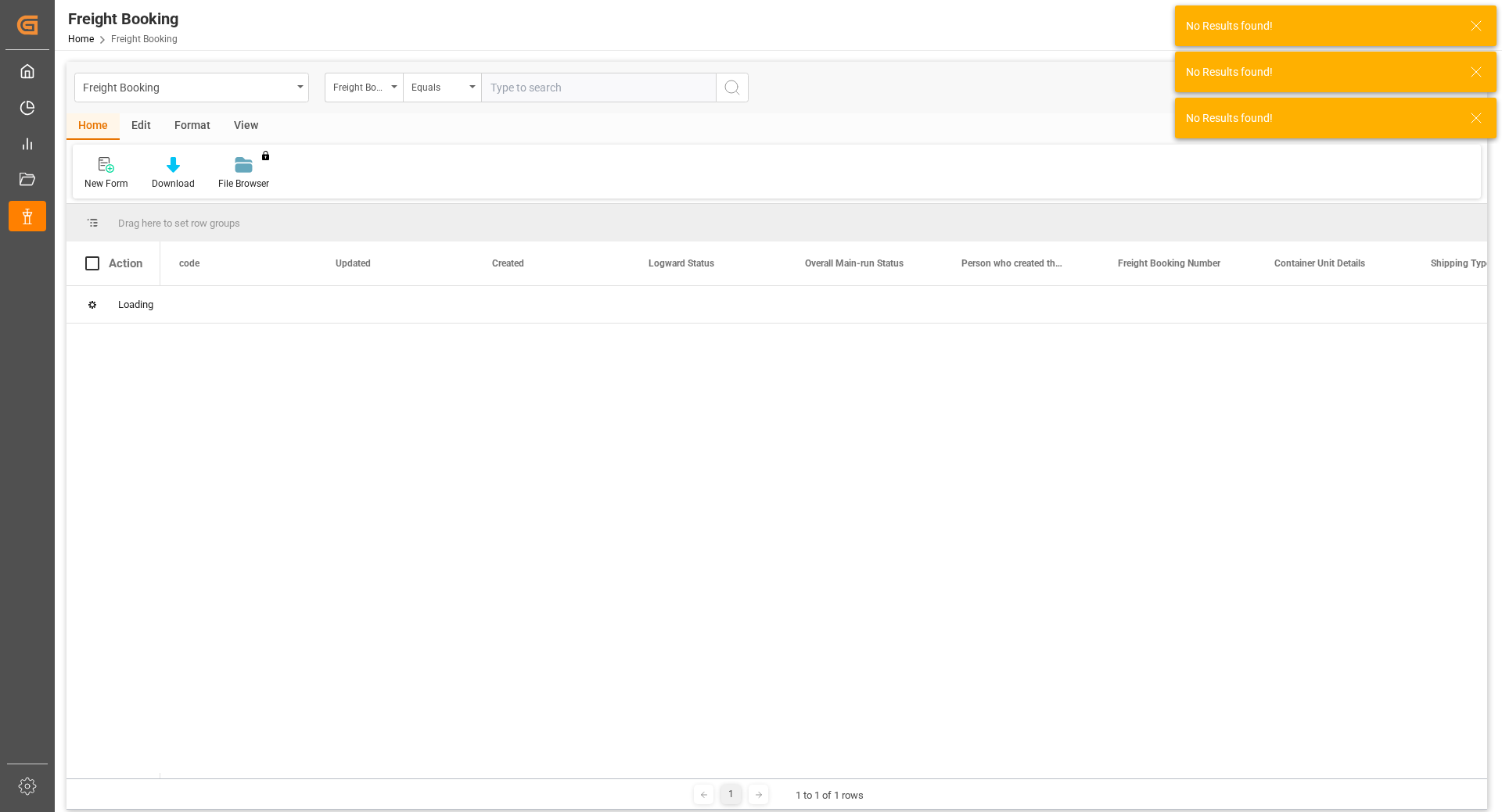
click at [522, 91] on input "text" at bounding box center [598, 87] width 235 height 29
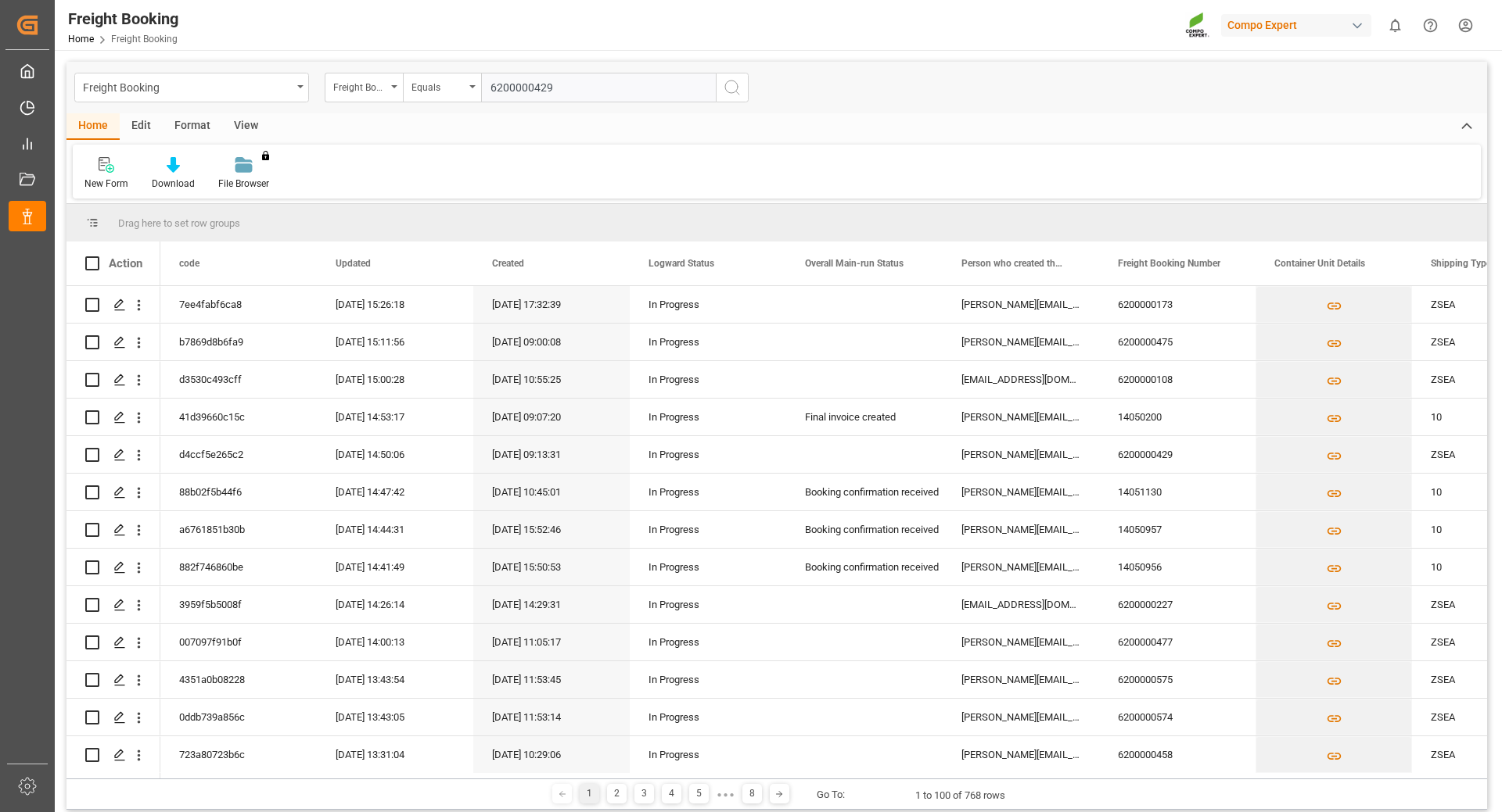
type input "6200000429"
click at [729, 84] on icon "search button" at bounding box center [732, 88] width 19 height 19
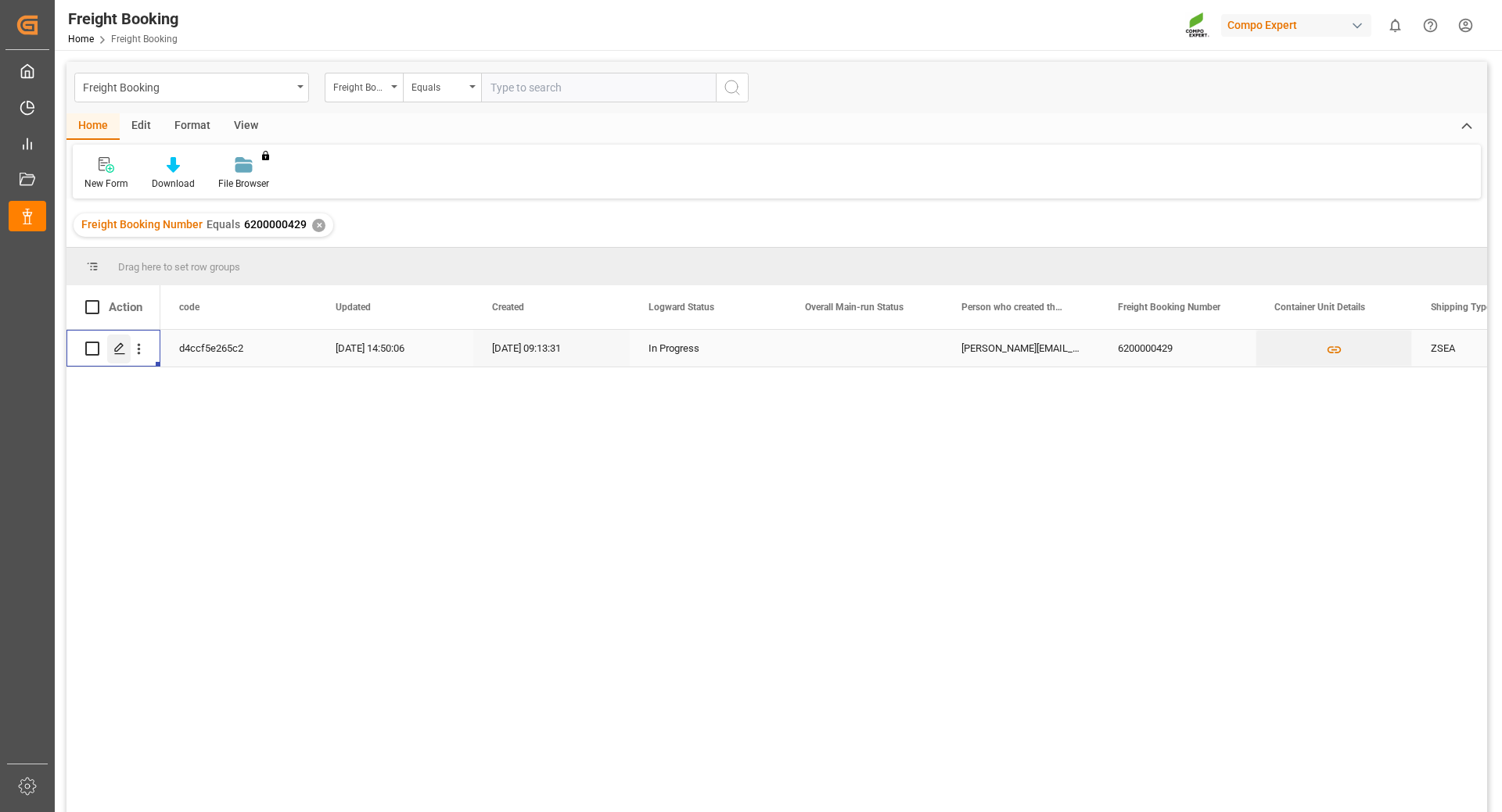
click at [113, 342] on icon "Press SPACE to select this row." at bounding box center [119, 349] width 13 height 13
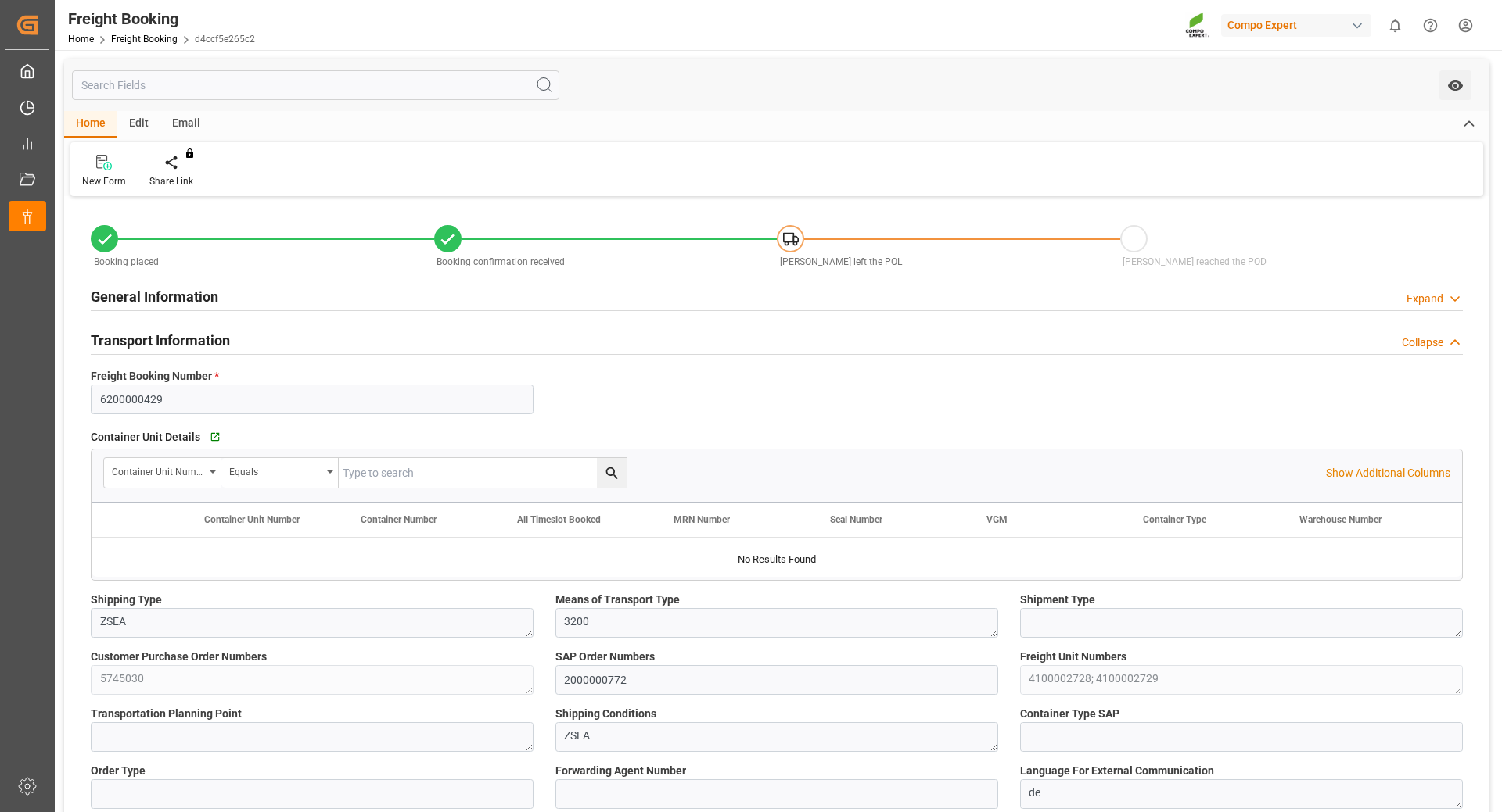
type input "Hapag [PERSON_NAME]"
type input "Hapag [PERSON_NAME] Aktiengesellschaft"
type input "9777589"
type input "BEANR"
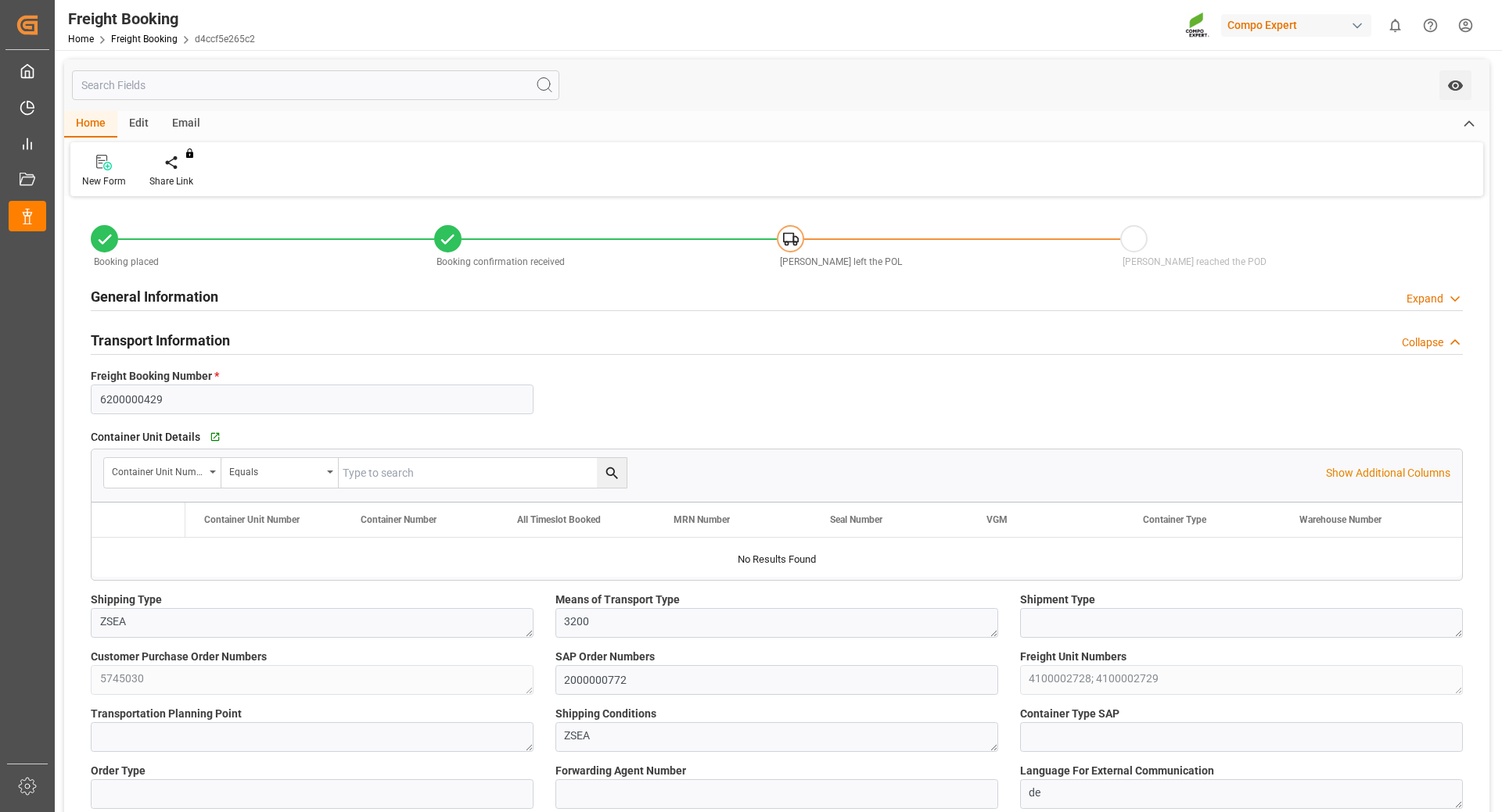
type input "CLSAI"
type input "0"
type input "67680"
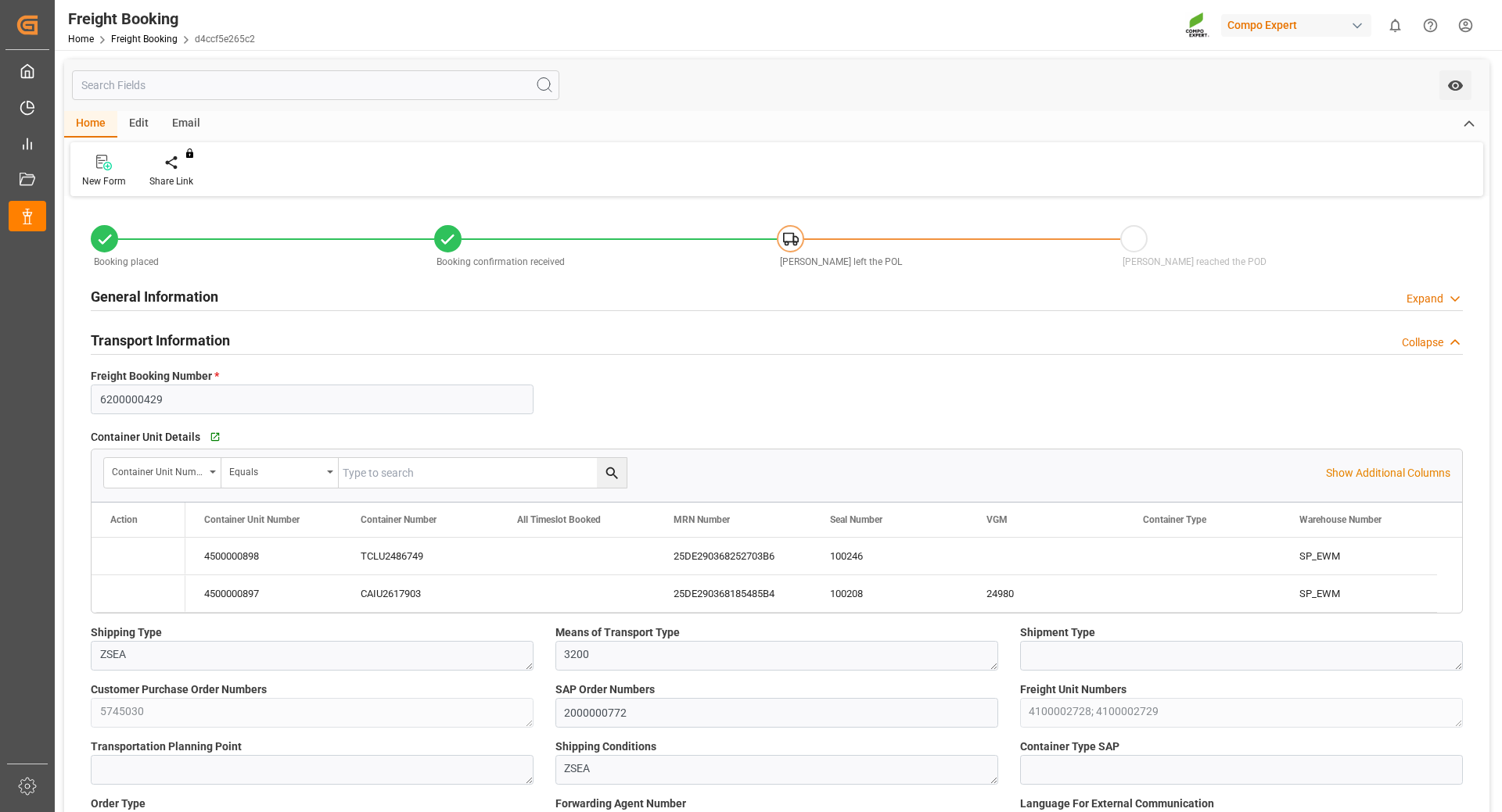
type input "[DATE] 01:00"
type input "[DATE] 06:00"
type input "[DATE] 22:00"
type input "[DATE] 23:00"
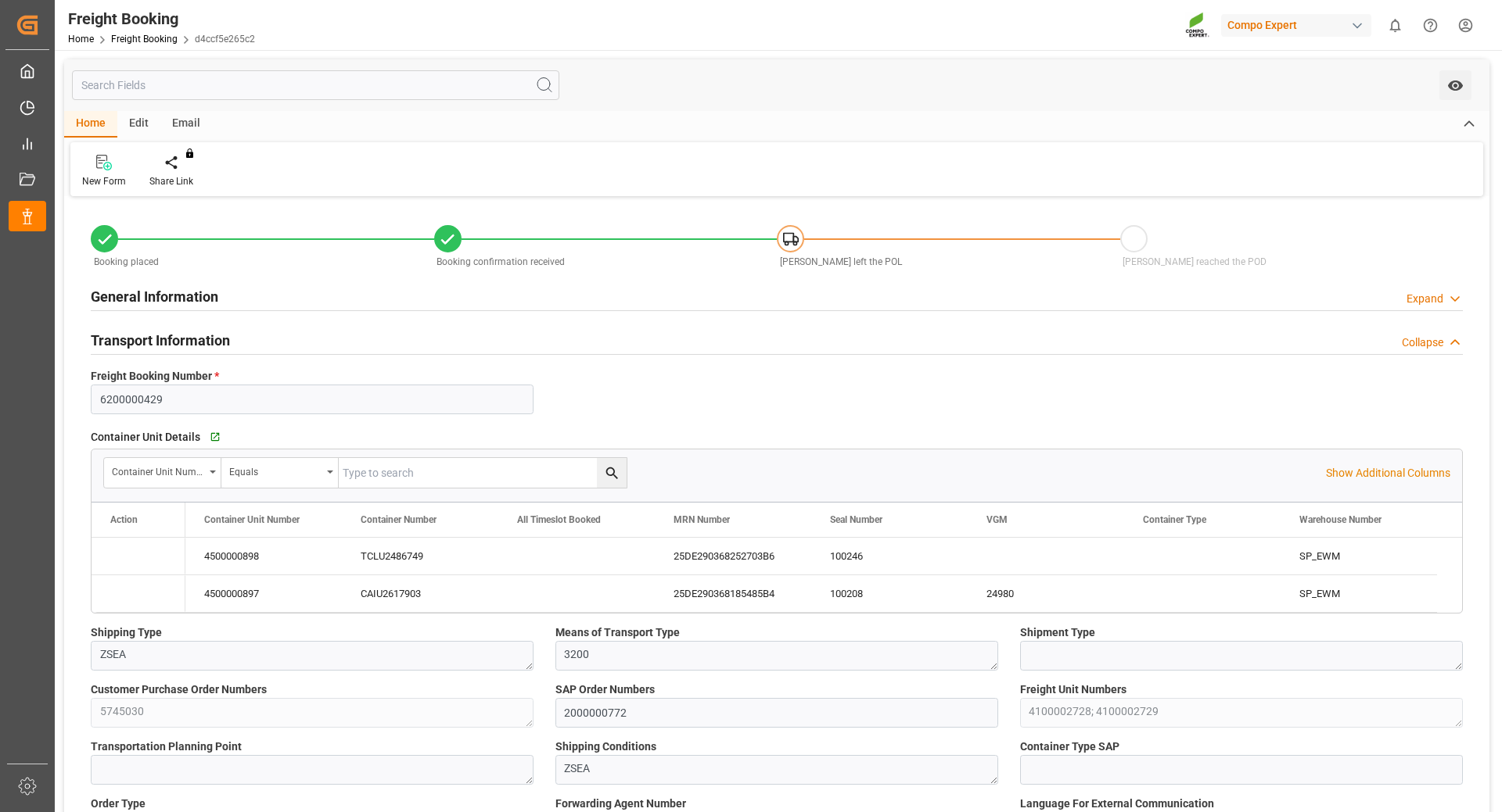
type input "[DATE] 09:13"
type input "[DATE] 10:13"
type input "[DATE] 11:27"
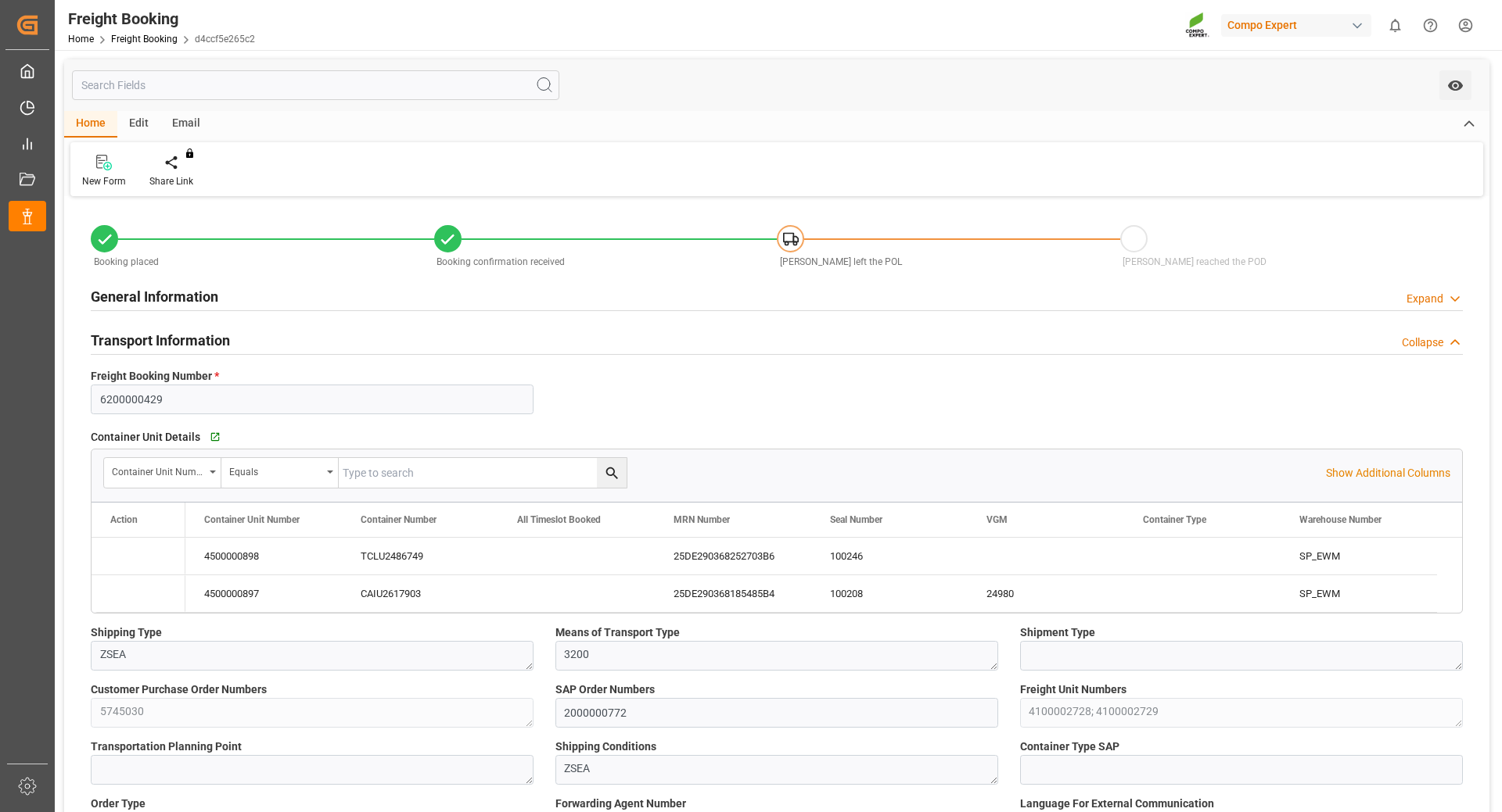
type input "[DATE] 08:04"
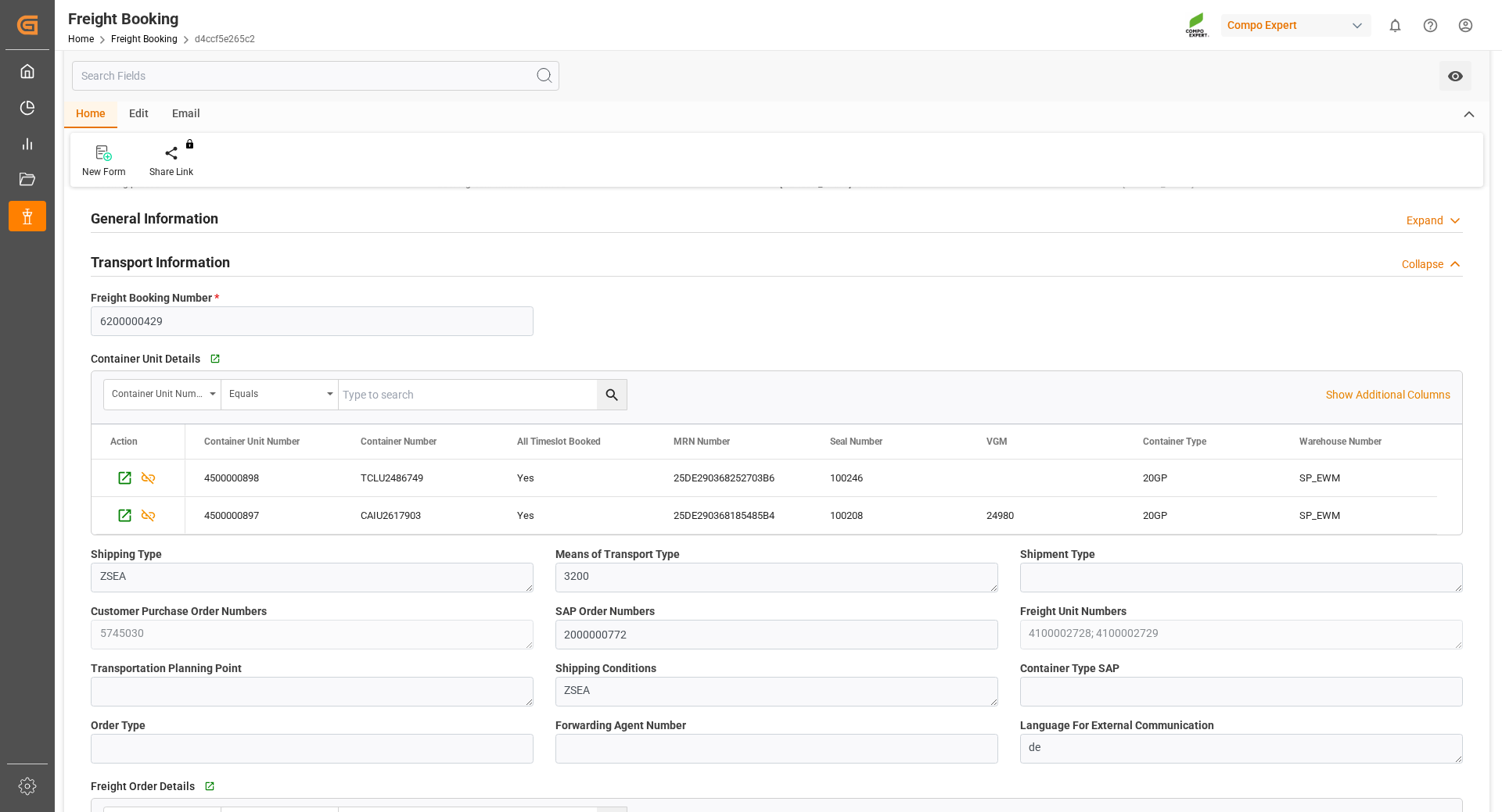
scroll to position [156, 0]
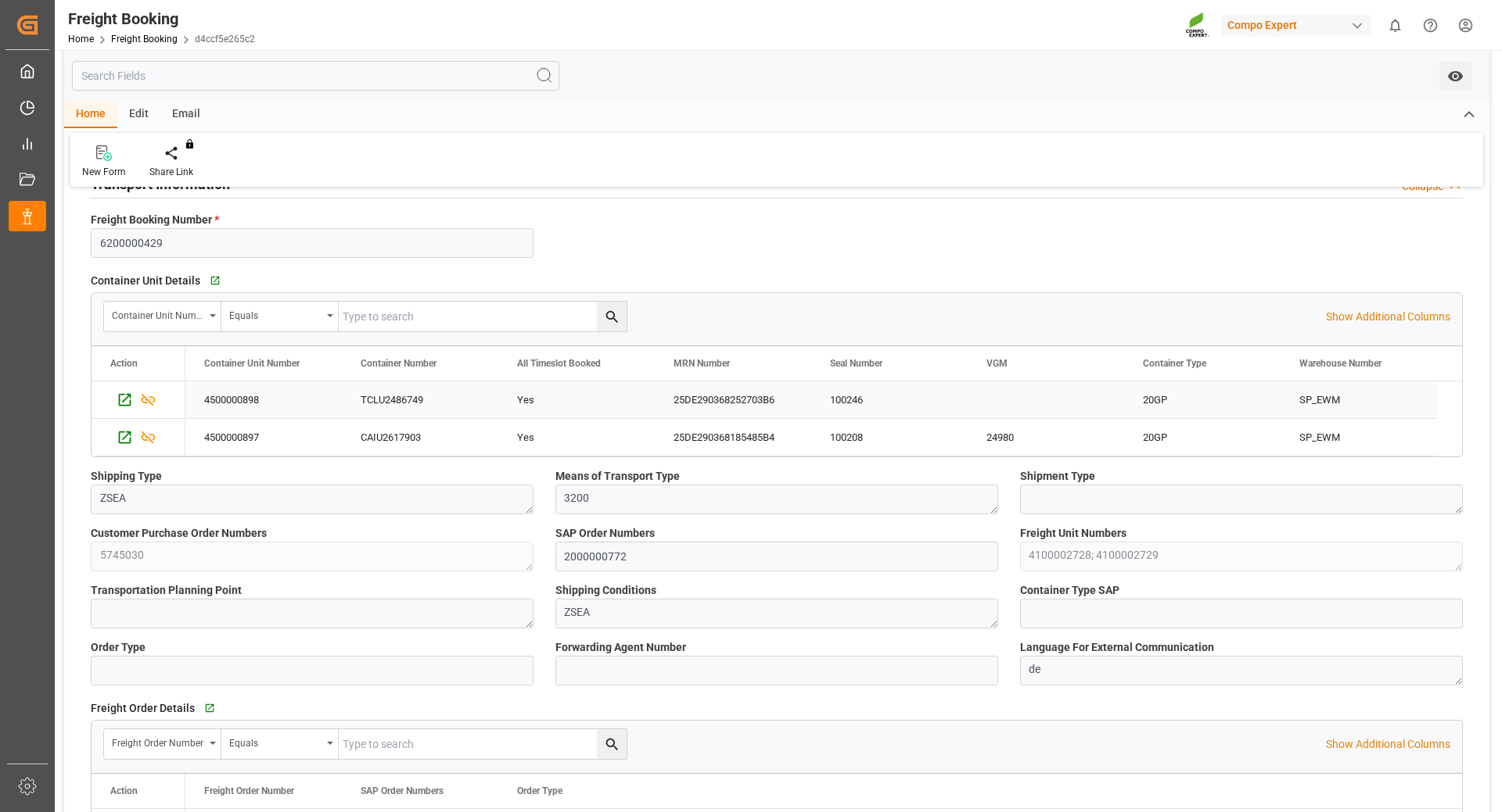
click at [851, 399] on div "100246" at bounding box center [889, 400] width 156 height 37
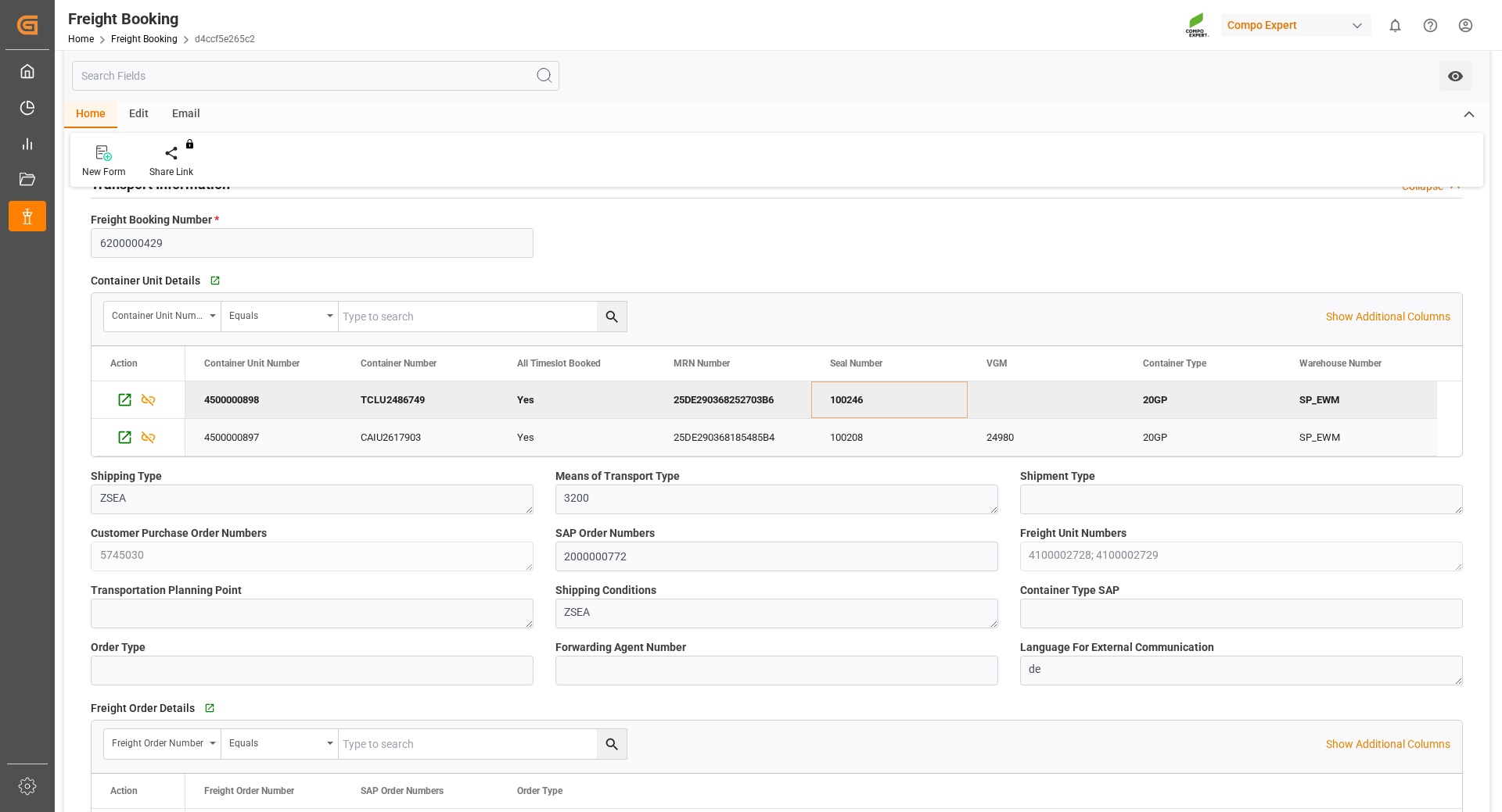
drag, startPoint x: 848, startPoint y: 435, endPoint x: 855, endPoint y: 443, distance: 10.6
click at [848, 436] on div "100208" at bounding box center [889, 437] width 156 height 37
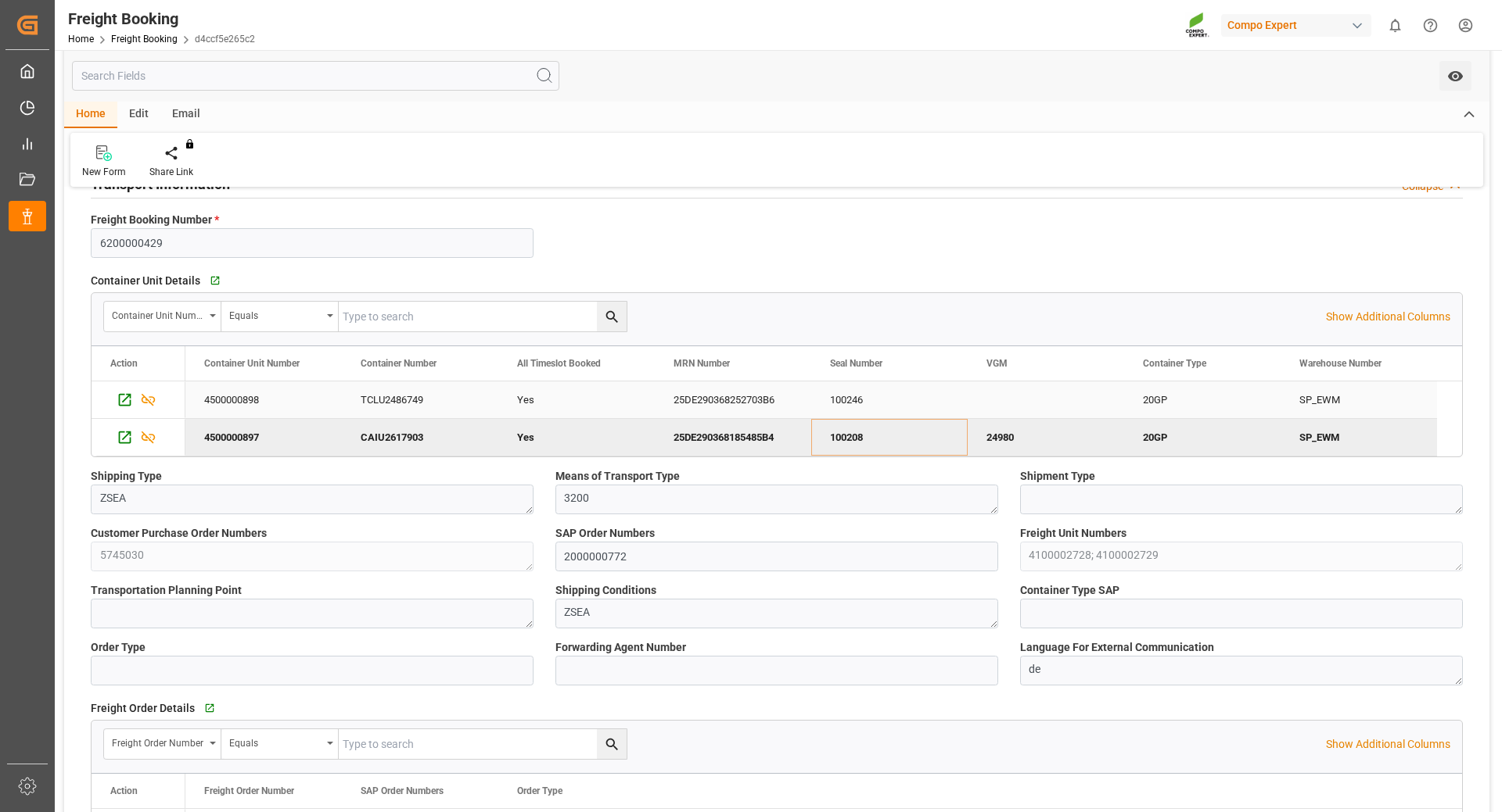
click at [726, 399] on div "25DE290368252703B6" at bounding box center [733, 400] width 156 height 37
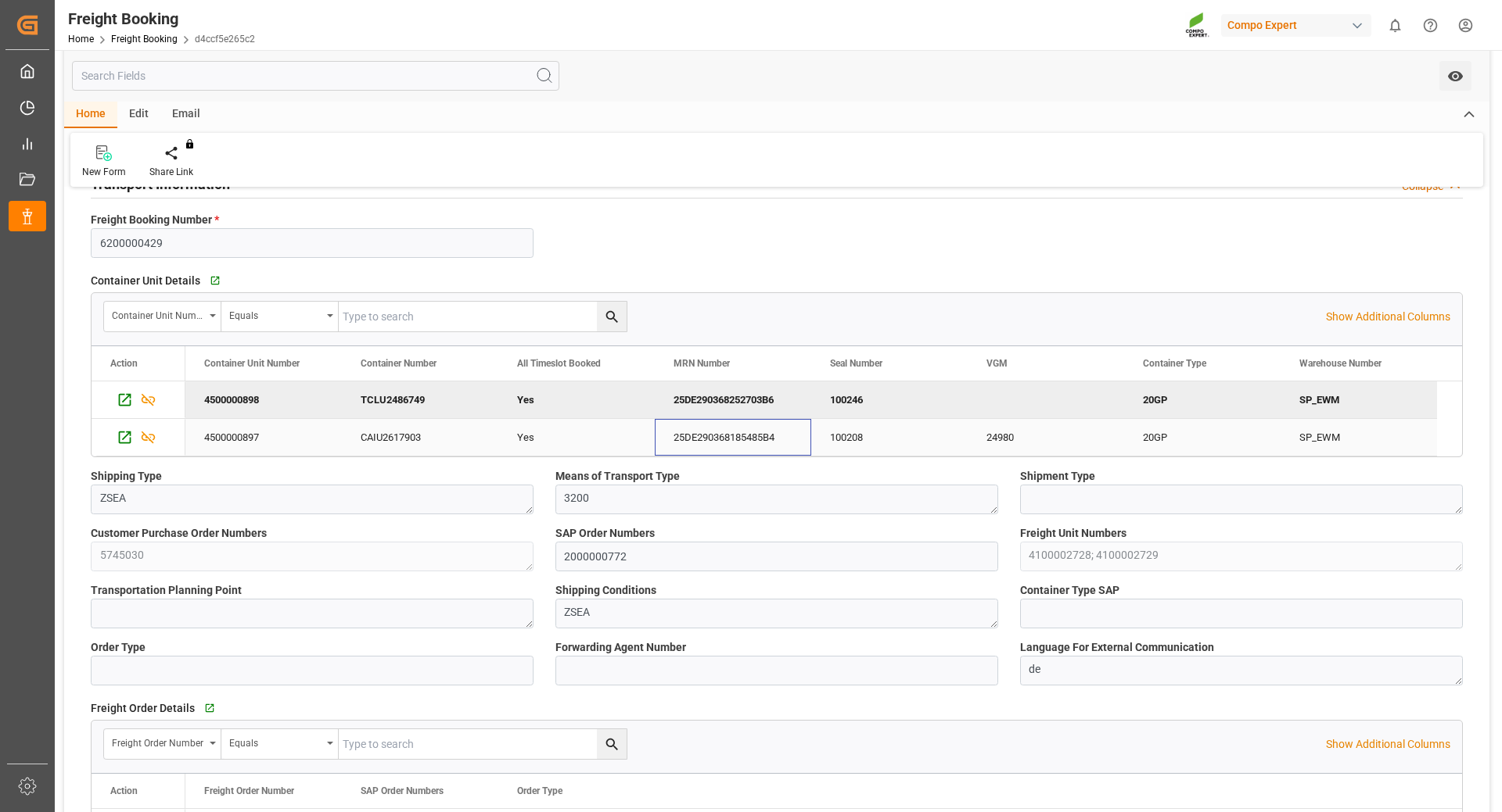
click at [682, 439] on div "25DE290368185485B4" at bounding box center [733, 437] width 156 height 37
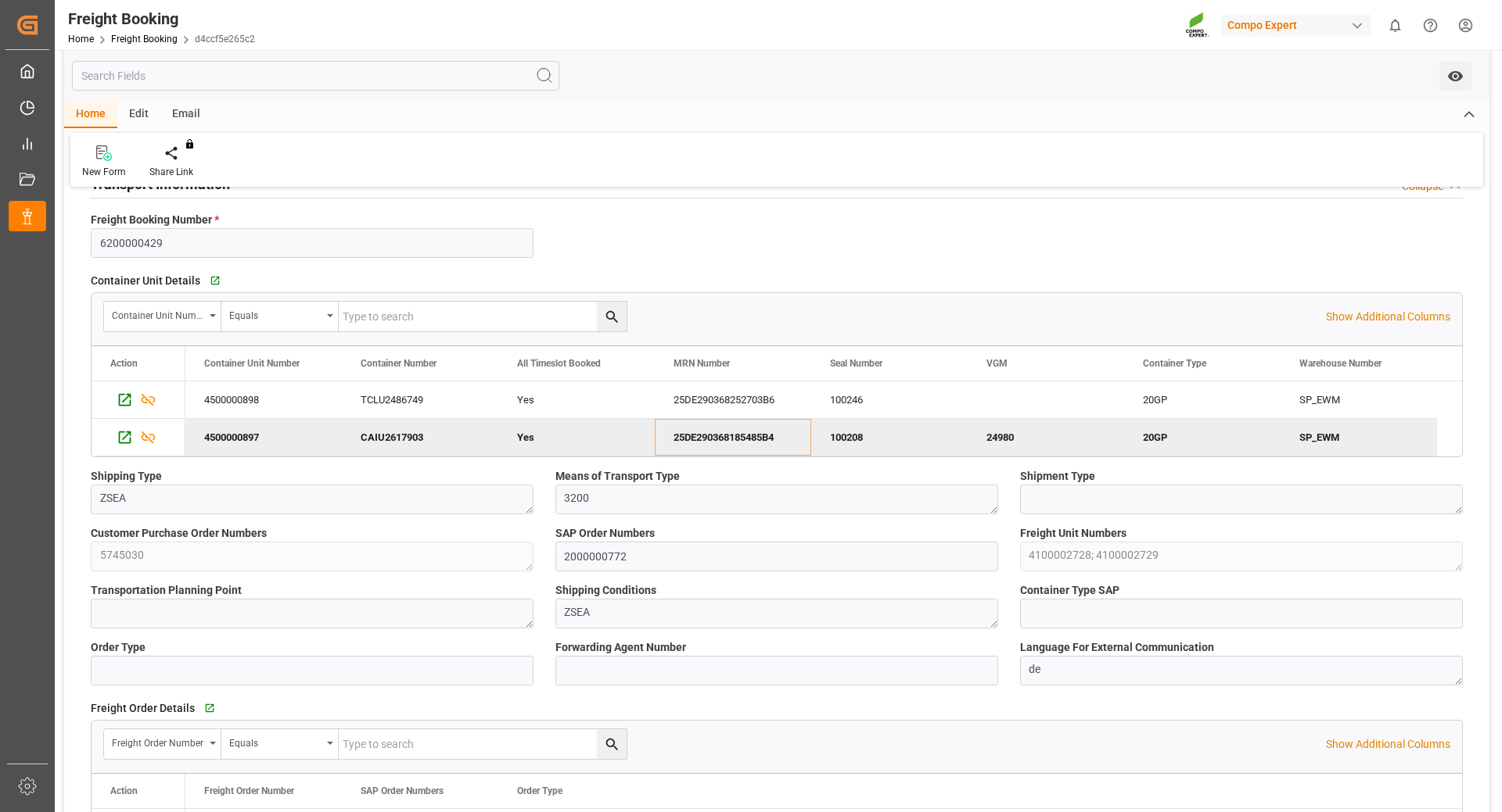
click at [1469, 24] on html "Created by potrace 1.15, written by [PERSON_NAME] [DATE]-[DATE] Created by potr…" at bounding box center [751, 406] width 1502 height 812
click at [1191, 240] on div "Logout" at bounding box center [1310, 231] width 321 height 29
